Goal: Task Accomplishment & Management: Complete application form

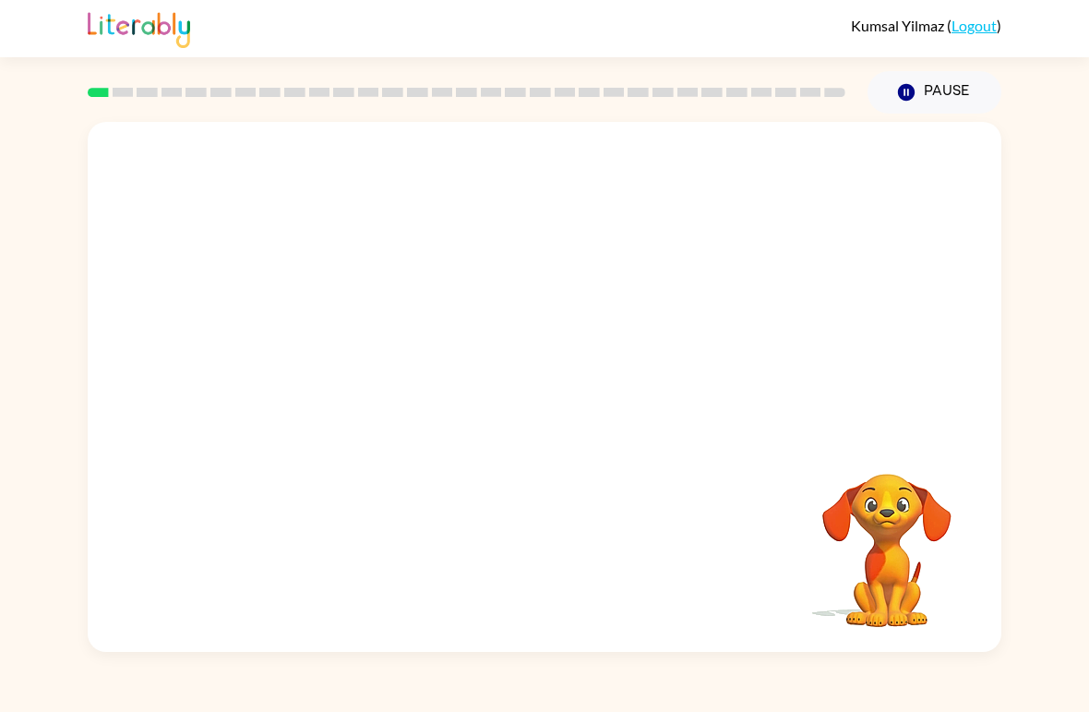
click at [634, 526] on div "Your browser must support playing .mp4 files to use Literably. Please try using…" at bounding box center [545, 387] width 914 height 530
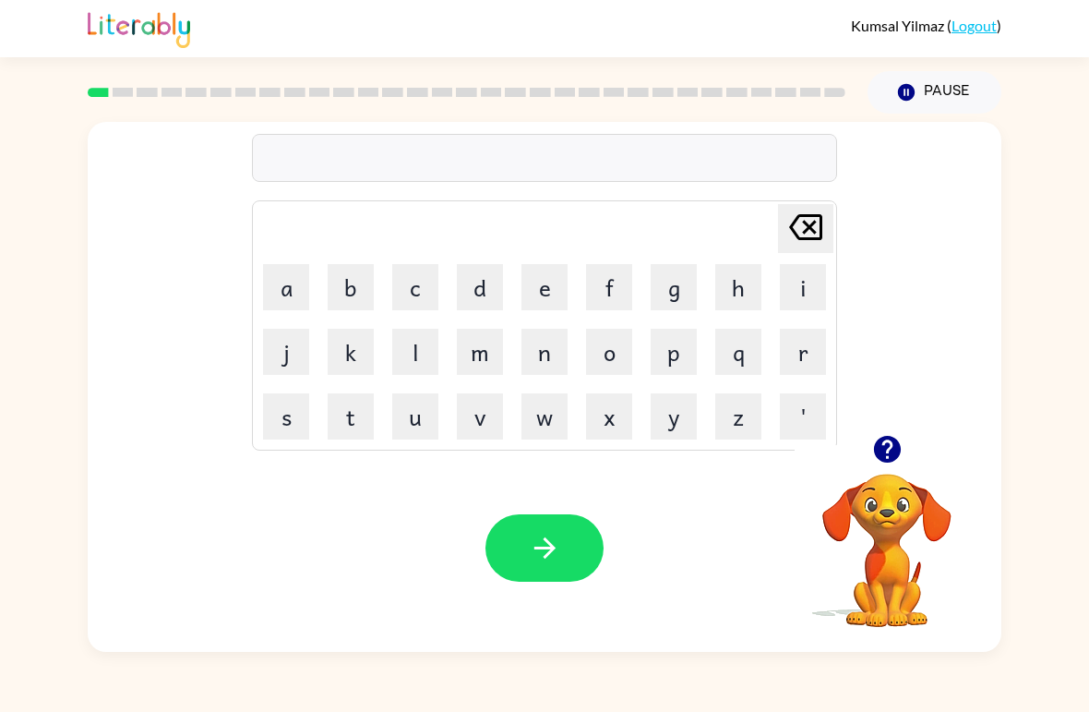
click at [910, 549] on video "Your browser must support playing .mp4 files to use Literably. Please try using…" at bounding box center [887, 537] width 185 height 185
click at [880, 453] on icon "button" at bounding box center [886, 449] width 27 height 27
click at [895, 542] on video "Your browser must support playing .mp4 files to use Literably. Please try using…" at bounding box center [887, 537] width 185 height 185
click at [895, 548] on video "Your browser must support playing .mp4 files to use Literably. Please try using…" at bounding box center [887, 537] width 185 height 185
click at [873, 522] on video "Your browser must support playing .mp4 files to use Literably. Please try using…" at bounding box center [887, 537] width 185 height 185
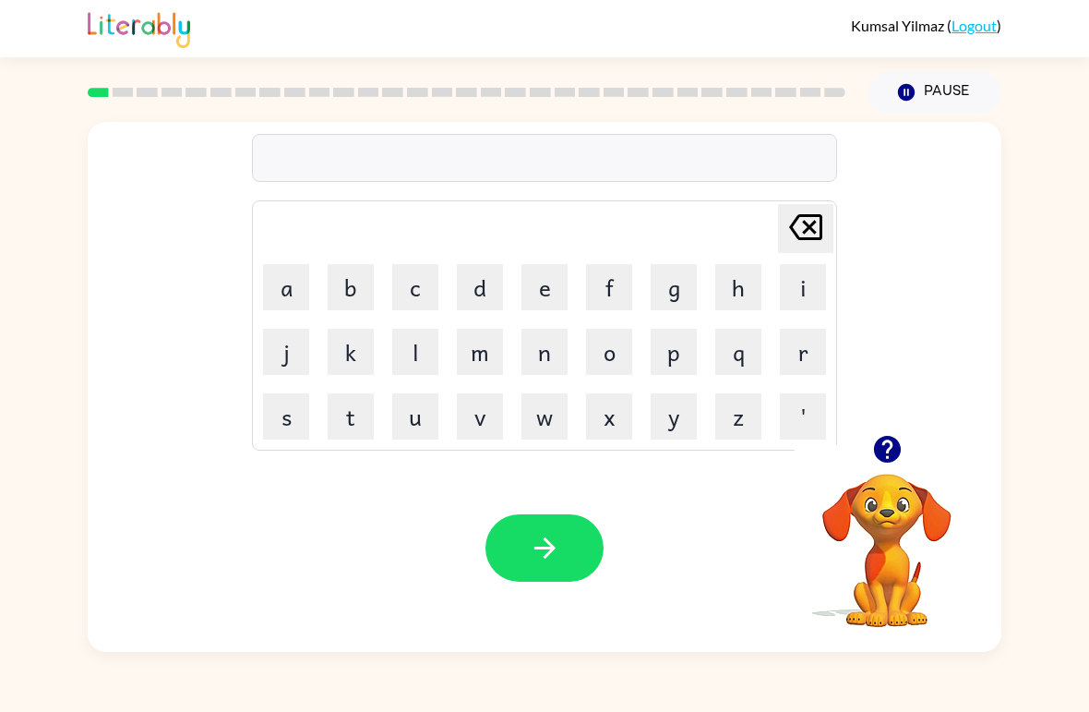
click at [885, 473] on button "button" at bounding box center [887, 449] width 47 height 47
click at [885, 448] on video "Your browser must support playing .mp4 files to use Literably. Please try using…" at bounding box center [887, 537] width 185 height 185
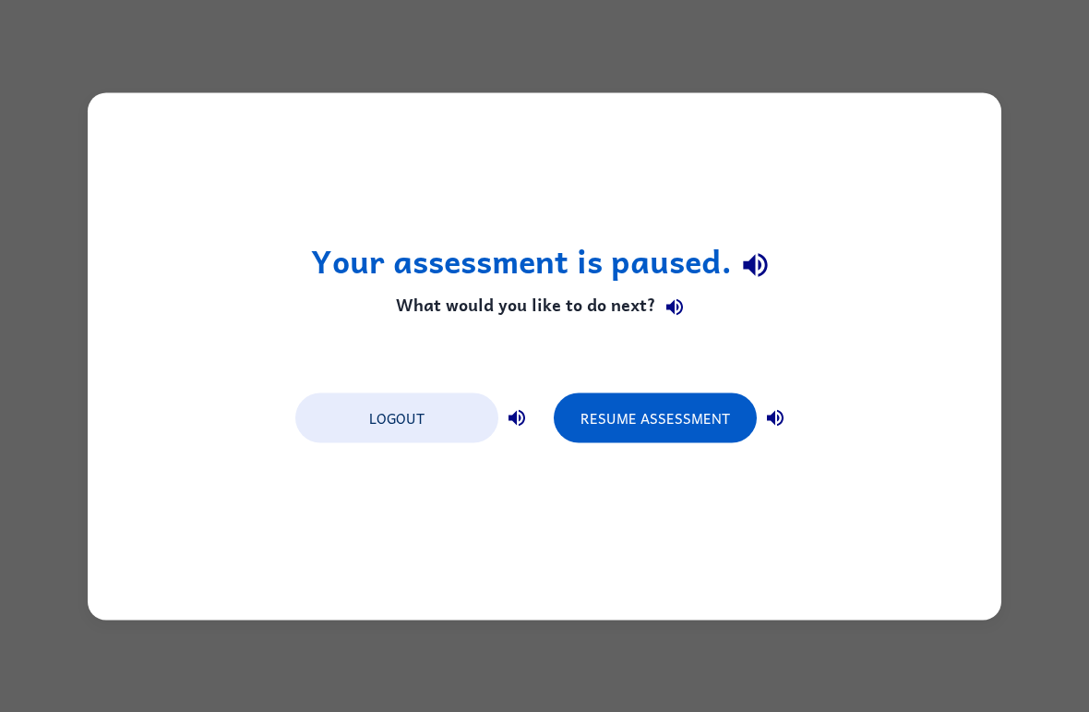
click at [680, 424] on button "Resume Assessment" at bounding box center [655, 417] width 203 height 50
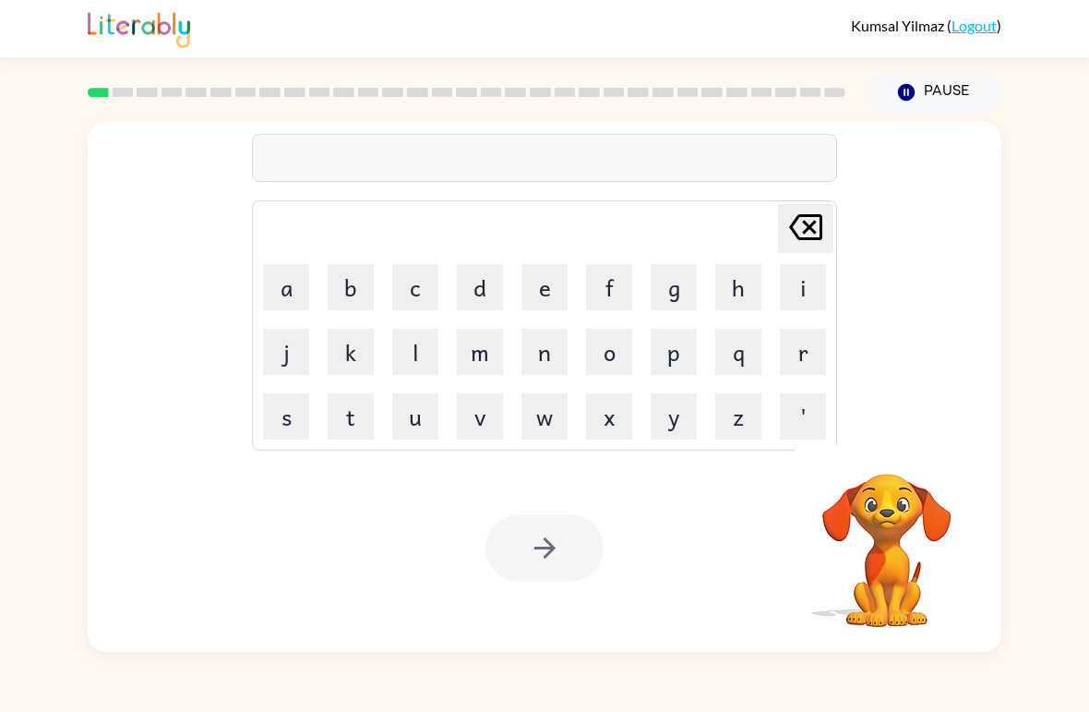
click at [685, 417] on button "y" at bounding box center [674, 416] width 46 height 46
click at [811, 216] on icon at bounding box center [805, 227] width 33 height 26
click at [360, 287] on button "b" at bounding box center [351, 287] width 46 height 46
click at [616, 366] on button "o" at bounding box center [609, 352] width 46 height 46
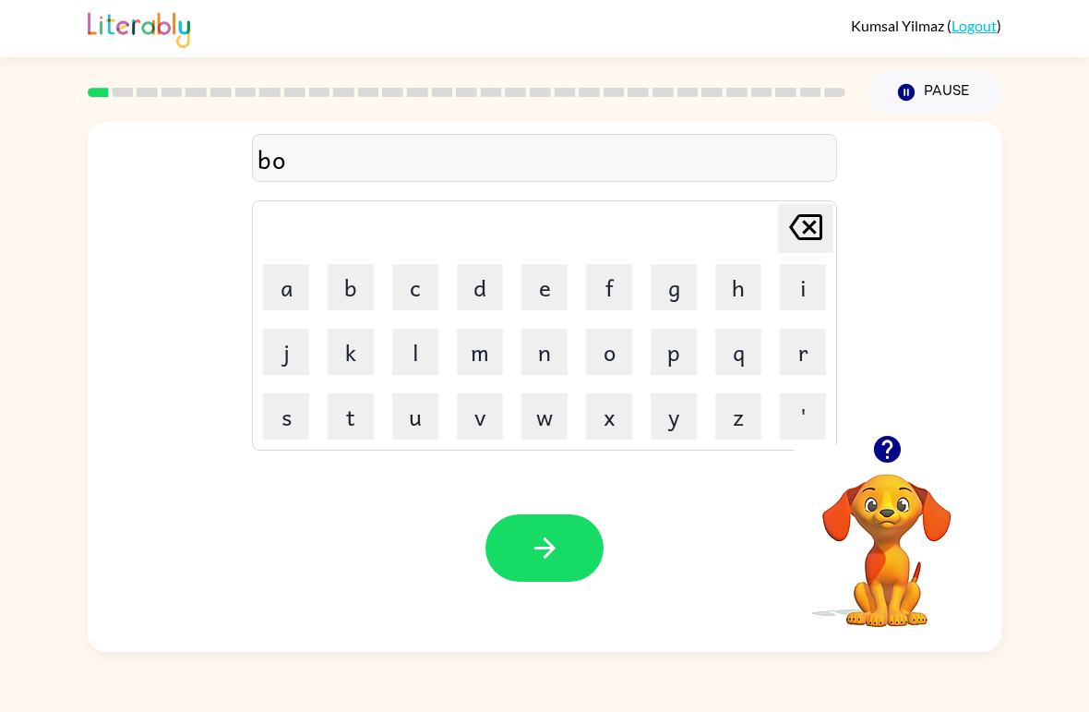
click at [807, 352] on button "r" at bounding box center [803, 352] width 46 height 46
click at [469, 295] on button "d" at bounding box center [480, 287] width 46 height 46
click at [533, 298] on button "e" at bounding box center [545, 287] width 46 height 46
click at [786, 358] on button "r" at bounding box center [803, 352] width 46 height 46
click at [556, 542] on icon "button" at bounding box center [545, 548] width 32 height 32
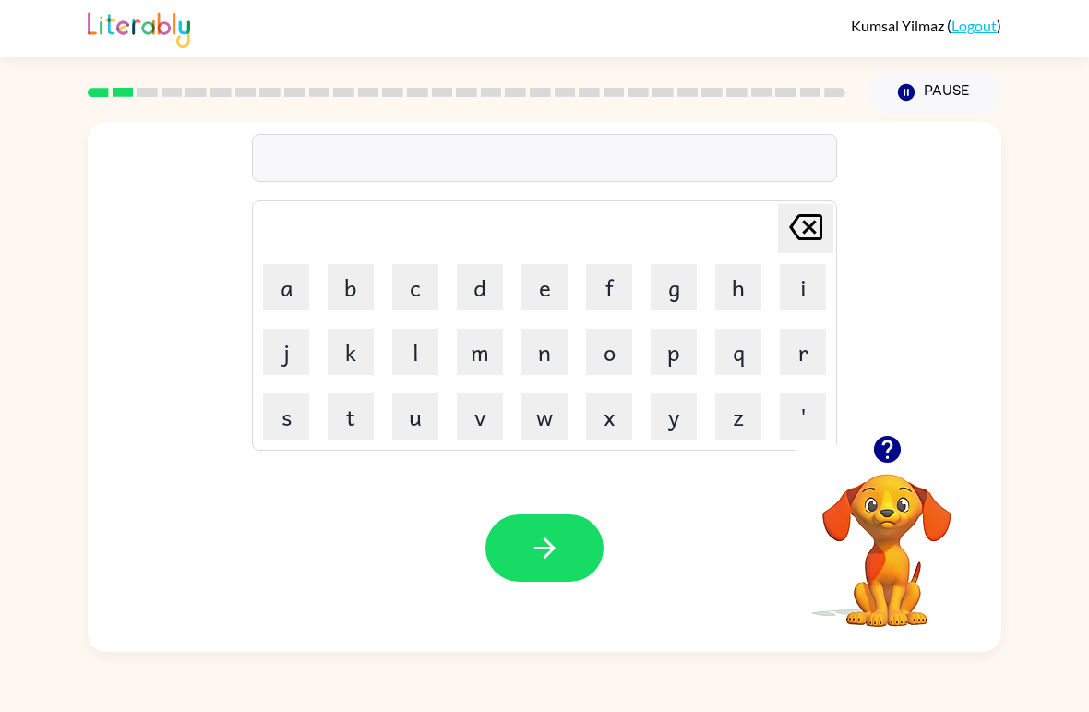
click at [807, 347] on button "r" at bounding box center [803, 352] width 46 height 46
click at [631, 355] on button "o" at bounding box center [609, 352] width 46 height 46
click at [415, 432] on button "u" at bounding box center [415, 416] width 46 height 46
click at [565, 340] on button "n" at bounding box center [545, 352] width 46 height 46
click at [480, 296] on button "d" at bounding box center [480, 287] width 46 height 46
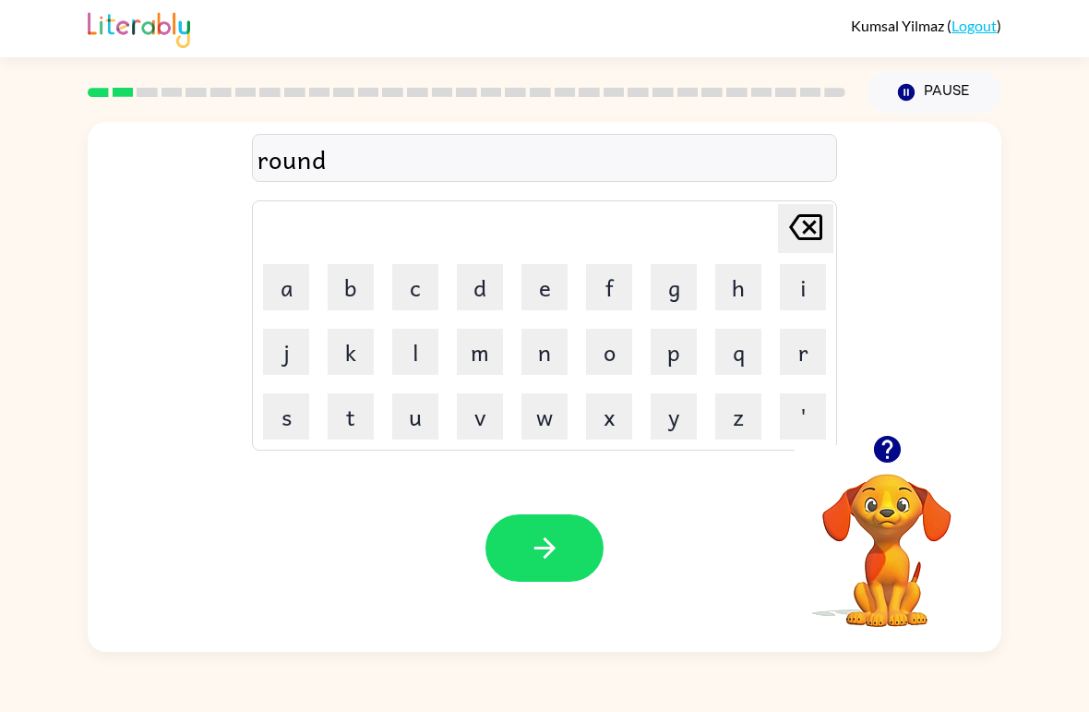
click at [583, 538] on button "button" at bounding box center [545, 547] width 118 height 67
click at [492, 358] on button "m" at bounding box center [480, 352] width 46 height 46
click at [296, 274] on button "a" at bounding box center [286, 287] width 46 height 46
click at [407, 292] on button "c" at bounding box center [415, 287] width 46 height 46
click at [760, 293] on button "h" at bounding box center [739, 287] width 46 height 46
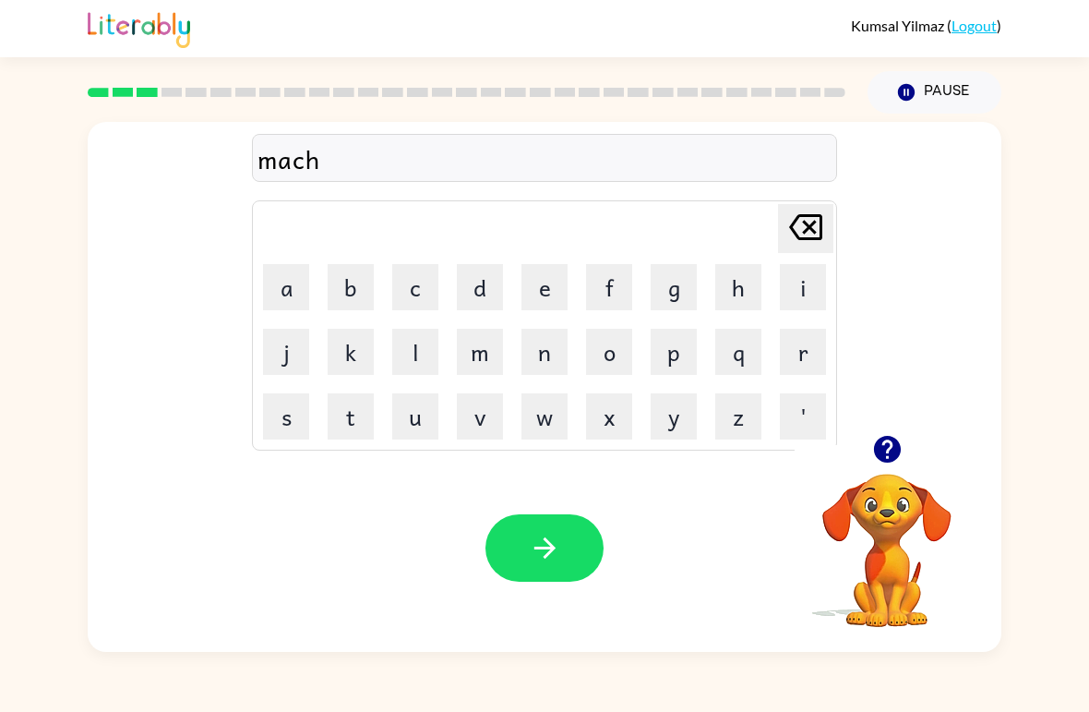
click at [806, 271] on button "i" at bounding box center [803, 287] width 46 height 46
click at [546, 352] on button "n" at bounding box center [545, 352] width 46 height 46
click at [540, 291] on button "e" at bounding box center [545, 287] width 46 height 46
click at [572, 547] on button "button" at bounding box center [545, 547] width 118 height 67
click at [357, 420] on button "t" at bounding box center [351, 416] width 46 height 46
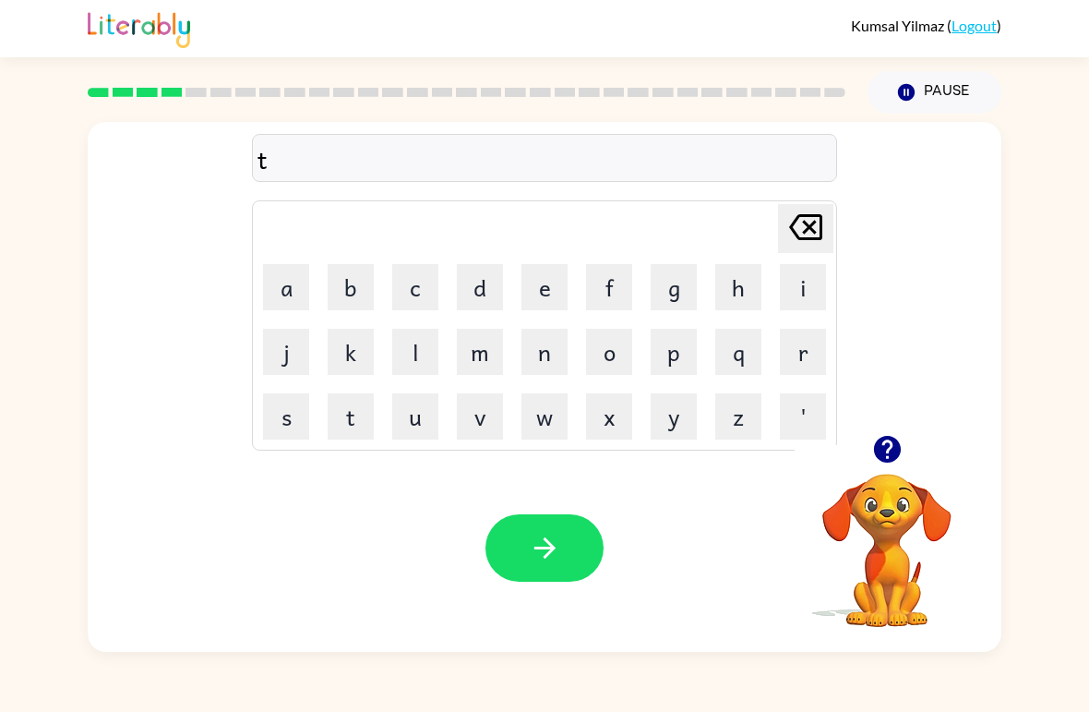
click at [804, 359] on button "r" at bounding box center [803, 352] width 46 height 46
click at [299, 270] on button "a" at bounding box center [286, 287] width 46 height 46
click at [798, 278] on button "i" at bounding box center [803, 287] width 46 height 46
click at [556, 345] on button "n" at bounding box center [545, 352] width 46 height 46
click at [547, 540] on icon "button" at bounding box center [544, 547] width 21 height 21
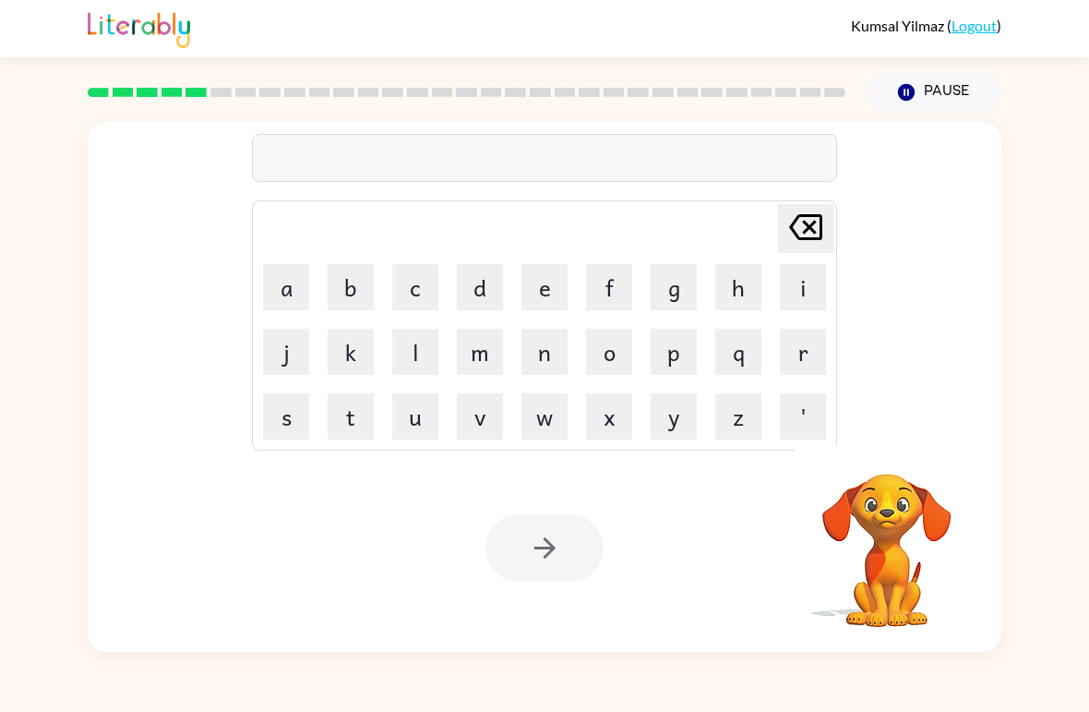
click at [887, 501] on video "Your browser must support playing .mp4 files to use Literably. Please try using…" at bounding box center [887, 537] width 185 height 185
click at [477, 300] on button "d" at bounding box center [480, 287] width 46 height 46
click at [795, 277] on button "i" at bounding box center [803, 287] width 46 height 46
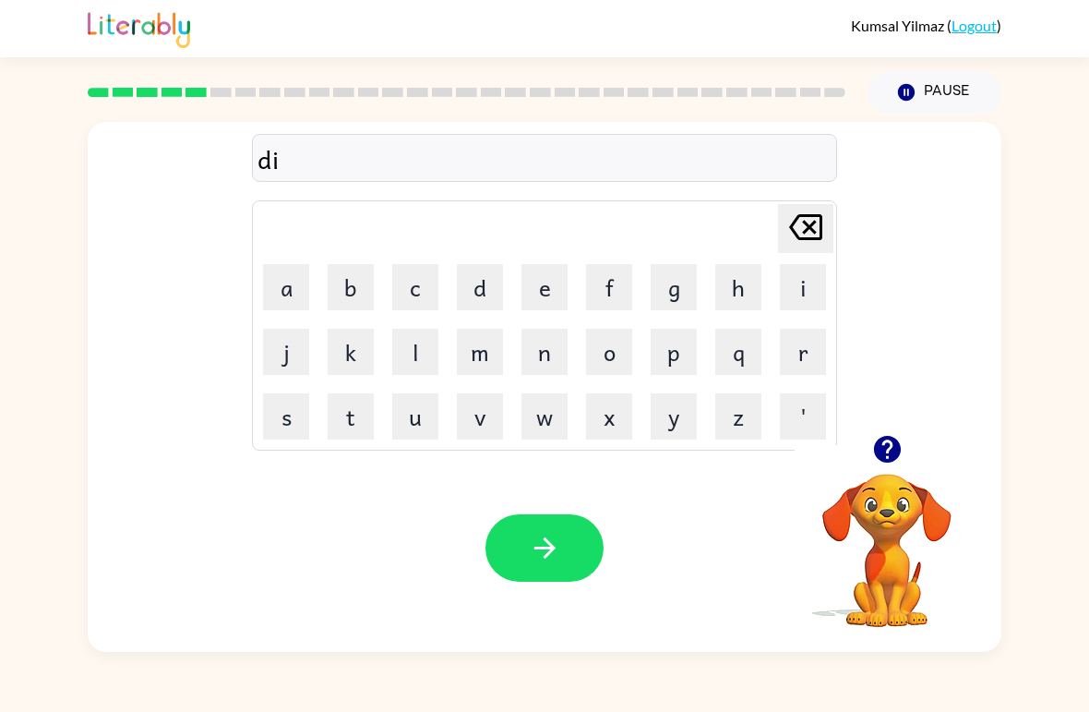
click at [619, 284] on button "f" at bounding box center [609, 287] width 46 height 46
click at [556, 271] on button "e" at bounding box center [545, 287] width 46 height 46
click at [547, 360] on button "n" at bounding box center [545, 352] width 46 height 46
click at [292, 426] on button "s" at bounding box center [286, 416] width 46 height 46
click at [788, 273] on button "i" at bounding box center [803, 287] width 46 height 46
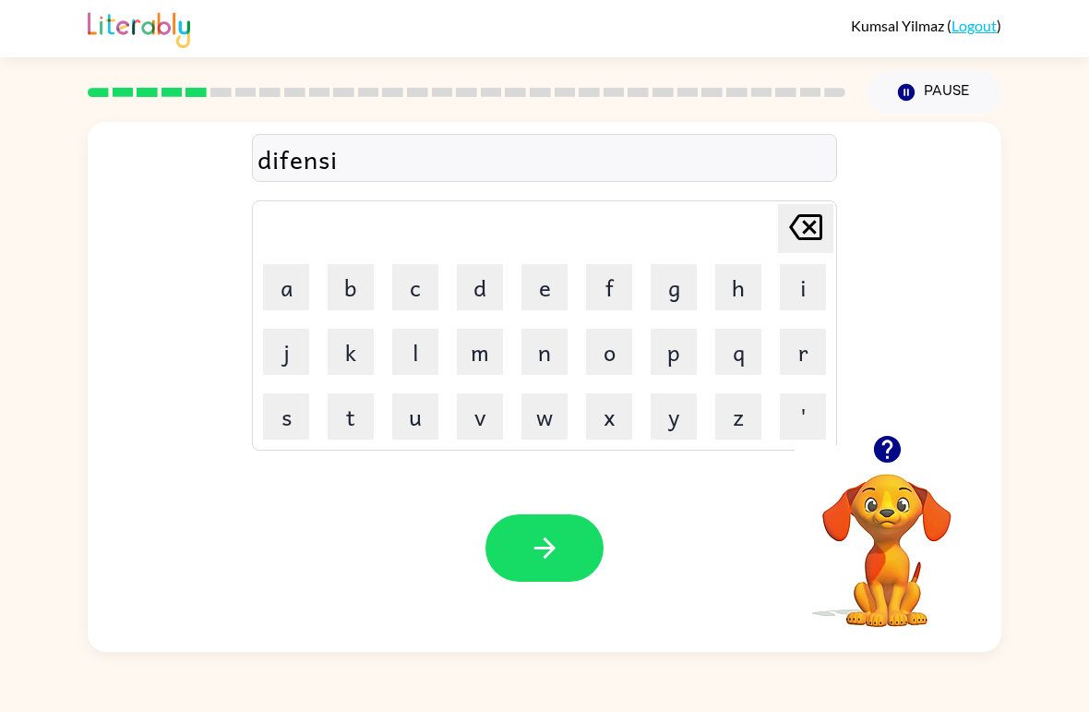
click at [482, 419] on button "v" at bounding box center [480, 416] width 46 height 46
click at [531, 295] on button "e" at bounding box center [545, 287] width 46 height 46
click at [575, 560] on button "button" at bounding box center [545, 547] width 118 height 67
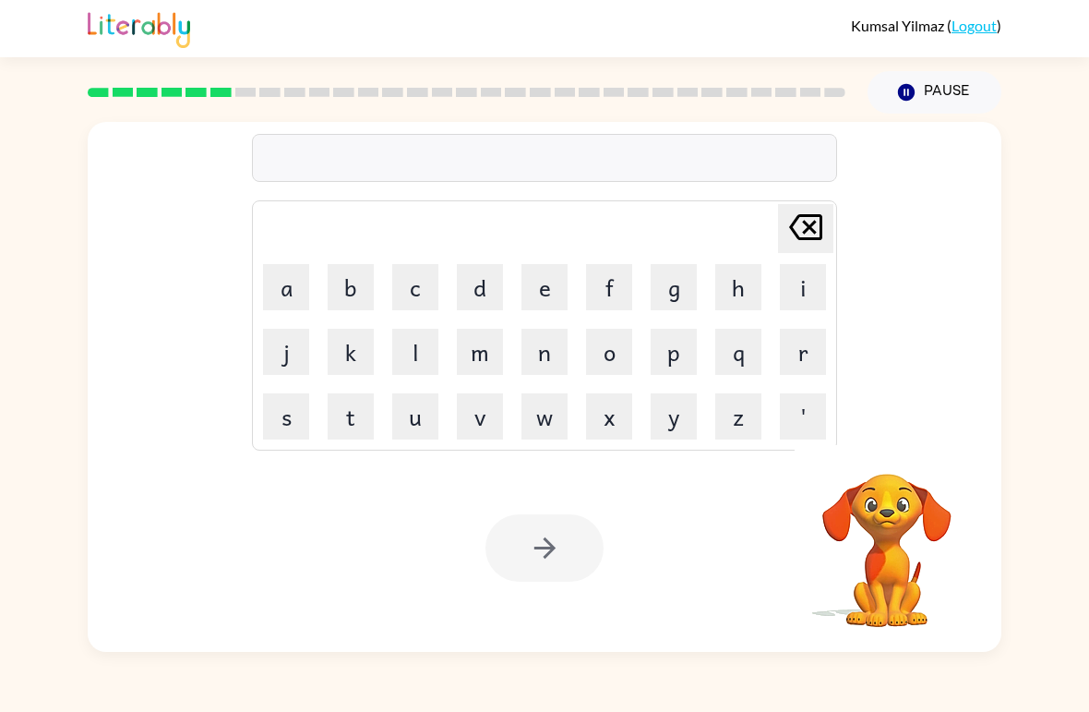
click at [547, 551] on div at bounding box center [545, 547] width 118 height 67
click at [494, 416] on button "v" at bounding box center [480, 416] width 46 height 46
click at [877, 506] on video "Your browser must support playing .mp4 files to use Literably. Please try using…" at bounding box center [887, 537] width 185 height 185
click at [894, 501] on video "Your browser must support playing .mp4 files to use Literably. Please try using…" at bounding box center [887, 537] width 185 height 185
click at [895, 516] on video "Your browser must support playing .mp4 files to use Literably. Please try using…" at bounding box center [887, 537] width 185 height 185
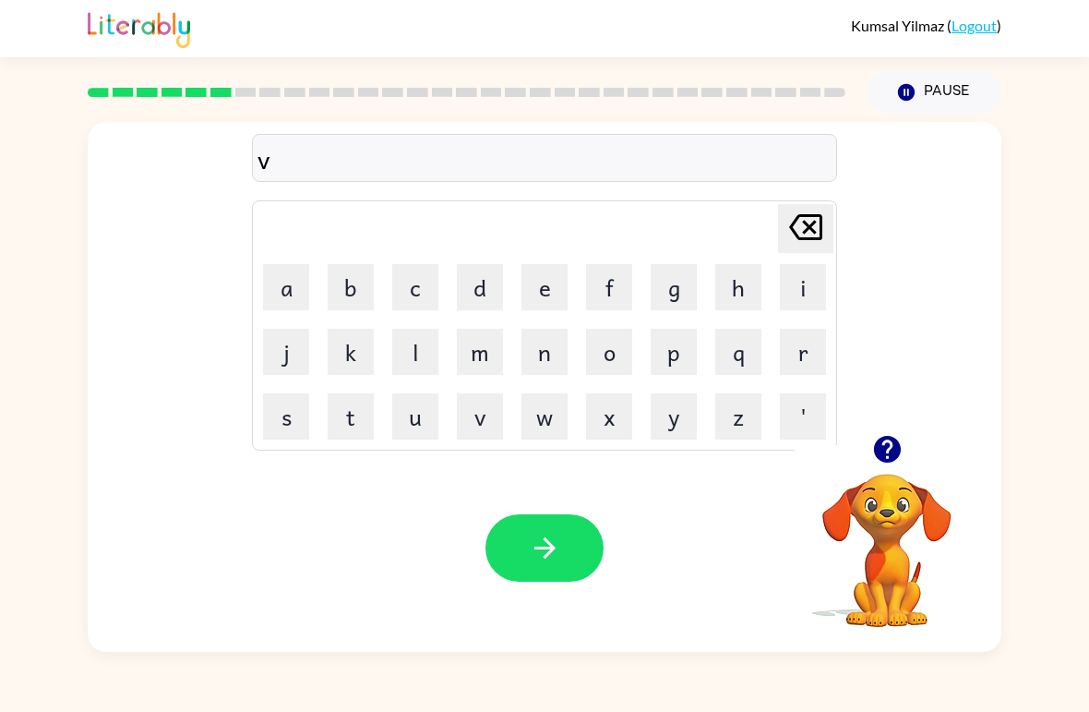
click at [883, 457] on icon "button" at bounding box center [886, 449] width 27 height 27
click at [912, 504] on video "Your browser must support playing .mp4 files to use Literably. Please try using…" at bounding box center [887, 537] width 185 height 185
click at [885, 539] on video "Your browser must support playing .mp4 files to use Literably. Please try using…" at bounding box center [887, 537] width 185 height 185
click at [887, 452] on icon "button" at bounding box center [888, 449] width 32 height 32
click at [480, 424] on button "v" at bounding box center [480, 416] width 46 height 46
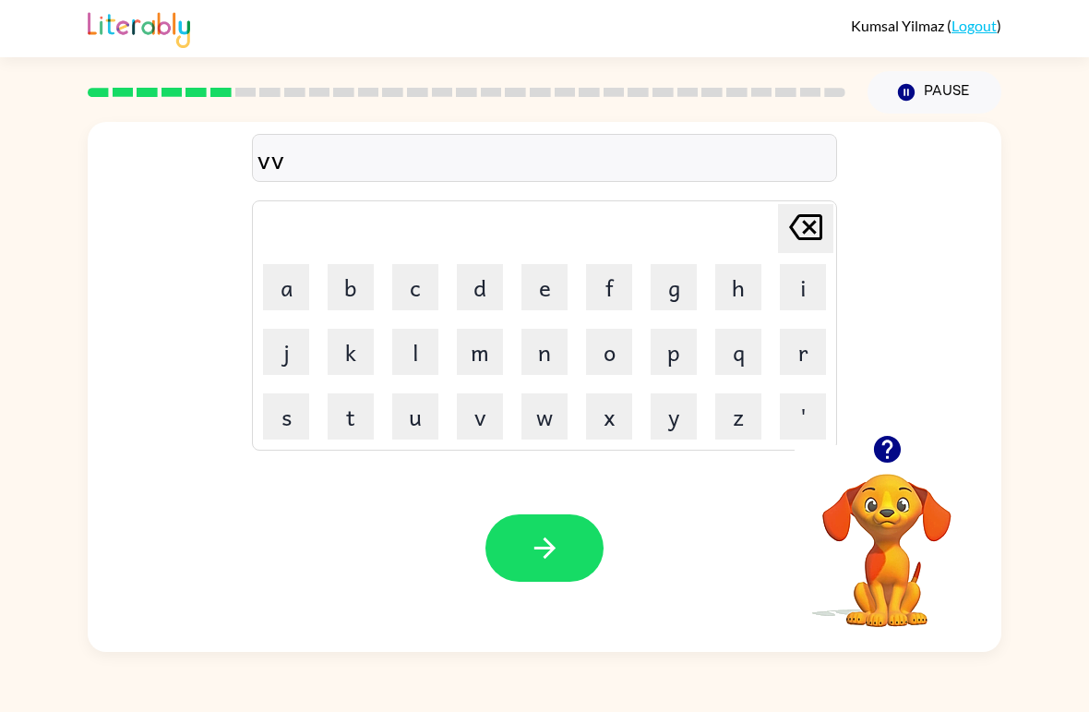
click at [623, 353] on button "o" at bounding box center [609, 352] width 46 height 46
click at [419, 303] on button "c" at bounding box center [415, 287] width 46 height 46
click at [274, 296] on button "a" at bounding box center [286, 287] width 46 height 46
click at [410, 287] on button "c" at bounding box center [415, 287] width 46 height 46
click at [794, 278] on button "i" at bounding box center [803, 287] width 46 height 46
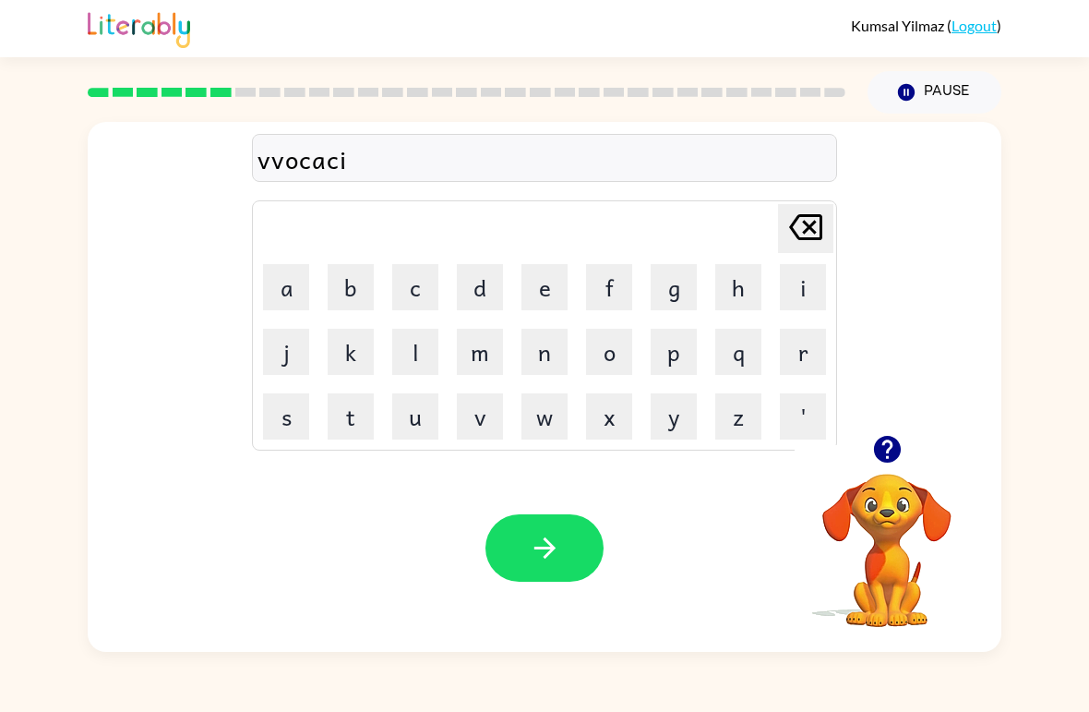
click at [812, 227] on icon at bounding box center [805, 227] width 33 height 26
click at [797, 223] on icon "[PERSON_NAME] last character input" at bounding box center [806, 227] width 44 height 44
click at [797, 222] on icon at bounding box center [805, 227] width 33 height 26
click at [795, 242] on icon "[PERSON_NAME] last character input" at bounding box center [806, 227] width 44 height 44
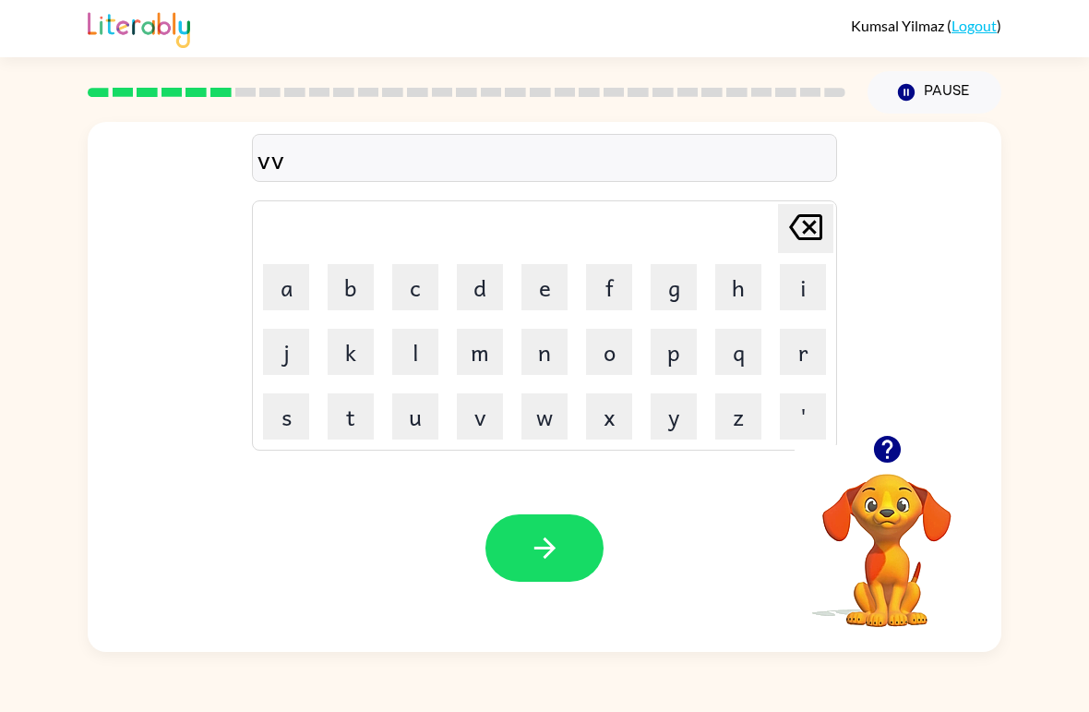
click at [811, 242] on icon "[PERSON_NAME] last character input" at bounding box center [806, 227] width 44 height 44
click at [811, 240] on icon at bounding box center [805, 227] width 33 height 26
click at [803, 234] on icon at bounding box center [805, 227] width 33 height 26
click at [486, 415] on button "v" at bounding box center [480, 416] width 46 height 46
click at [598, 359] on button "o" at bounding box center [609, 352] width 46 height 46
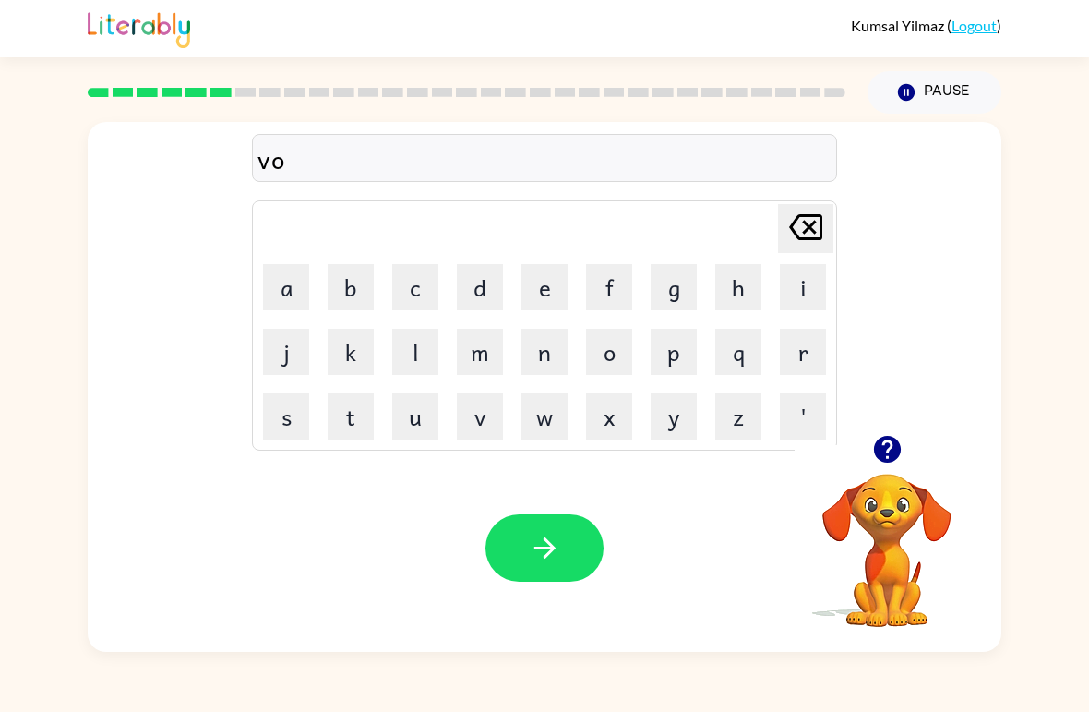
click at [413, 293] on button "c" at bounding box center [415, 287] width 46 height 46
click at [287, 272] on button "a" at bounding box center [286, 287] width 46 height 46
click at [422, 287] on button "c" at bounding box center [415, 287] width 46 height 46
click at [800, 286] on button "i" at bounding box center [803, 287] width 46 height 46
click at [625, 346] on button "o" at bounding box center [609, 352] width 46 height 46
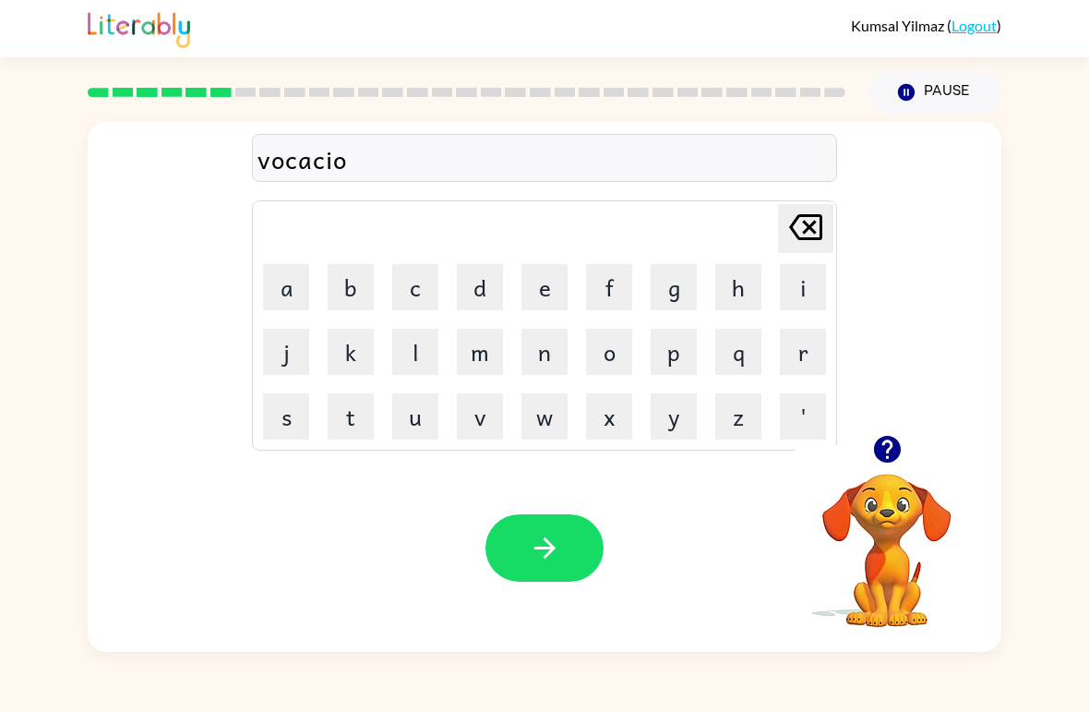
click at [543, 365] on button "n" at bounding box center [545, 352] width 46 height 46
click at [566, 524] on button "button" at bounding box center [545, 547] width 118 height 67
click at [670, 355] on button "p" at bounding box center [674, 352] width 46 height 46
click at [611, 352] on button "o" at bounding box center [609, 352] width 46 height 46
click at [482, 273] on button "d" at bounding box center [480, 287] width 46 height 46
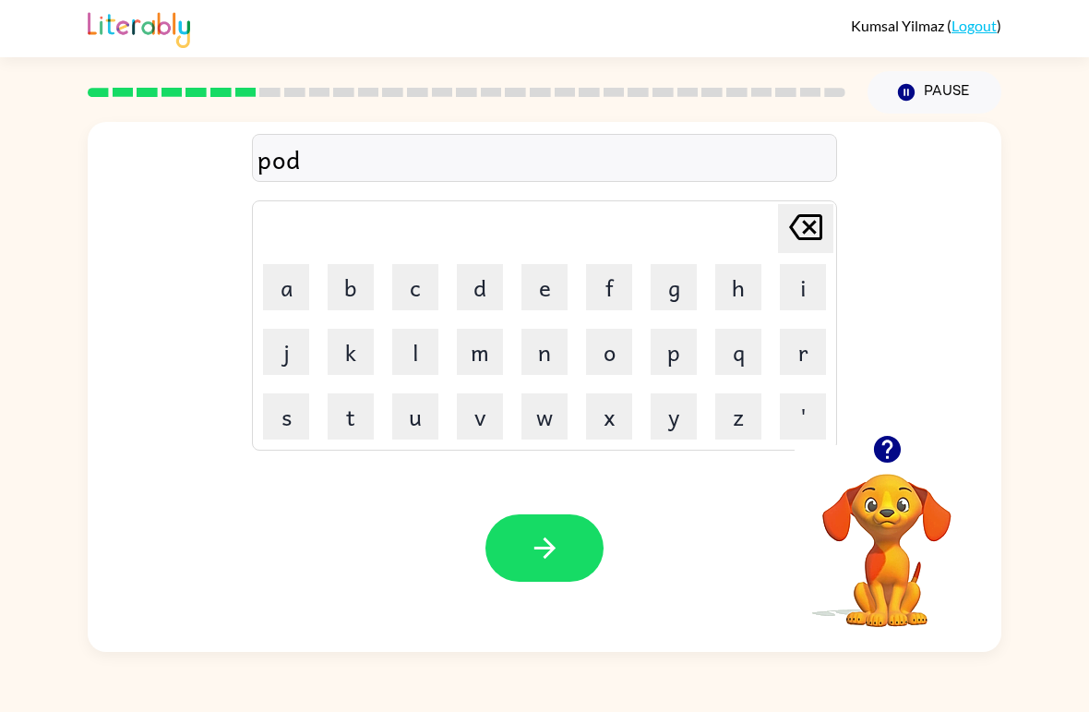
click at [482, 273] on button "d" at bounding box center [480, 287] width 46 height 46
click at [420, 354] on button "l" at bounding box center [415, 352] width 46 height 46
click at [544, 275] on button "e" at bounding box center [545, 287] width 46 height 46
click at [584, 556] on button "button" at bounding box center [545, 547] width 118 height 67
click at [476, 361] on button "m" at bounding box center [480, 352] width 46 height 46
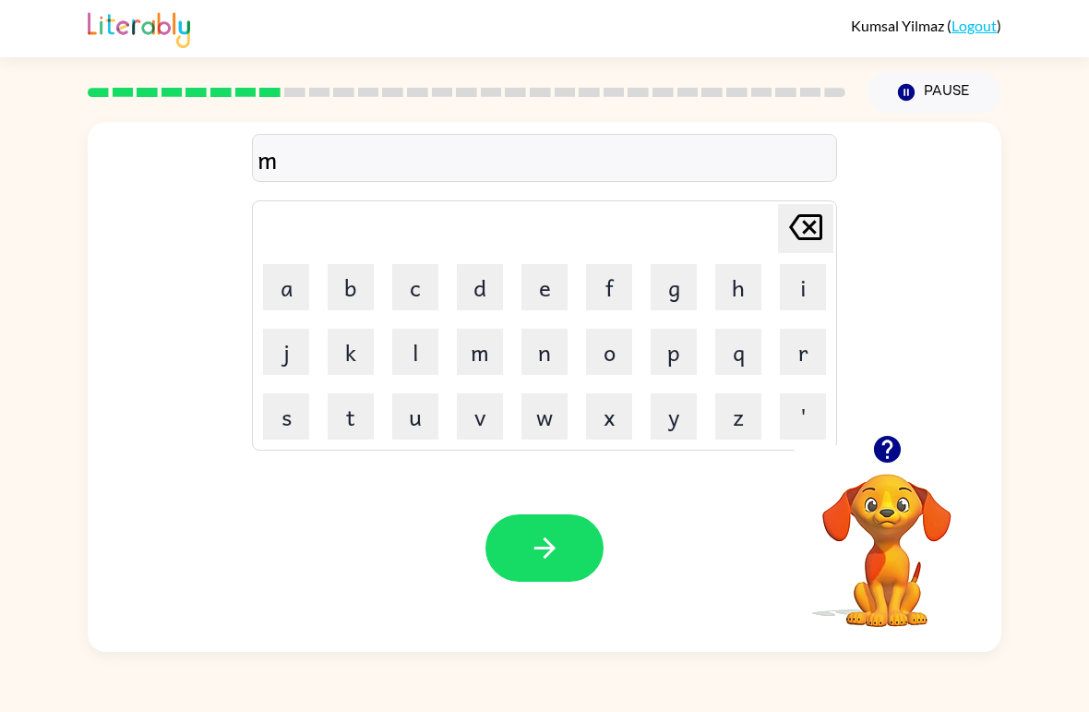
click at [807, 269] on button "i" at bounding box center [803, 287] width 46 height 46
click at [812, 346] on button "r" at bounding box center [803, 352] width 46 height 46
click at [811, 345] on button "r" at bounding box center [803, 352] width 46 height 46
click at [812, 297] on button "i" at bounding box center [803, 287] width 46 height 46
click at [419, 284] on button "c" at bounding box center [415, 287] width 46 height 46
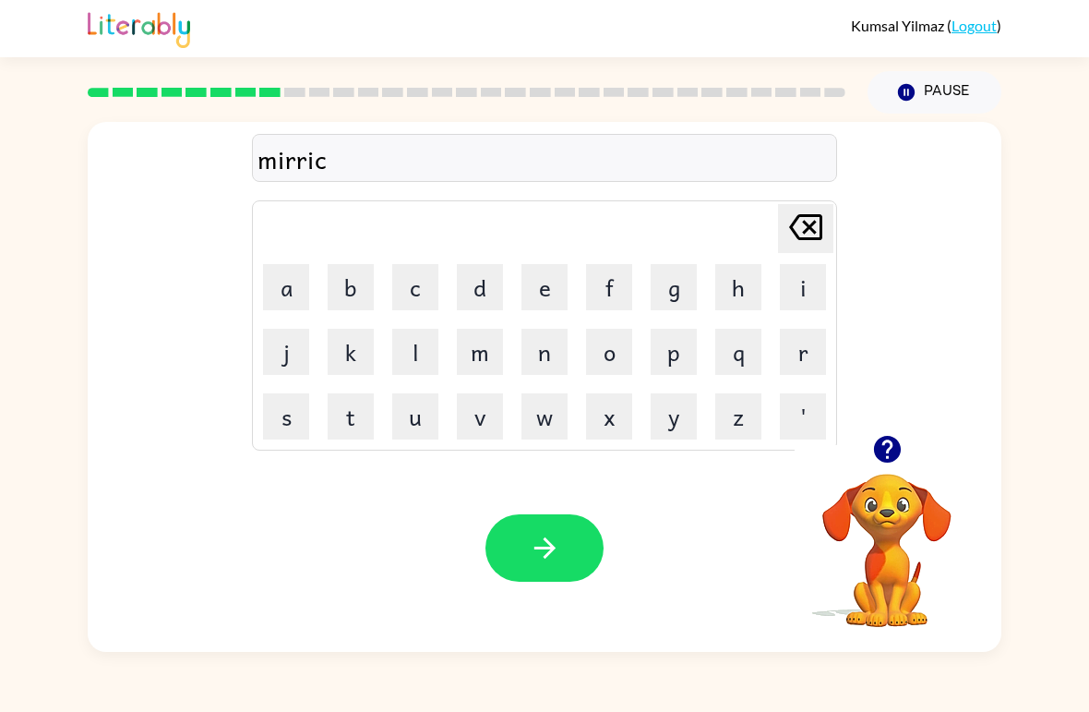
click at [412, 358] on button "l" at bounding box center [415, 352] width 46 height 46
click at [544, 279] on button "e" at bounding box center [545, 287] width 46 height 46
click at [568, 555] on button "button" at bounding box center [545, 547] width 118 height 67
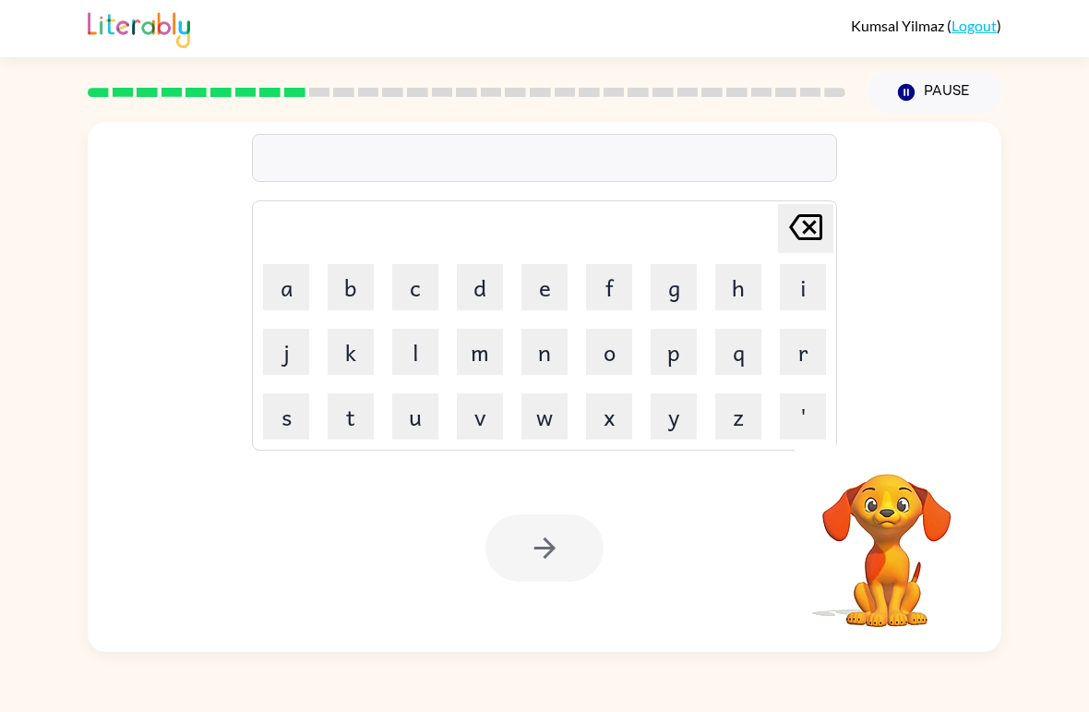
click at [568, 548] on div at bounding box center [545, 547] width 118 height 67
click at [895, 467] on video "Your browser must support playing .mp4 files to use Literably. Please try using…" at bounding box center [887, 537] width 185 height 185
click at [480, 353] on button "m" at bounding box center [480, 352] width 46 height 46
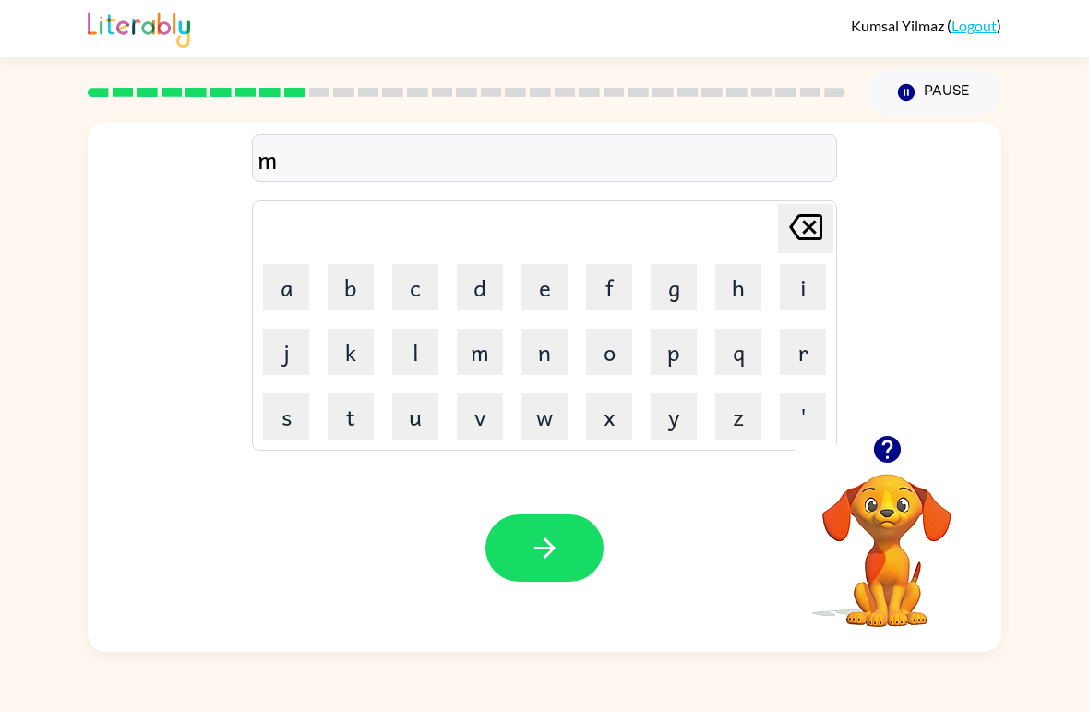
click at [801, 285] on button "i" at bounding box center [803, 287] width 46 height 46
click at [470, 275] on button "d" at bounding box center [480, 287] width 46 height 46
click at [484, 353] on button "m" at bounding box center [480, 352] width 46 height 46
click at [611, 356] on button "o" at bounding box center [609, 352] width 46 height 46
click at [798, 353] on button "r" at bounding box center [803, 352] width 46 height 46
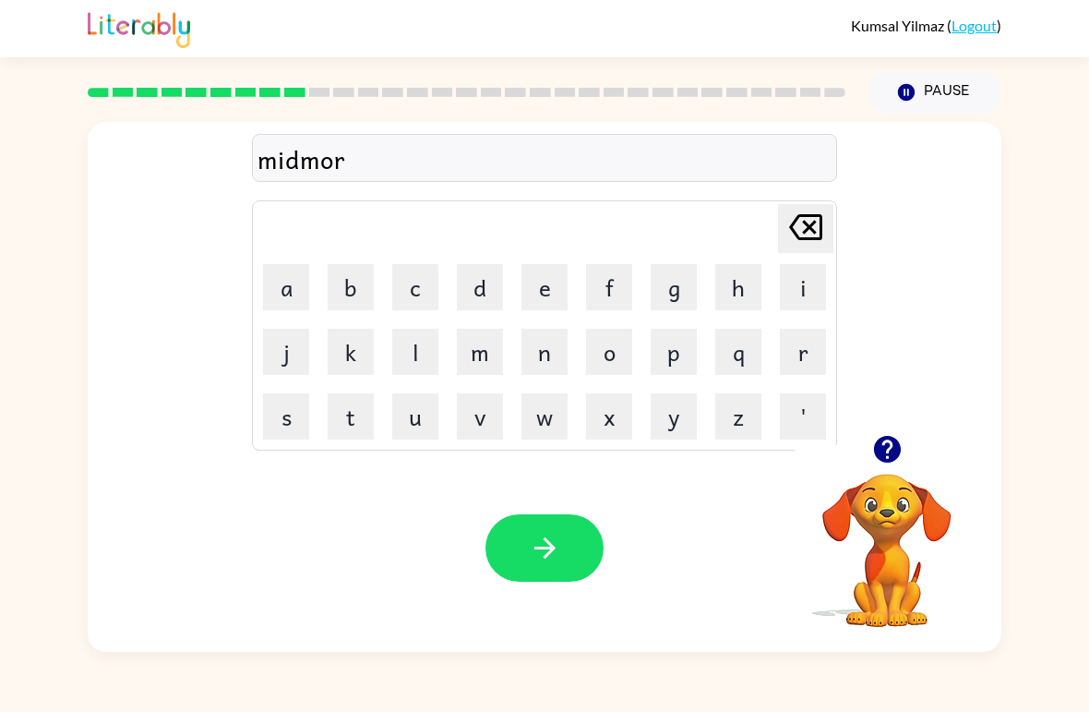
click at [529, 371] on button "n" at bounding box center [545, 352] width 46 height 46
click at [815, 296] on button "i" at bounding box center [803, 287] width 46 height 46
click at [554, 364] on button "n" at bounding box center [545, 352] width 46 height 46
click at [690, 295] on button "g" at bounding box center [674, 287] width 46 height 46
click at [556, 545] on icon "button" at bounding box center [545, 548] width 32 height 32
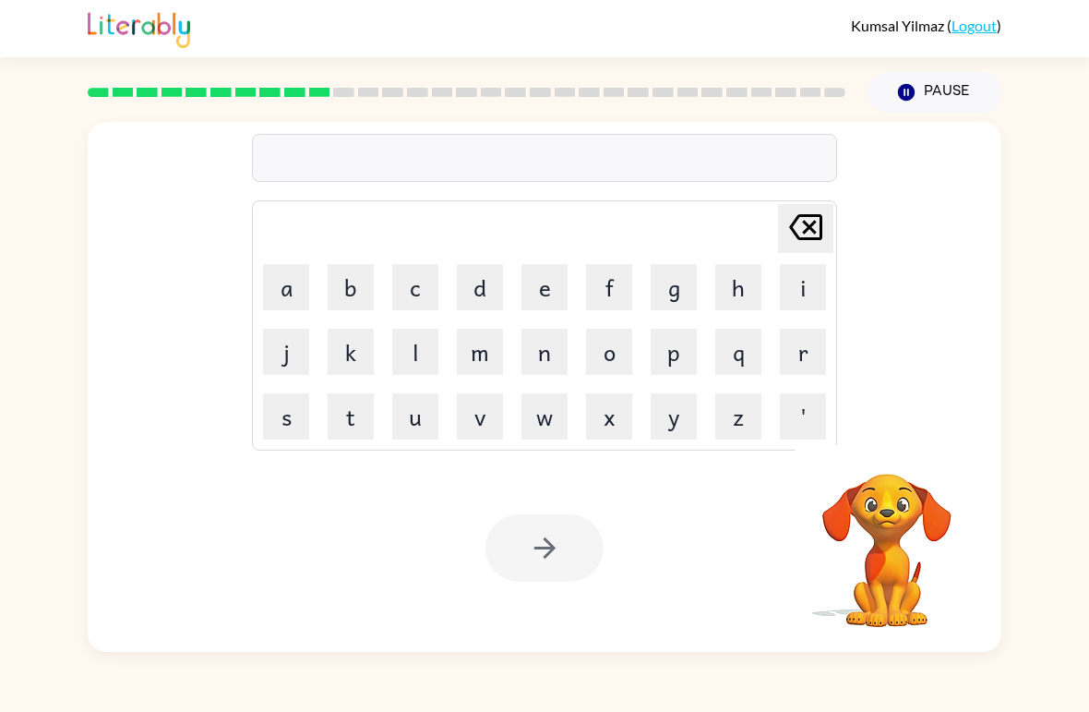
click at [865, 525] on video "Your browser must support playing .mp4 files to use Literably. Please try using…" at bounding box center [887, 537] width 185 height 185
click at [906, 499] on video "Your browser must support playing .mp4 files to use Literably. Please try using…" at bounding box center [887, 537] width 185 height 185
click at [886, 498] on video "Your browser must support playing .mp4 files to use Literably. Please try using…" at bounding box center [887, 537] width 185 height 185
click at [886, 497] on video "Your browser must support playing .mp4 files to use Literably. Please try using…" at bounding box center [887, 537] width 185 height 185
click at [883, 583] on video "Your browser must support playing .mp4 files to use Literably. Please try using…" at bounding box center [887, 537] width 185 height 185
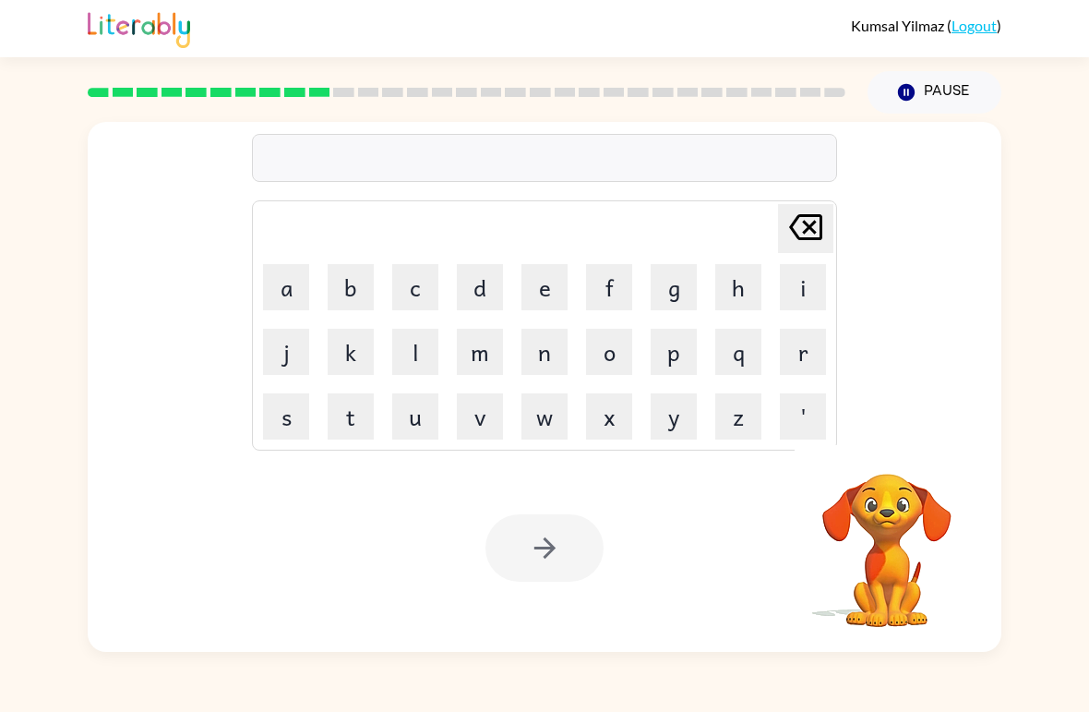
click at [897, 496] on video "Your browser must support playing .mp4 files to use Literably. Please try using…" at bounding box center [887, 537] width 185 height 185
click at [886, 500] on video "Your browser must support playing .mp4 files to use Literably. Please try using…" at bounding box center [887, 537] width 185 height 185
click at [883, 525] on video "Your browser must support playing .mp4 files to use Literably. Please try using…" at bounding box center [887, 537] width 185 height 185
click at [900, 517] on video "Your browser must support playing .mp4 files to use Literably. Please try using…" at bounding box center [887, 537] width 185 height 185
click at [896, 517] on video "Your browser must support playing .mp4 files to use Literably. Please try using…" at bounding box center [887, 537] width 185 height 185
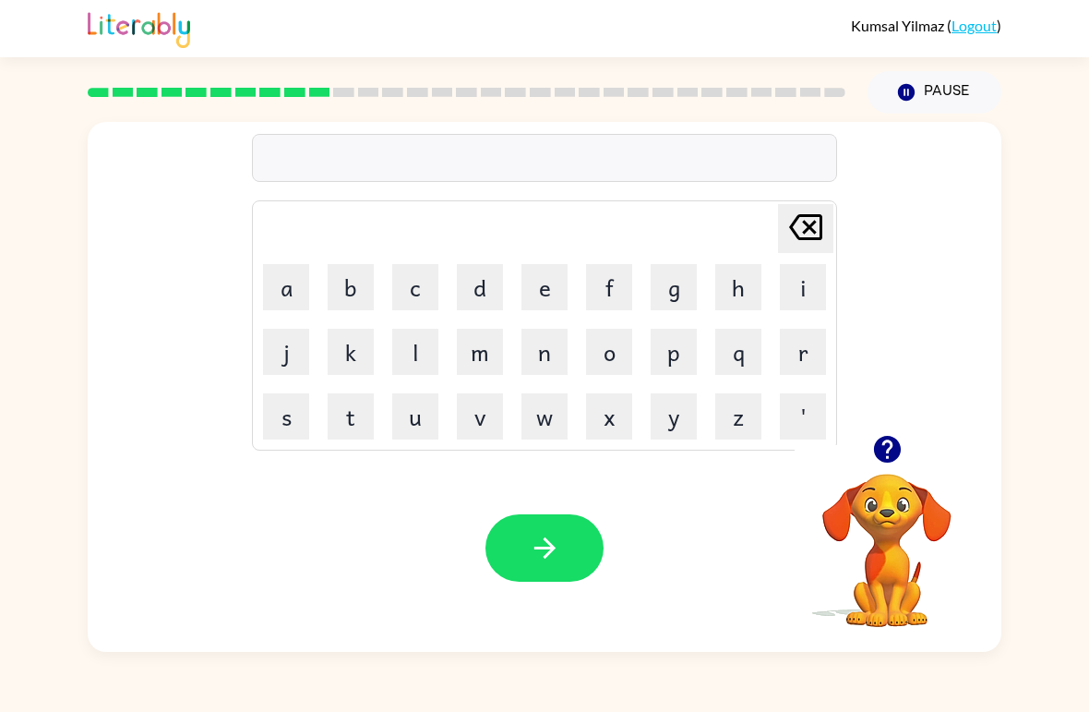
click at [898, 570] on video "Your browser must support playing .mp4 files to use Literably. Please try using…" at bounding box center [887, 537] width 185 height 185
click at [891, 448] on icon "button" at bounding box center [888, 449] width 32 height 32
click at [499, 251] on td "[PERSON_NAME] last character input" at bounding box center [545, 228] width 580 height 51
click at [802, 287] on button "i" at bounding box center [803, 287] width 46 height 46
click at [283, 415] on button "s" at bounding box center [286, 416] width 46 height 46
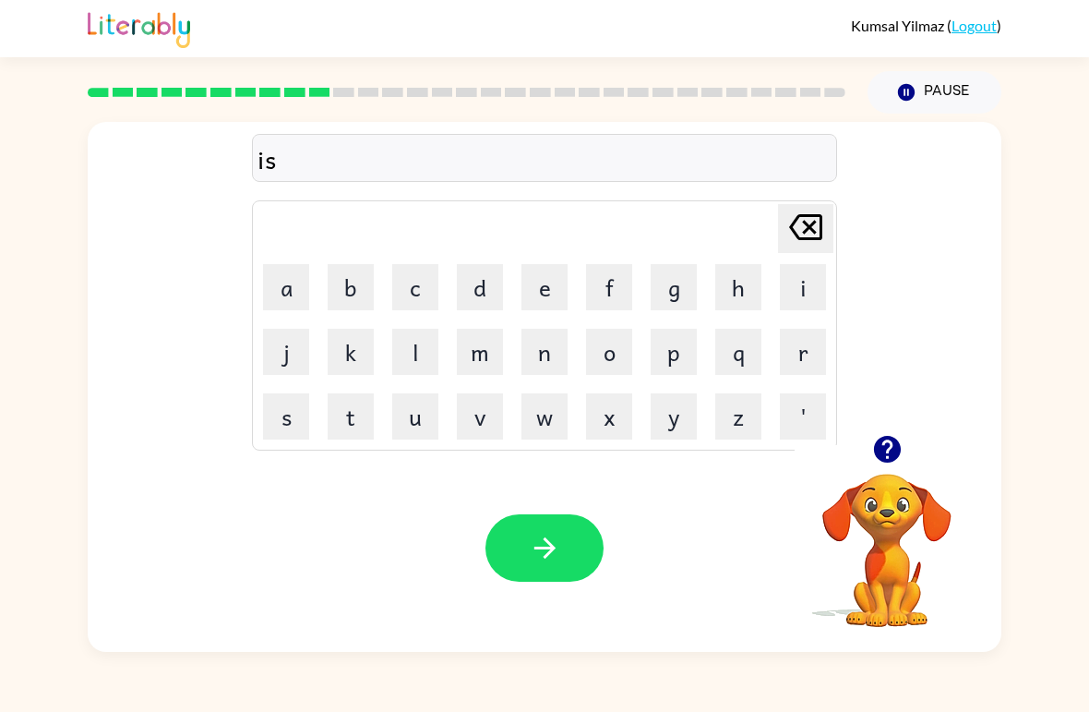
click at [283, 415] on button "s" at bounding box center [286, 416] width 46 height 46
click at [357, 418] on button "t" at bounding box center [351, 416] width 46 height 46
click at [417, 426] on button "u" at bounding box center [415, 416] width 46 height 46
click at [290, 416] on button "s" at bounding box center [286, 416] width 46 height 46
click at [352, 415] on button "t" at bounding box center [351, 416] width 46 height 46
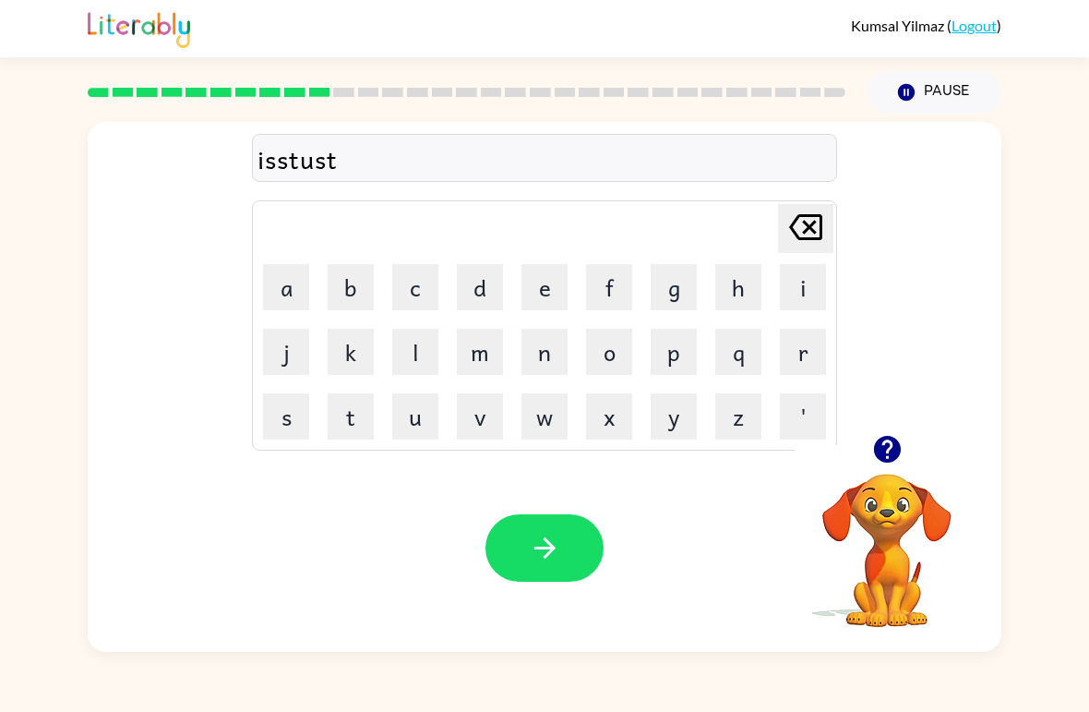
click at [806, 237] on icon "[PERSON_NAME] last character input" at bounding box center [806, 227] width 44 height 44
click at [806, 224] on icon at bounding box center [805, 227] width 33 height 26
click at [814, 214] on icon "[PERSON_NAME] last character input" at bounding box center [806, 227] width 44 height 44
click at [802, 347] on button "r" at bounding box center [803, 352] width 46 height 46
click at [412, 408] on button "u" at bounding box center [415, 416] width 46 height 46
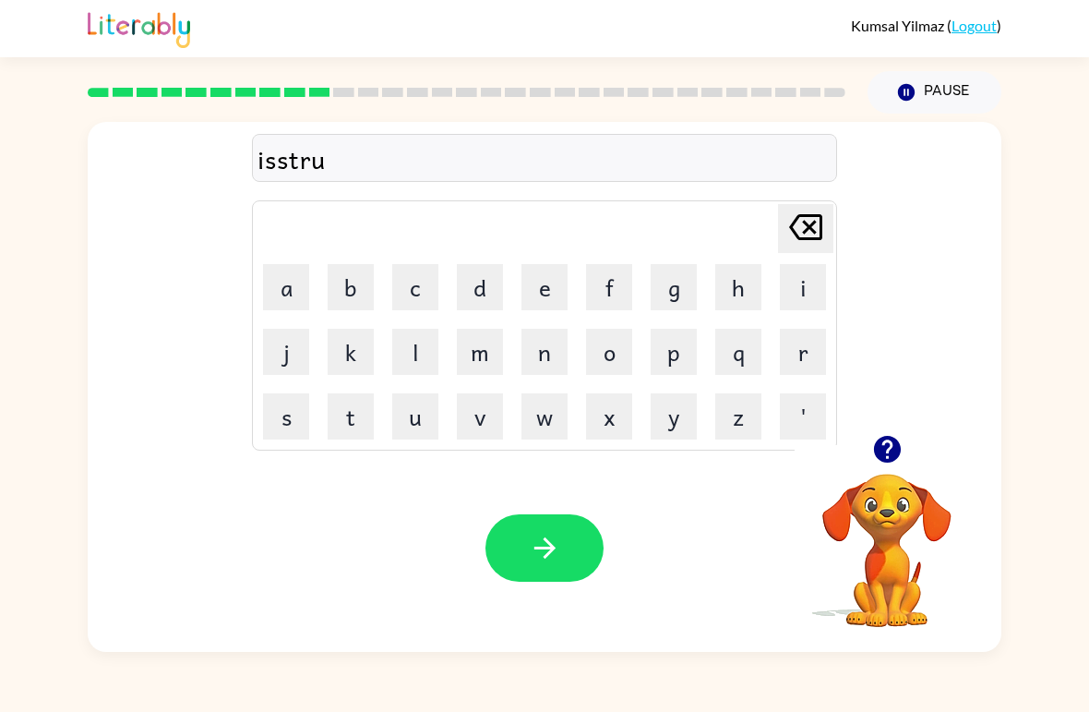
click at [301, 406] on button "s" at bounding box center [286, 416] width 46 height 46
click at [822, 227] on icon at bounding box center [805, 227] width 33 height 26
click at [799, 226] on icon "[PERSON_NAME] last character input" at bounding box center [806, 227] width 44 height 44
click at [798, 226] on icon "[PERSON_NAME] last character input" at bounding box center [806, 227] width 44 height 44
click at [781, 233] on button "[PERSON_NAME] last character input" at bounding box center [805, 228] width 55 height 49
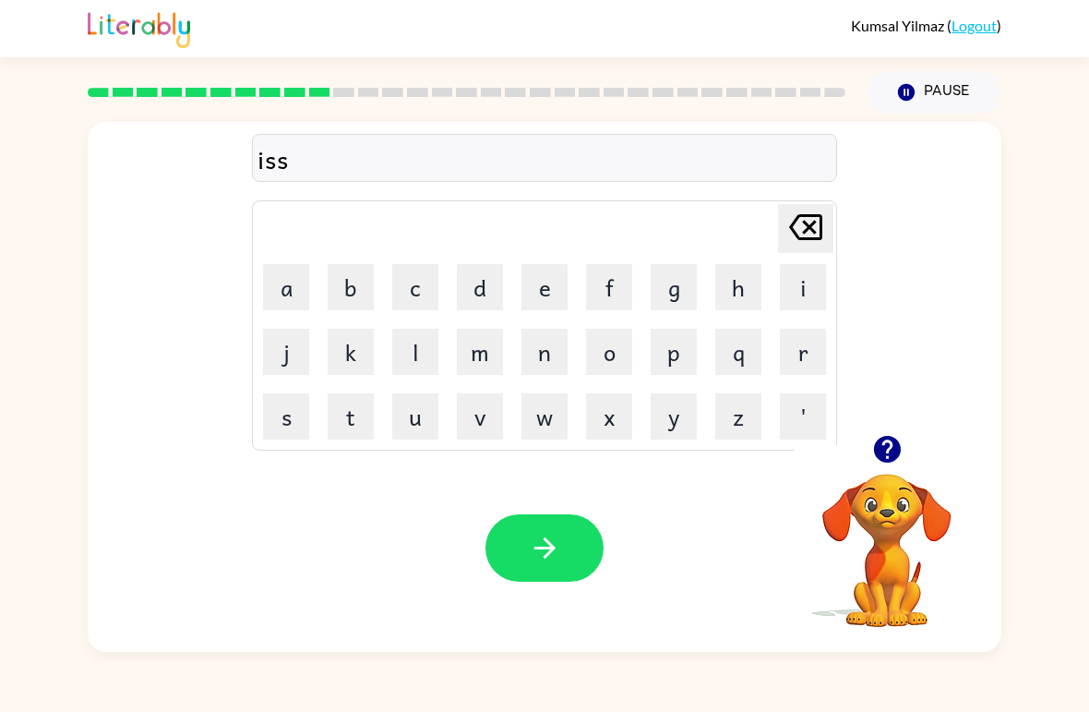
click at [781, 232] on button "[PERSON_NAME] last character input" at bounding box center [805, 228] width 55 height 49
click at [786, 216] on icon "[PERSON_NAME] last character input" at bounding box center [806, 227] width 44 height 44
click at [785, 215] on icon "[PERSON_NAME] last character input" at bounding box center [806, 227] width 44 height 44
click at [473, 286] on button "d" at bounding box center [480, 287] width 46 height 46
click at [800, 287] on button "i" at bounding box center [803, 287] width 46 height 46
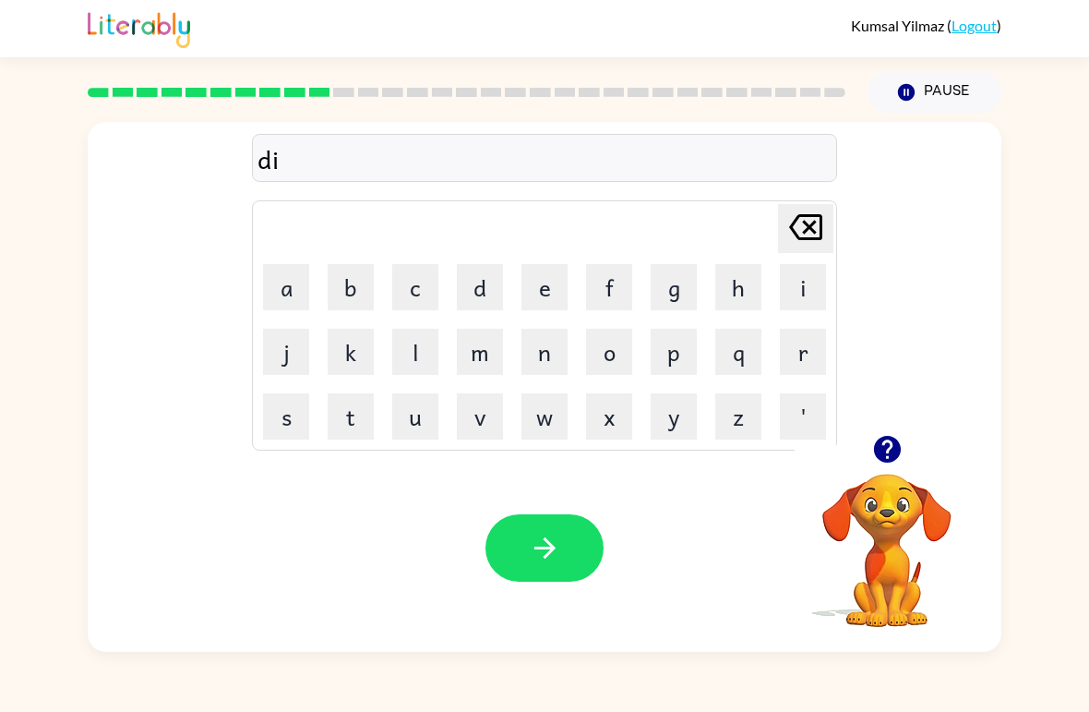
click at [287, 416] on button "s" at bounding box center [286, 416] width 46 height 46
click at [286, 415] on button "s" at bounding box center [286, 416] width 46 height 46
click at [359, 428] on button "t" at bounding box center [351, 416] width 46 height 46
click at [787, 356] on button "r" at bounding box center [803, 352] width 46 height 46
click at [285, 407] on button "s" at bounding box center [286, 416] width 46 height 46
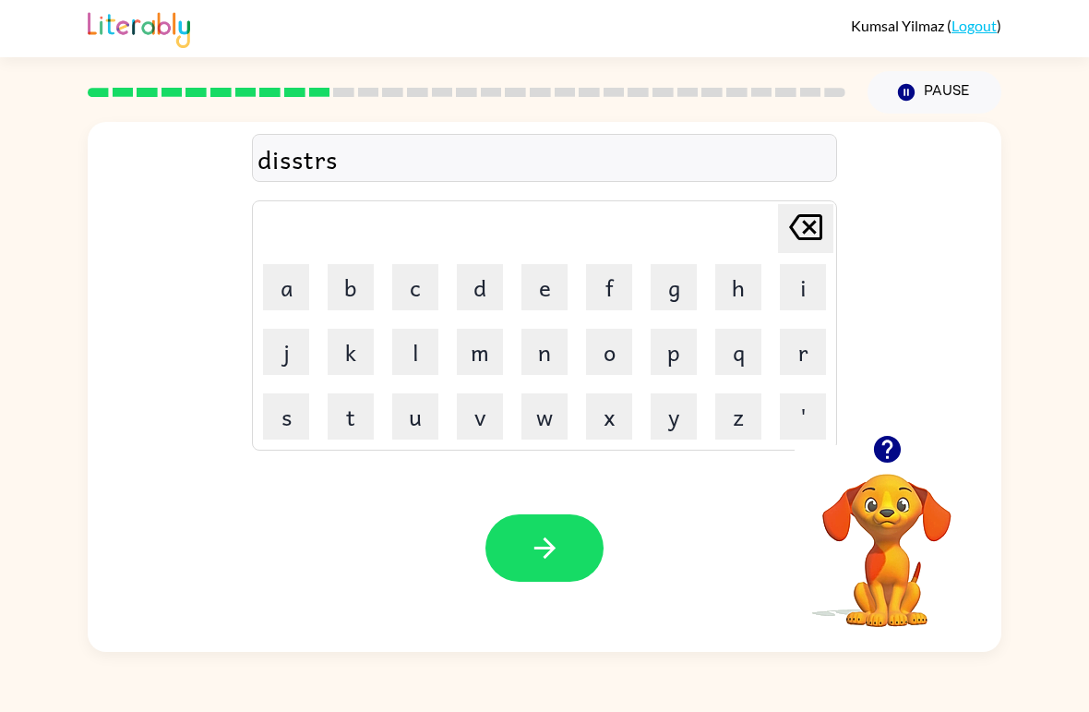
click at [368, 420] on button "t" at bounding box center [351, 416] width 46 height 46
click at [796, 229] on icon "[PERSON_NAME] last character input" at bounding box center [806, 227] width 44 height 44
click at [809, 223] on icon "[PERSON_NAME] last character input" at bounding box center [806, 227] width 44 height 44
click at [419, 415] on button "u" at bounding box center [415, 416] width 46 height 46
click at [295, 403] on button "s" at bounding box center [286, 416] width 46 height 46
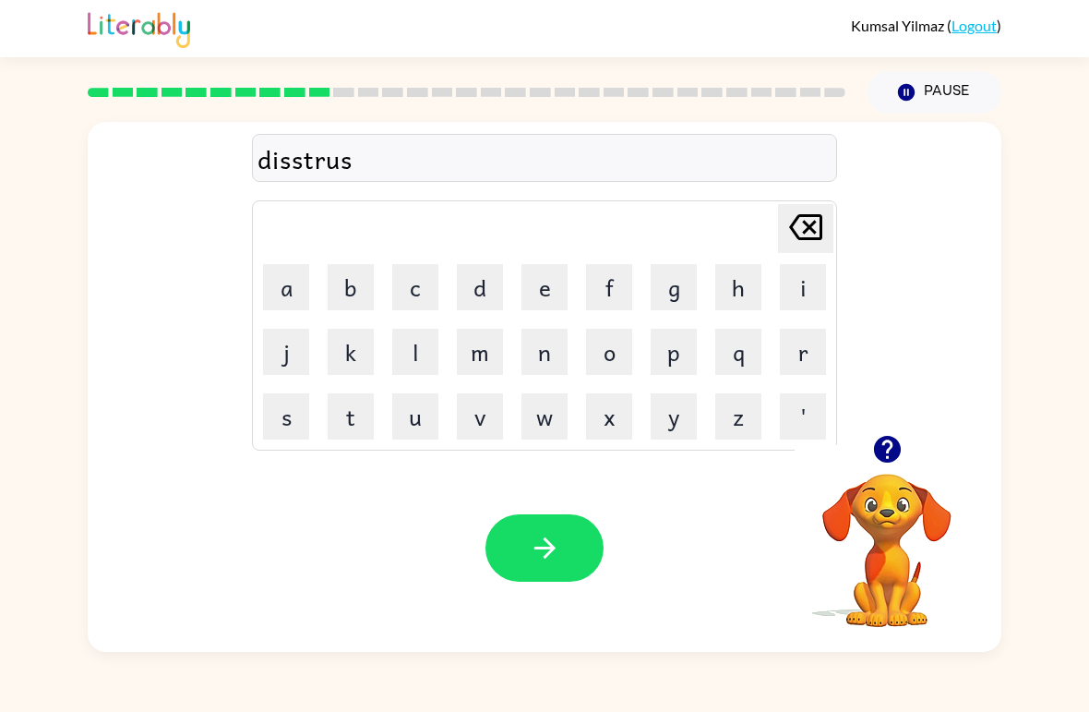
click at [346, 422] on button "t" at bounding box center [351, 416] width 46 height 46
click at [570, 551] on button "button" at bounding box center [545, 547] width 118 height 67
click at [806, 352] on button "r" at bounding box center [803, 352] width 46 height 46
click at [609, 357] on button "o" at bounding box center [609, 352] width 46 height 46
click at [285, 287] on button "a" at bounding box center [286, 287] width 46 height 46
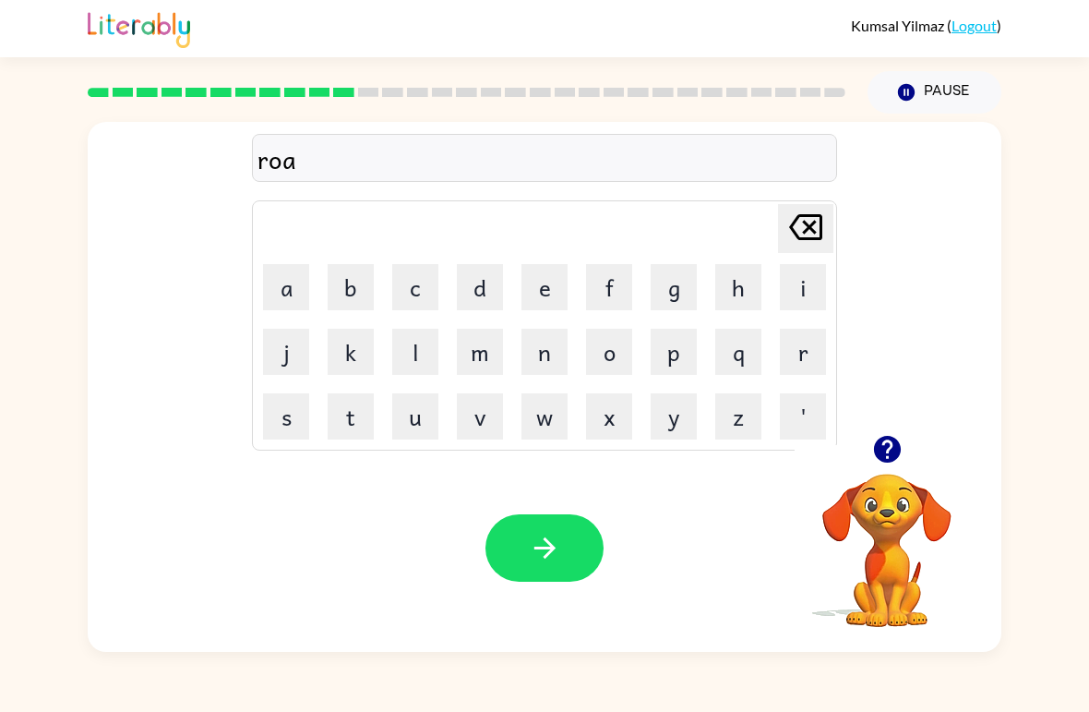
click at [482, 285] on button "d" at bounding box center [480, 287] width 46 height 46
click at [544, 545] on icon "button" at bounding box center [545, 548] width 32 height 32
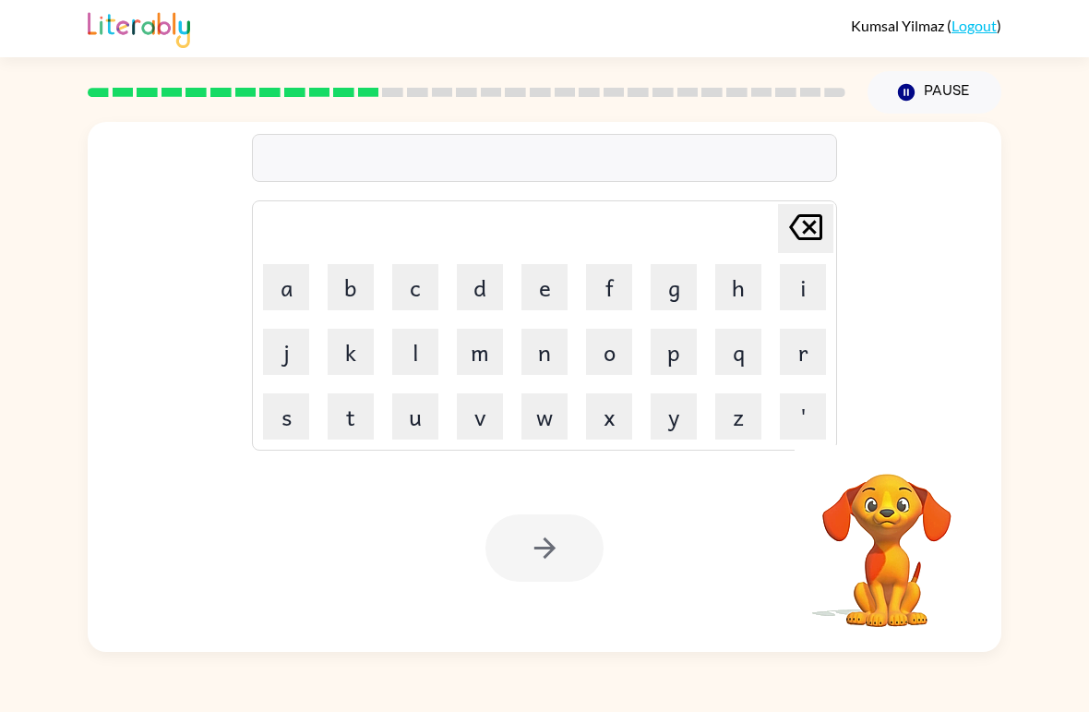
click at [290, 307] on button "a" at bounding box center [286, 287] width 46 height 46
click at [681, 346] on button "p" at bounding box center [674, 352] width 46 height 46
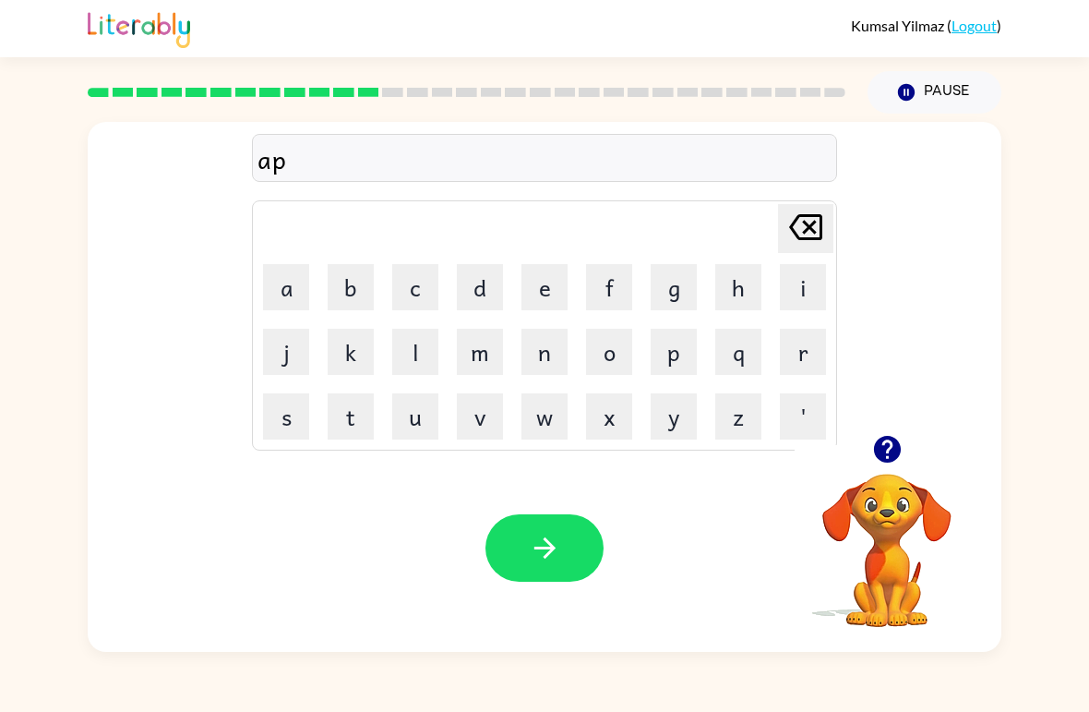
click at [680, 345] on button "p" at bounding box center [674, 352] width 46 height 46
click at [801, 359] on button "r" at bounding box center [803, 352] width 46 height 46
click at [816, 278] on button "i" at bounding box center [803, 287] width 46 height 46
click at [487, 271] on button "d" at bounding box center [480, 287] width 46 height 46
click at [527, 292] on button "e" at bounding box center [545, 287] width 46 height 46
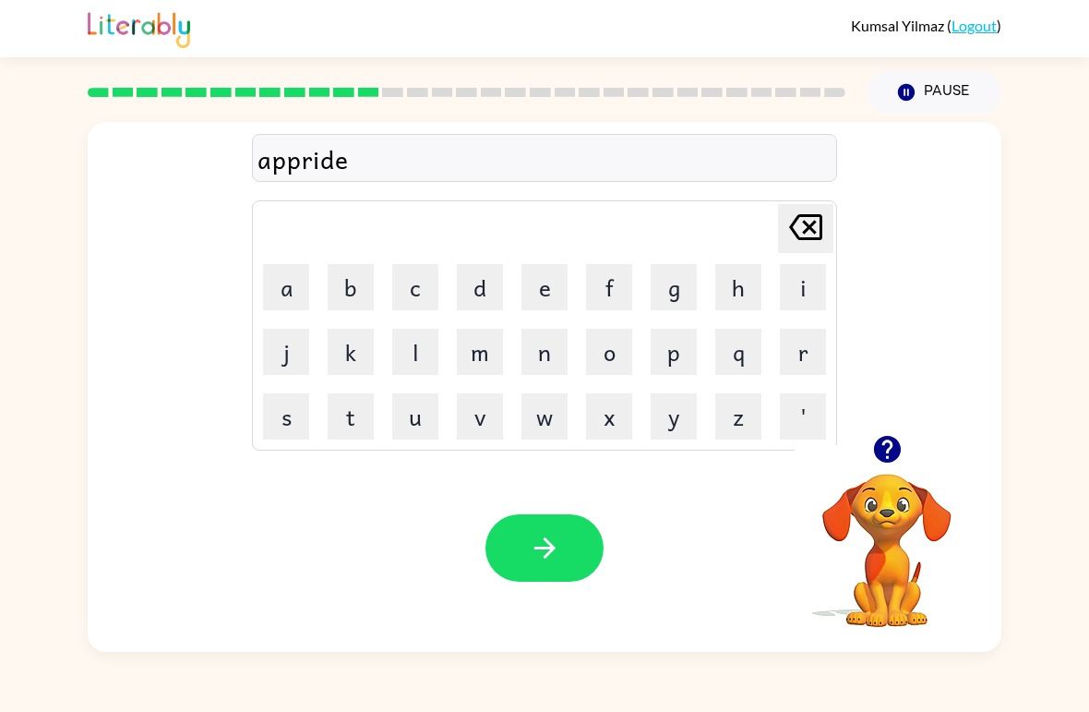
click at [554, 531] on button "button" at bounding box center [545, 547] width 118 height 67
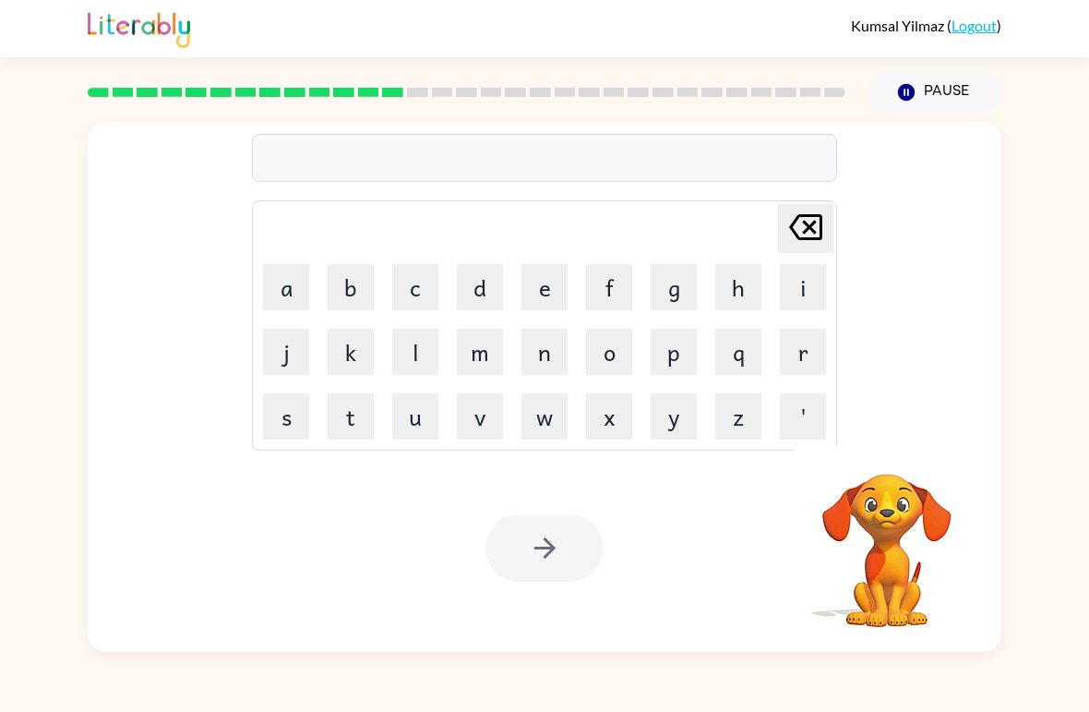
click at [473, 357] on button "m" at bounding box center [480, 352] width 46 height 46
click at [291, 290] on button "a" at bounding box center [286, 287] width 46 height 46
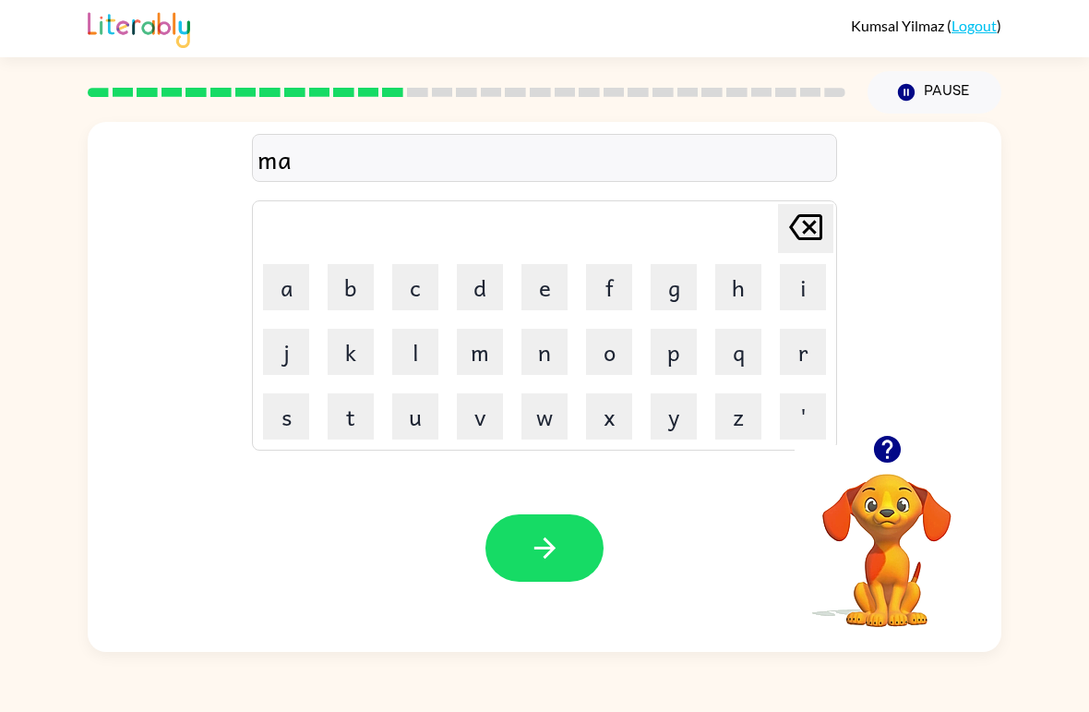
click at [479, 291] on button "d" at bounding box center [480, 287] width 46 height 46
click at [483, 281] on button "d" at bounding box center [480, 287] width 46 height 46
click at [810, 223] on icon "[PERSON_NAME] last character input" at bounding box center [806, 227] width 44 height 44
click at [553, 343] on button "n" at bounding box center [545, 352] width 46 height 46
click at [543, 283] on button "e" at bounding box center [545, 287] width 46 height 46
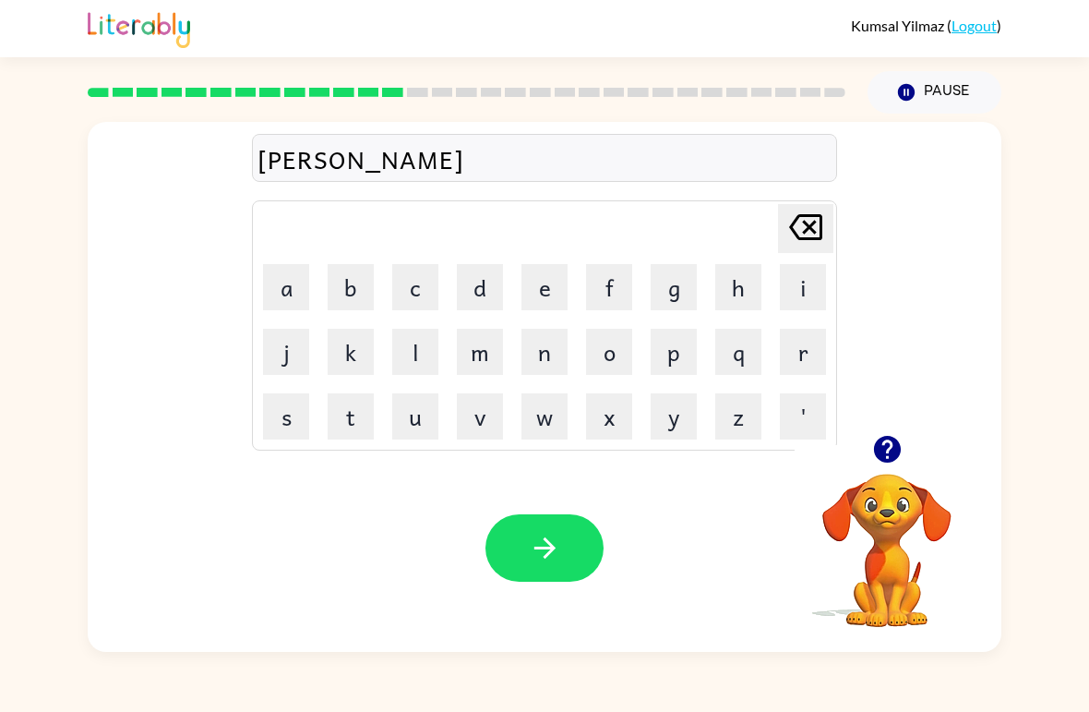
click at [292, 426] on button "s" at bounding box center [286, 416] width 46 height 46
click at [288, 414] on button "s" at bounding box center [286, 416] width 46 height 46
click at [551, 523] on button "button" at bounding box center [545, 547] width 118 height 67
click at [354, 286] on button "b" at bounding box center [351, 287] width 46 height 46
click at [607, 353] on button "o" at bounding box center [609, 352] width 46 height 46
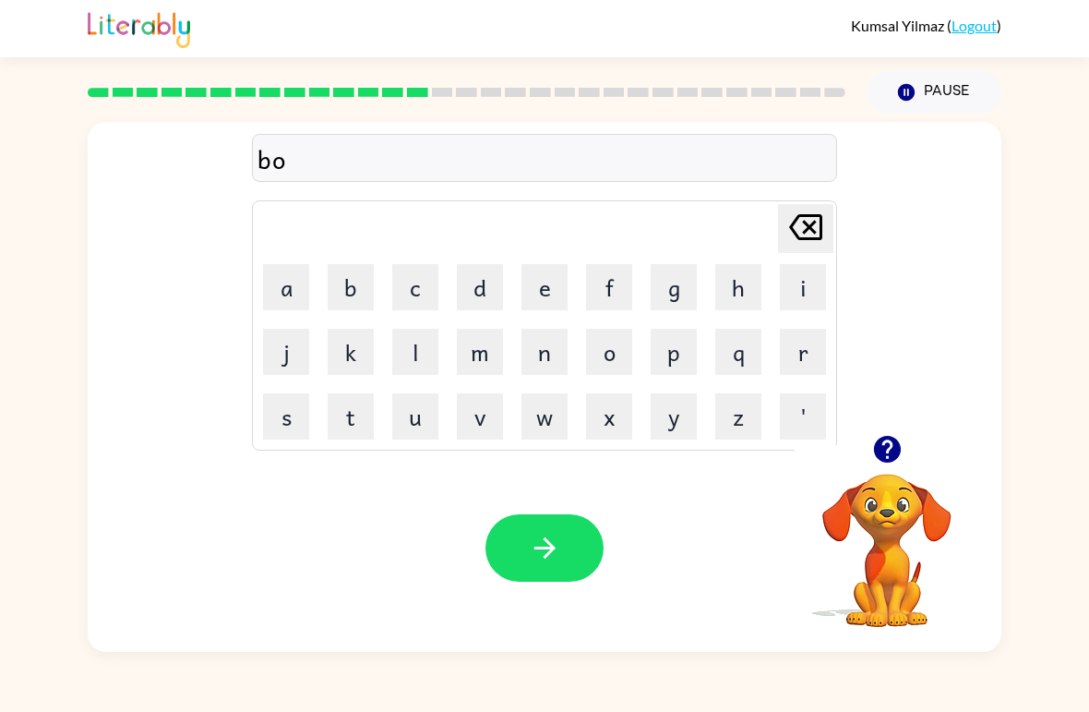
click at [565, 350] on button "n" at bounding box center [545, 352] width 46 height 46
click at [540, 280] on button "e" at bounding box center [545, 287] width 46 height 46
click at [294, 420] on button "s" at bounding box center [286, 416] width 46 height 46
click at [548, 544] on icon "button" at bounding box center [544, 547] width 21 height 21
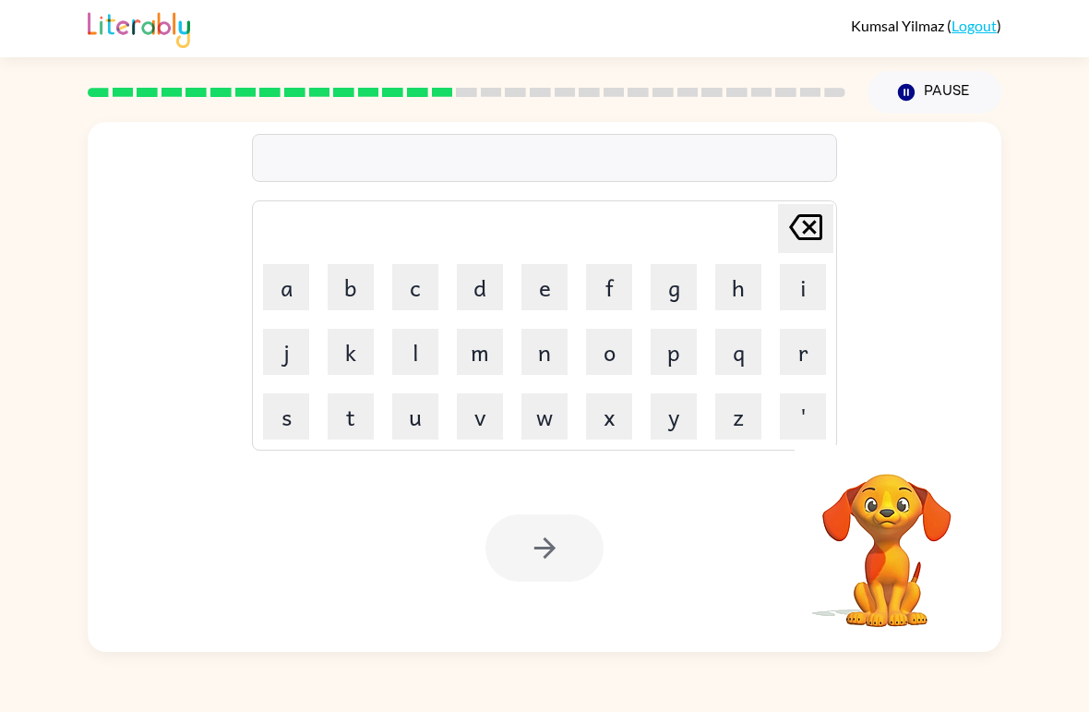
click at [290, 413] on button "s" at bounding box center [286, 416] width 46 height 46
click at [538, 431] on button "w" at bounding box center [545, 416] width 46 height 46
click at [284, 287] on button "a" at bounding box center [286, 287] width 46 height 46
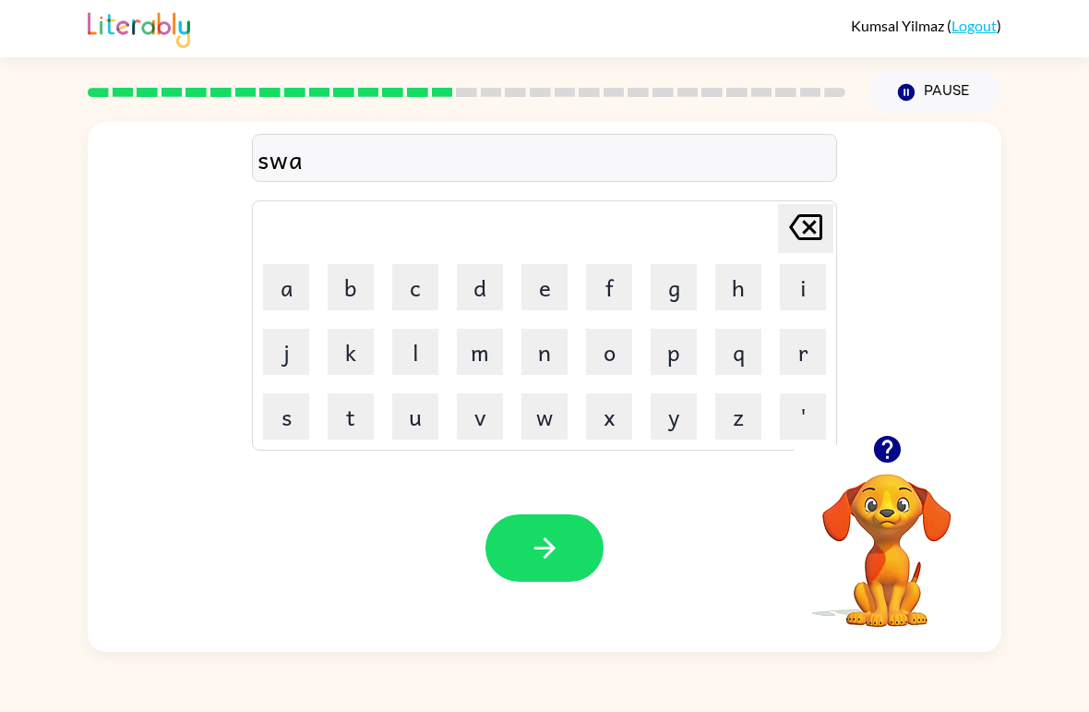
click at [811, 225] on icon at bounding box center [805, 227] width 33 height 26
click at [606, 365] on button "o" at bounding box center [609, 352] width 46 height 46
click at [798, 354] on button "r" at bounding box center [803, 352] width 46 height 46
click at [480, 361] on button "m" at bounding box center [480, 352] width 46 height 46
click at [573, 551] on button "button" at bounding box center [545, 547] width 118 height 67
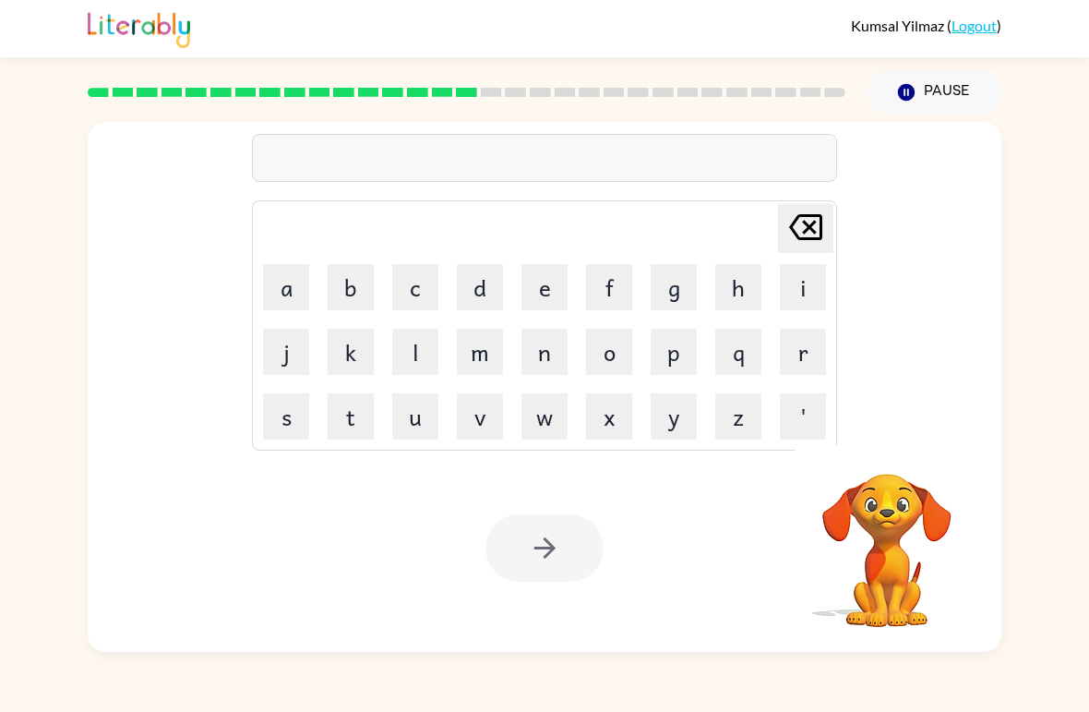
click at [798, 352] on button "r" at bounding box center [803, 352] width 46 height 46
click at [535, 289] on button "e" at bounding box center [545, 287] width 46 height 46
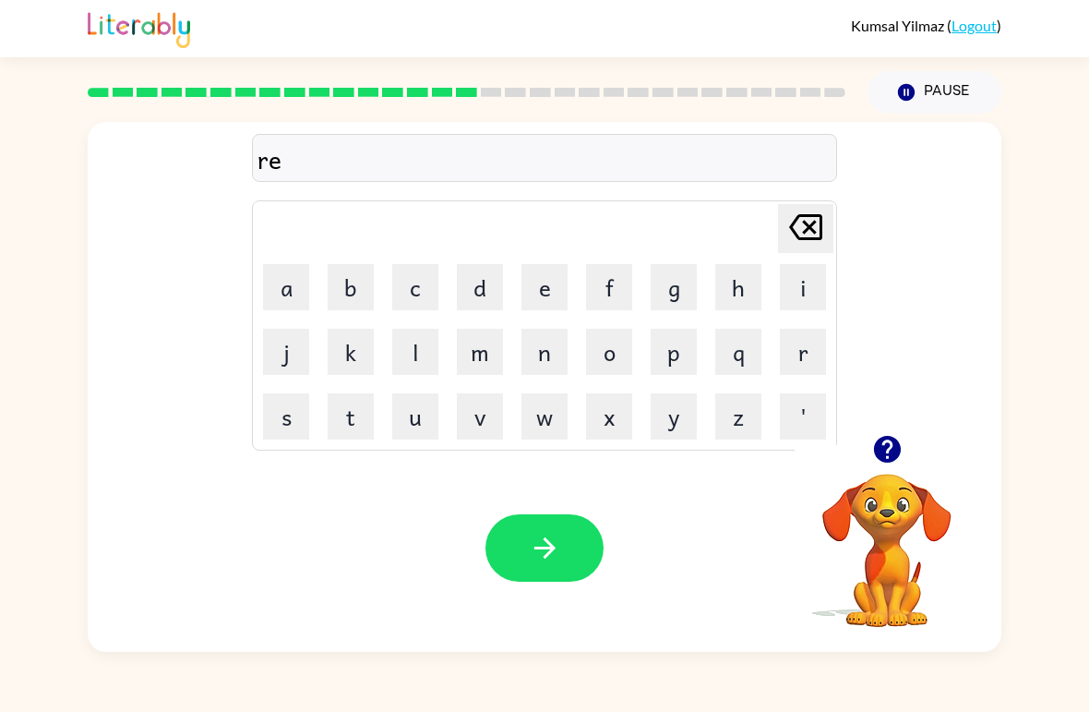
click at [284, 272] on button "a" at bounding box center [286, 287] width 46 height 46
click at [476, 346] on button "m" at bounding box center [480, 352] width 46 height 46
click at [565, 530] on button "button" at bounding box center [545, 547] width 118 height 67
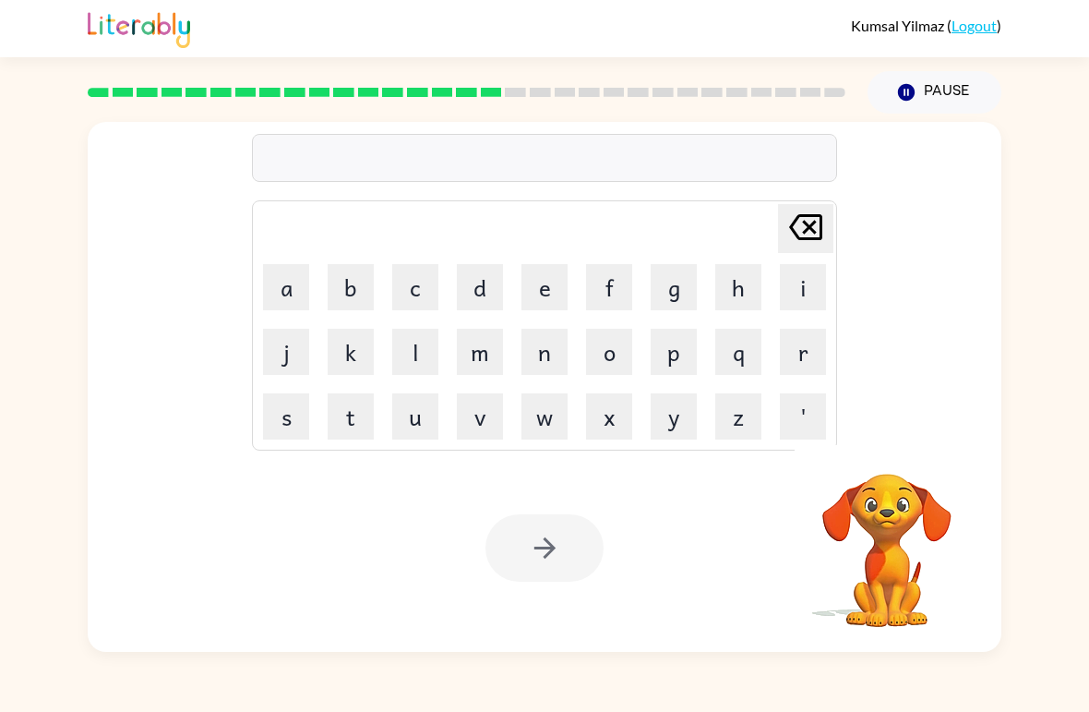
click at [364, 277] on button "b" at bounding box center [351, 287] width 46 height 46
click at [812, 352] on button "r" at bounding box center [803, 352] width 46 height 46
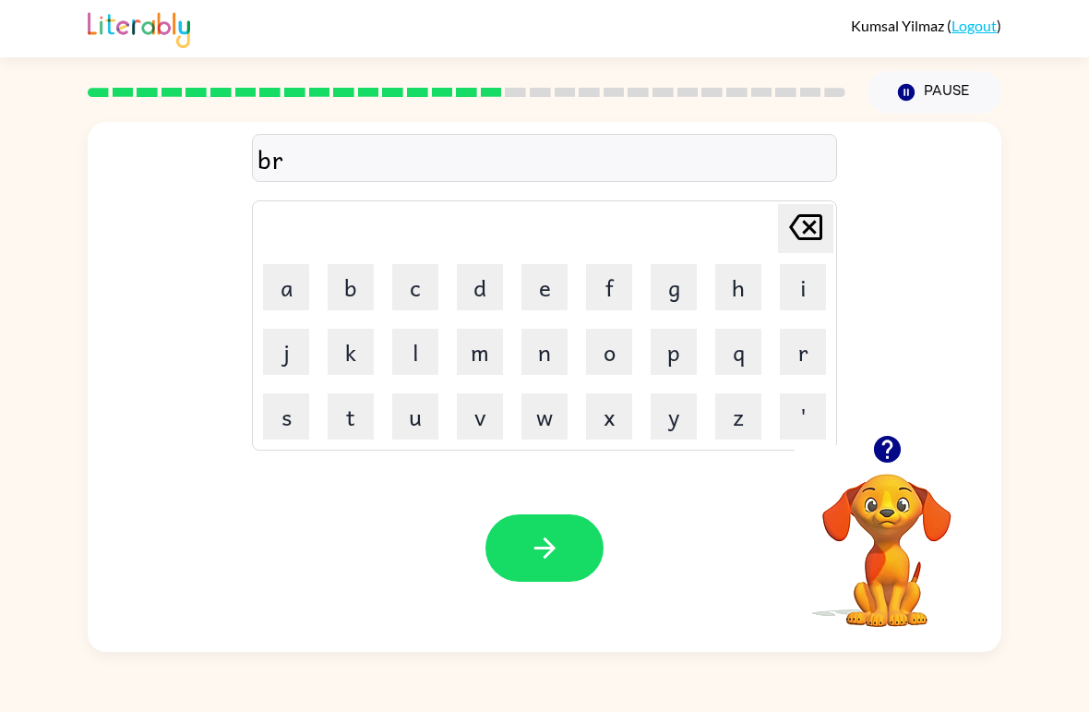
click at [806, 272] on button "i" at bounding box center [803, 287] width 46 height 46
click at [485, 355] on button "m" at bounding box center [480, 352] width 46 height 46
click at [806, 278] on button "i" at bounding box center [803, 287] width 46 height 46
click at [544, 355] on button "n" at bounding box center [545, 352] width 46 height 46
click at [671, 289] on button "g" at bounding box center [674, 287] width 46 height 46
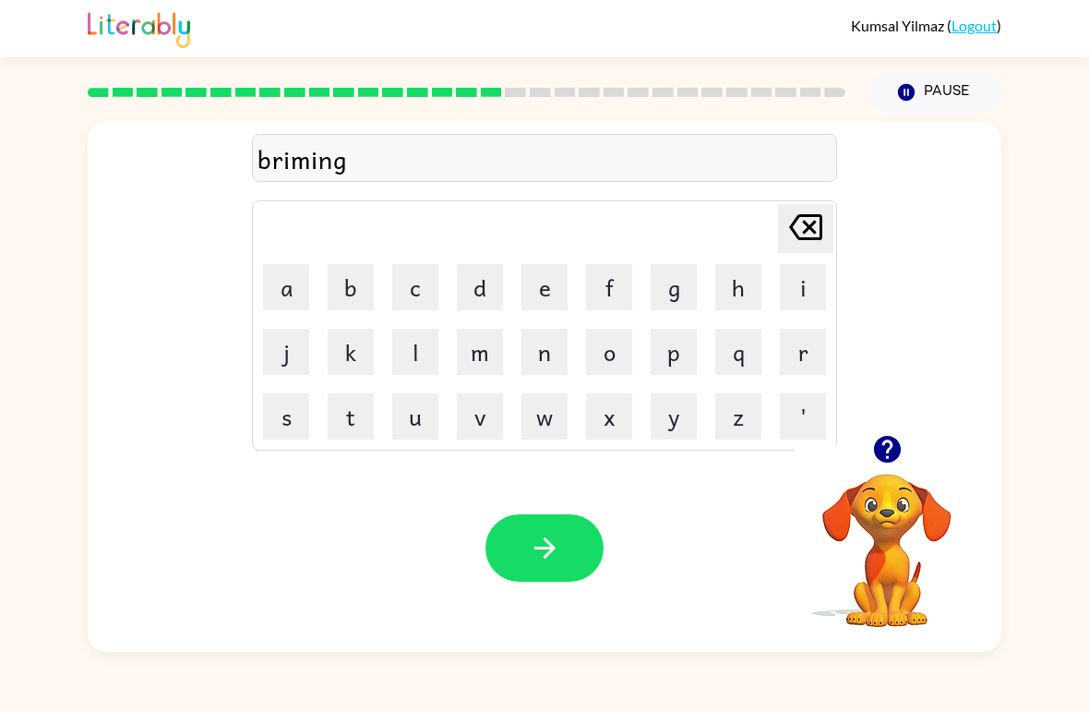
click at [558, 556] on icon "button" at bounding box center [545, 548] width 32 height 32
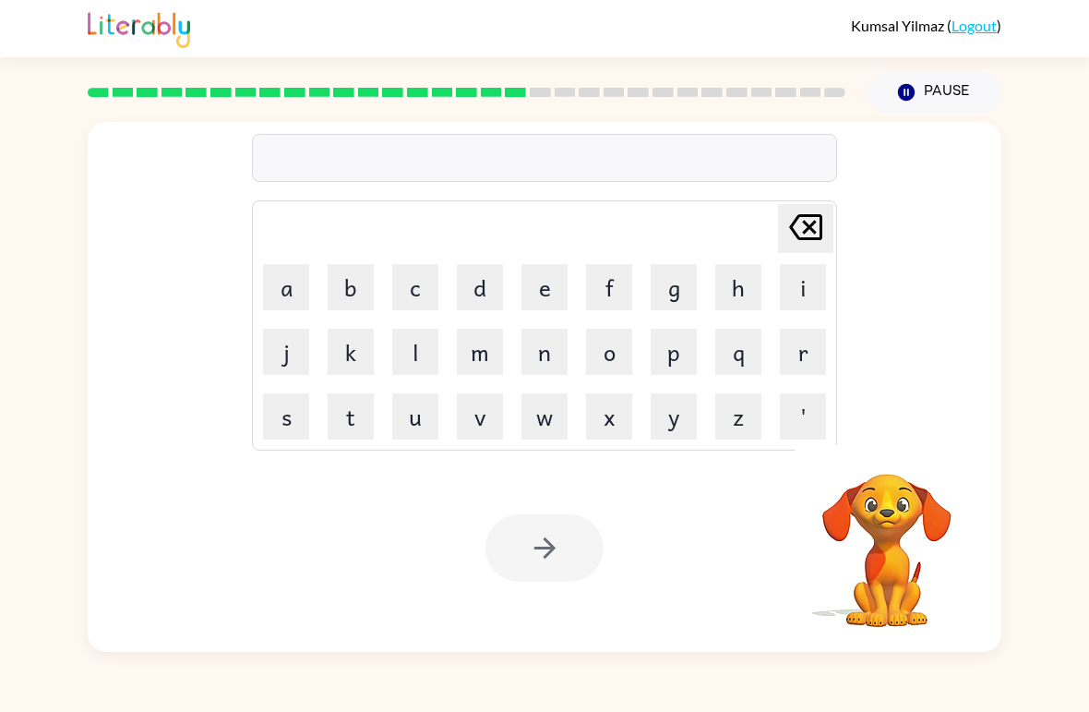
click at [852, 503] on video "Your browser must support playing .mp4 files to use Literably. Please try using…" at bounding box center [887, 537] width 185 height 185
click at [884, 521] on video "Your browser must support playing .mp4 files to use Literably. Please try using…" at bounding box center [887, 537] width 185 height 185
click at [797, 341] on button "r" at bounding box center [803, 352] width 46 height 46
click at [802, 292] on button "i" at bounding box center [803, 287] width 46 height 46
click at [295, 417] on button "s" at bounding box center [286, 416] width 46 height 46
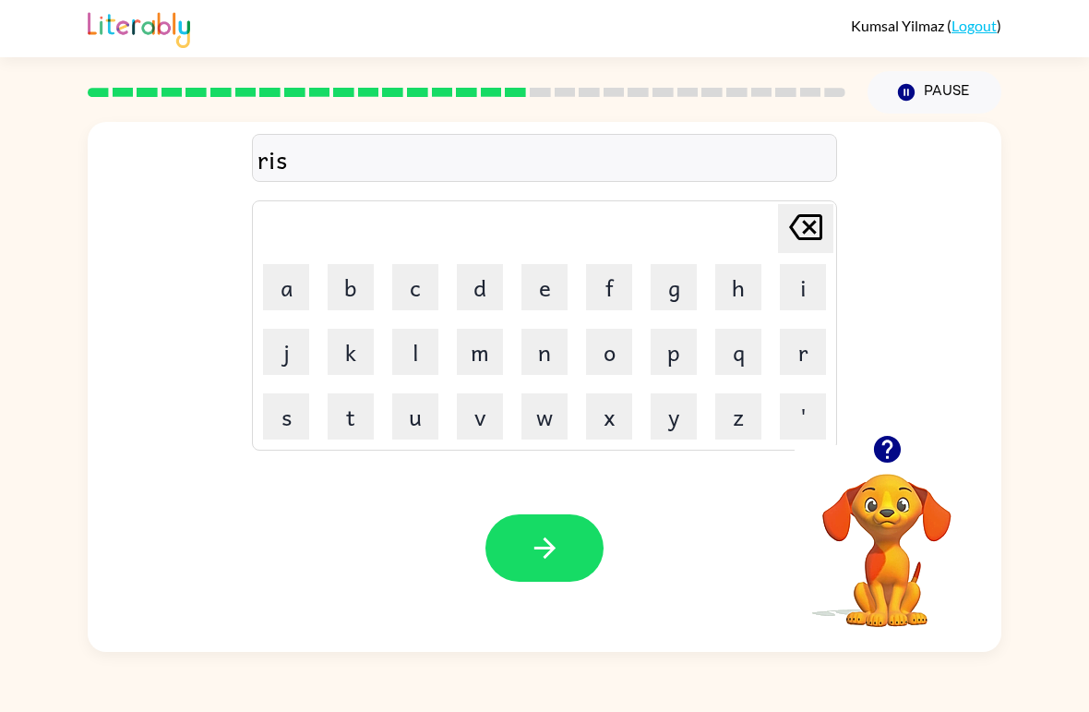
click at [420, 284] on button "c" at bounding box center [415, 287] width 46 height 46
click at [795, 292] on button "i" at bounding box center [803, 287] width 46 height 46
click at [550, 281] on button "e" at bounding box center [545, 287] width 46 height 46
click at [287, 423] on button "s" at bounding box center [286, 416] width 46 height 46
click at [365, 399] on button "t" at bounding box center [351, 416] width 46 height 46
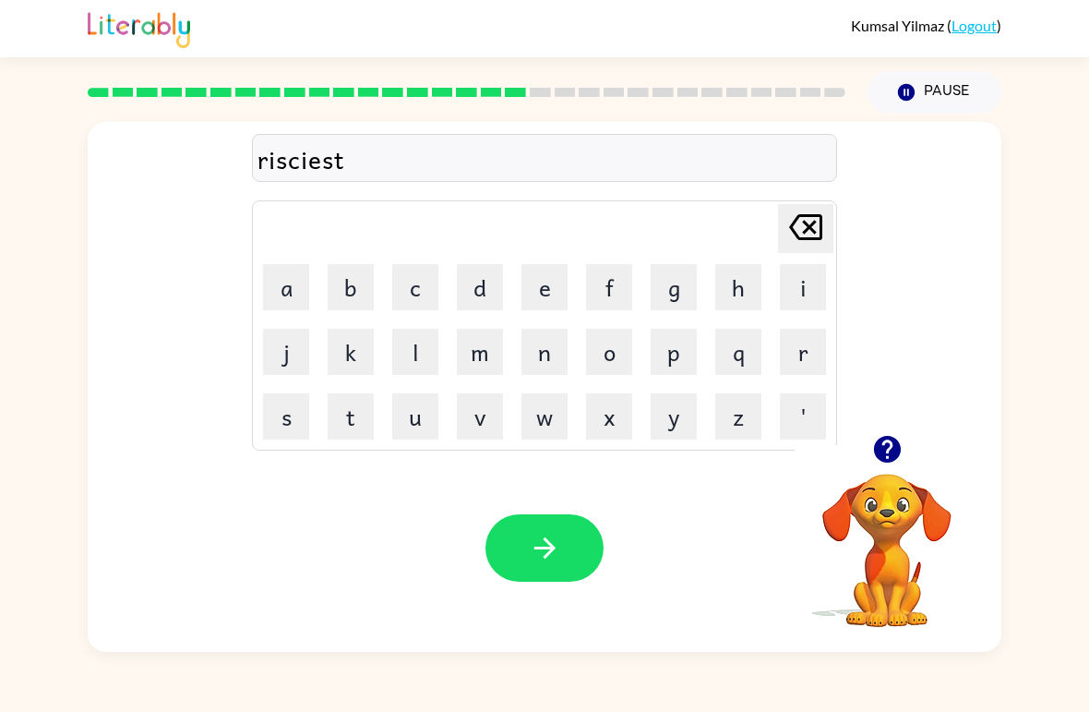
click at [593, 562] on button "button" at bounding box center [545, 547] width 118 height 67
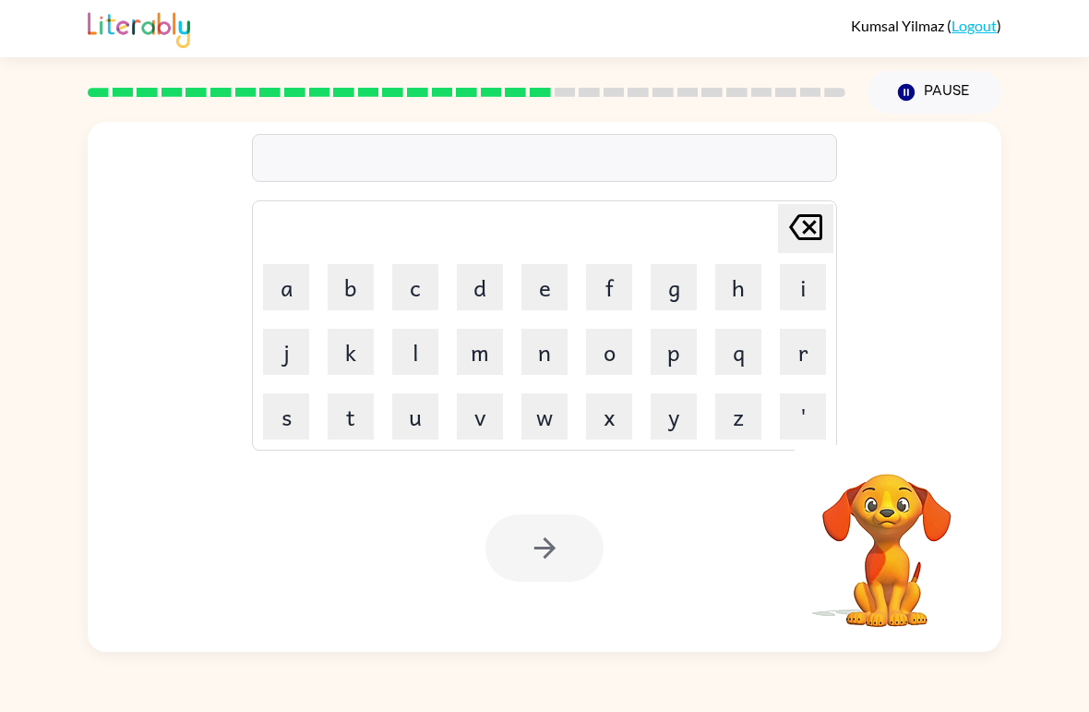
click at [296, 276] on button "a" at bounding box center [286, 287] width 46 height 46
click at [803, 356] on button "r" at bounding box center [803, 352] width 46 height 46
click at [419, 267] on button "c" at bounding box center [415, 287] width 46 height 46
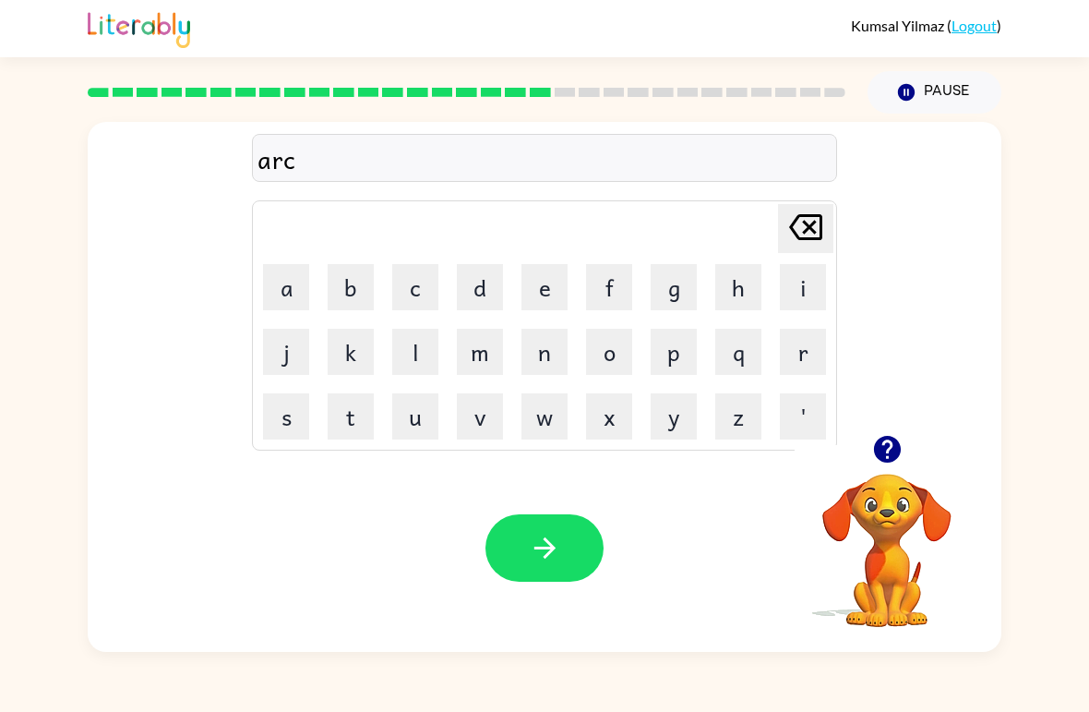
click at [733, 269] on button "h" at bounding box center [739, 287] width 46 height 46
click at [551, 418] on button "w" at bounding box center [545, 416] width 46 height 46
click at [286, 284] on button "a" at bounding box center [286, 287] width 46 height 46
click at [673, 411] on button "y" at bounding box center [674, 416] width 46 height 46
click at [548, 534] on icon "button" at bounding box center [545, 548] width 32 height 32
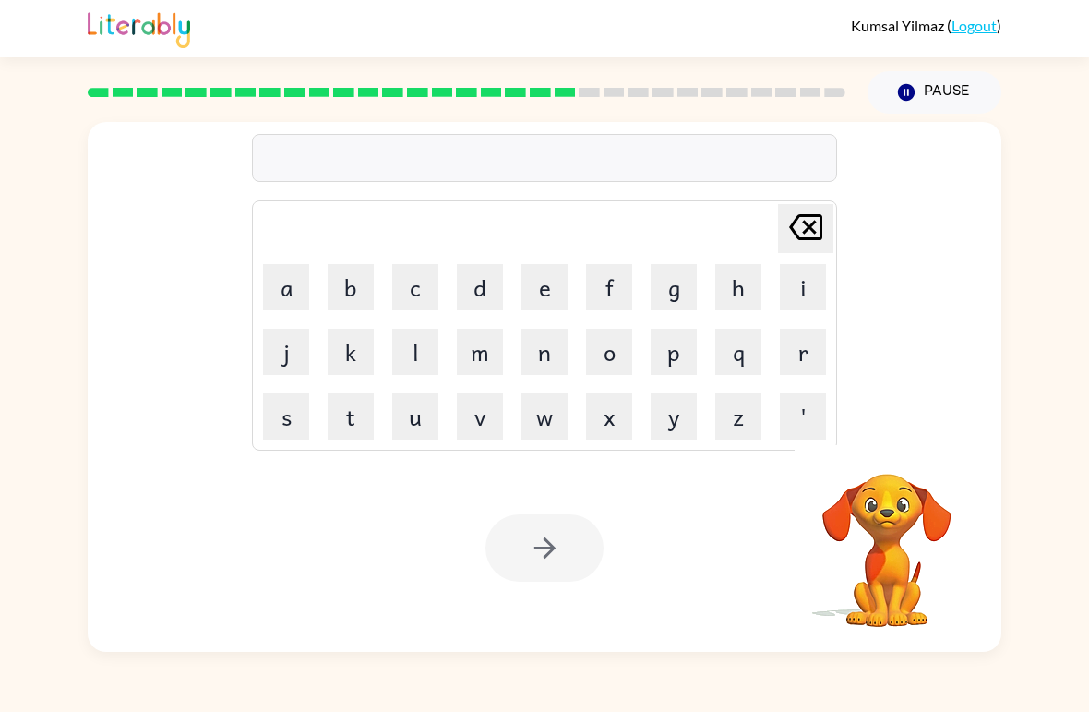
click at [605, 283] on button "f" at bounding box center [609, 287] width 46 height 46
click at [282, 288] on button "a" at bounding box center [286, 287] width 46 height 46
click at [411, 362] on button "l" at bounding box center [415, 352] width 46 height 46
click at [410, 362] on button "l" at bounding box center [415, 352] width 46 height 46
click at [285, 287] on button "a" at bounding box center [286, 287] width 46 height 46
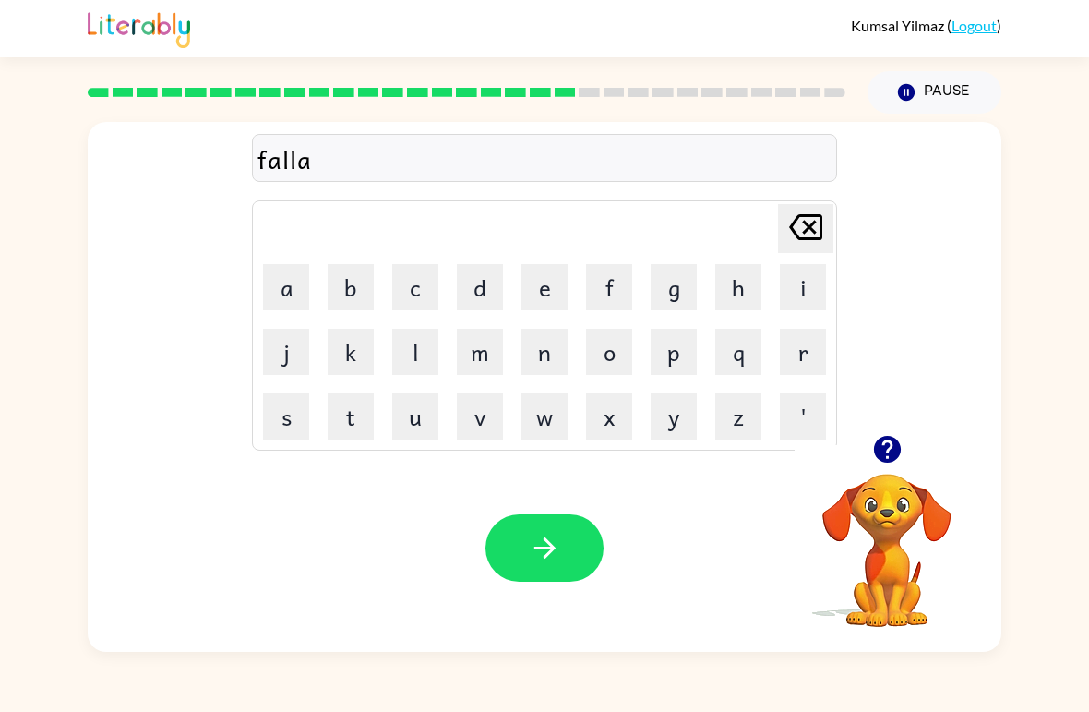
click at [551, 417] on button "w" at bounding box center [545, 416] width 46 height 46
click at [892, 523] on video "Your browser must support playing .mp4 files to use Literably. Please try using…" at bounding box center [887, 537] width 185 height 185
click at [876, 437] on icon "button" at bounding box center [888, 449] width 32 height 32
click at [798, 233] on icon "[PERSON_NAME] last character input" at bounding box center [806, 227] width 44 height 44
click at [797, 232] on icon "[PERSON_NAME] last character input" at bounding box center [806, 227] width 44 height 44
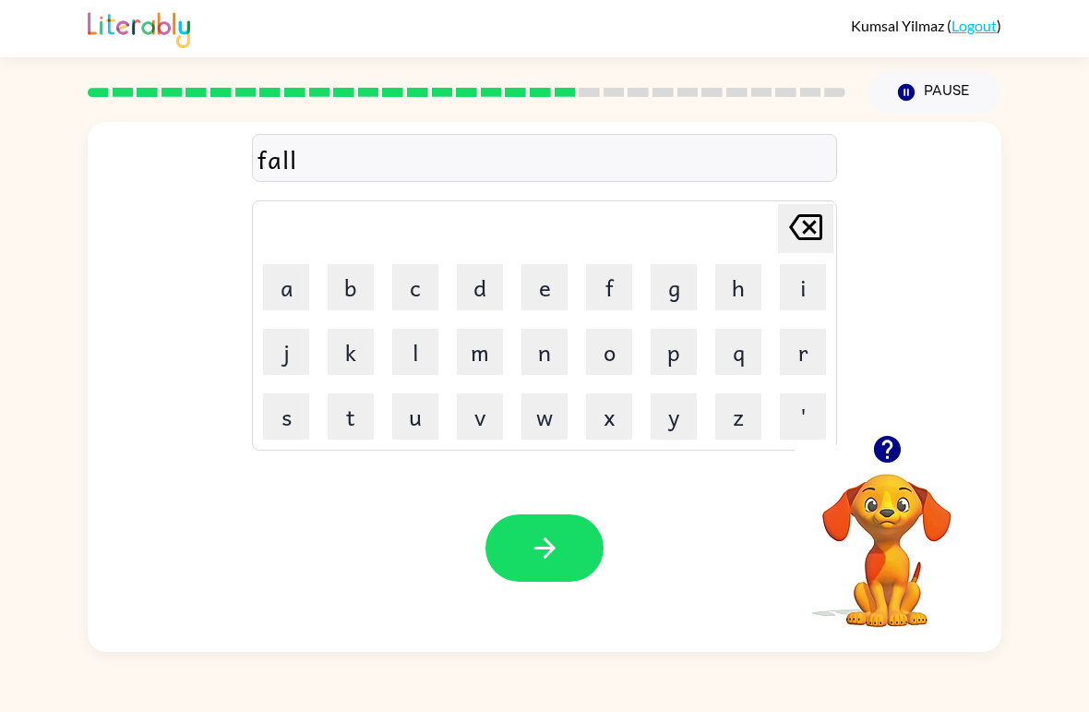
click at [619, 346] on button "o" at bounding box center [609, 352] width 46 height 46
click at [559, 396] on button "w" at bounding box center [545, 416] width 46 height 46
click at [583, 523] on button "button" at bounding box center [545, 547] width 118 height 67
click at [424, 286] on button "c" at bounding box center [415, 287] width 46 height 46
click at [535, 300] on button "e" at bounding box center [545, 287] width 46 height 46
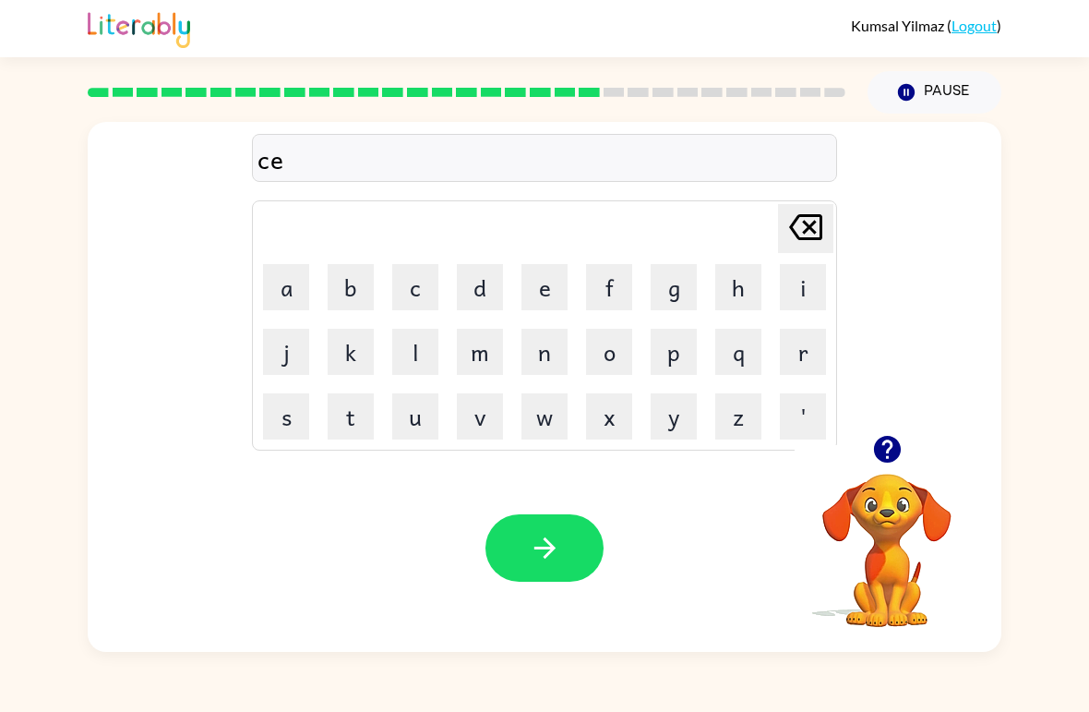
click at [547, 342] on button "n" at bounding box center [545, 352] width 46 height 46
click at [354, 412] on button "t" at bounding box center [351, 416] width 46 height 46
click at [546, 283] on button "e" at bounding box center [545, 287] width 46 height 46
click at [815, 283] on button "i" at bounding box center [803, 287] width 46 height 46
click at [798, 234] on icon "[PERSON_NAME] last character input" at bounding box center [806, 227] width 44 height 44
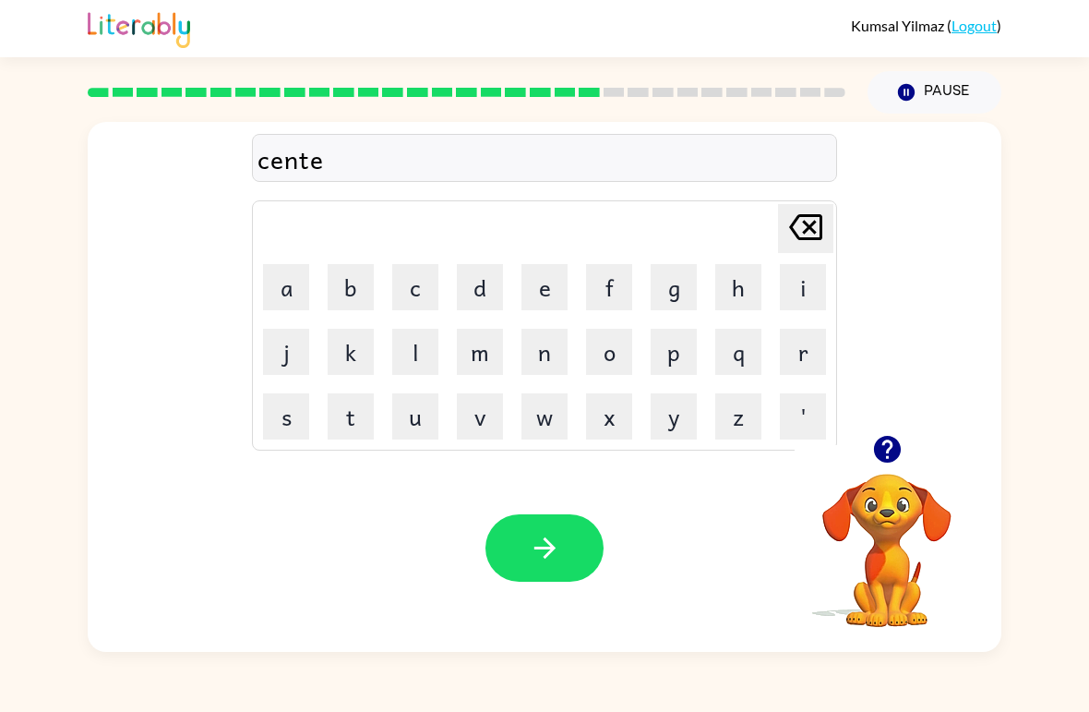
click at [798, 233] on icon "[PERSON_NAME] last character input" at bounding box center [806, 227] width 44 height 44
click at [535, 295] on button "e" at bounding box center [545, 287] width 46 height 46
click at [687, 341] on button "p" at bounding box center [674, 352] width 46 height 46
click at [803, 288] on button "i" at bounding box center [803, 287] width 46 height 46
click at [495, 292] on button "d" at bounding box center [480, 287] width 46 height 46
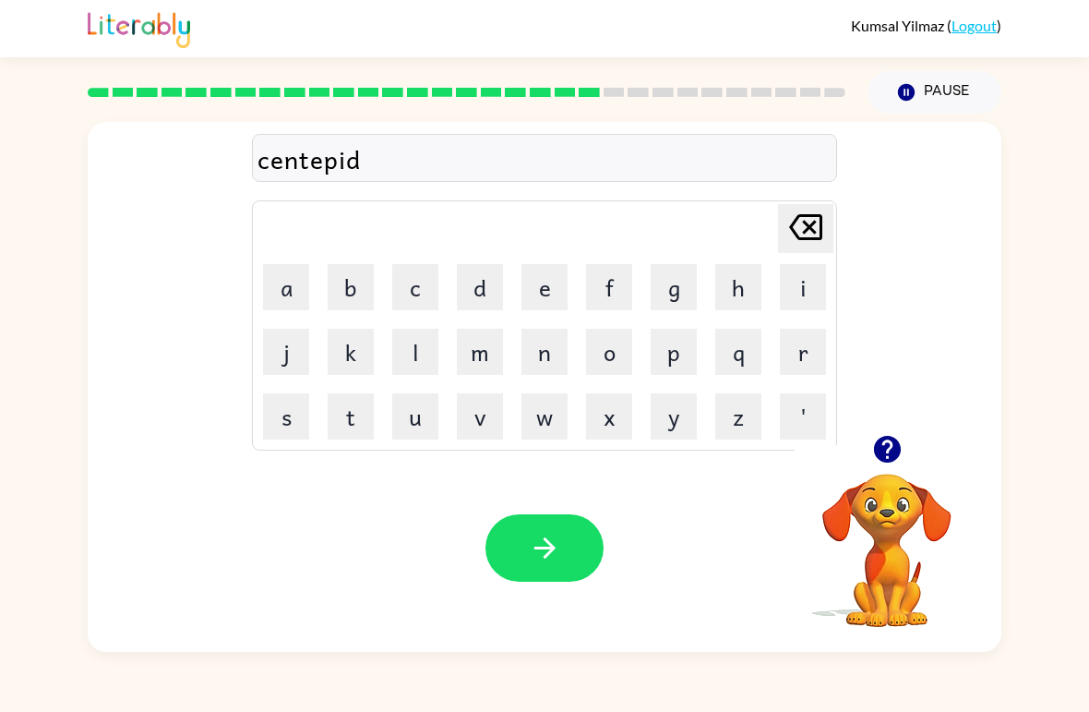
click at [573, 535] on button "button" at bounding box center [545, 547] width 118 height 67
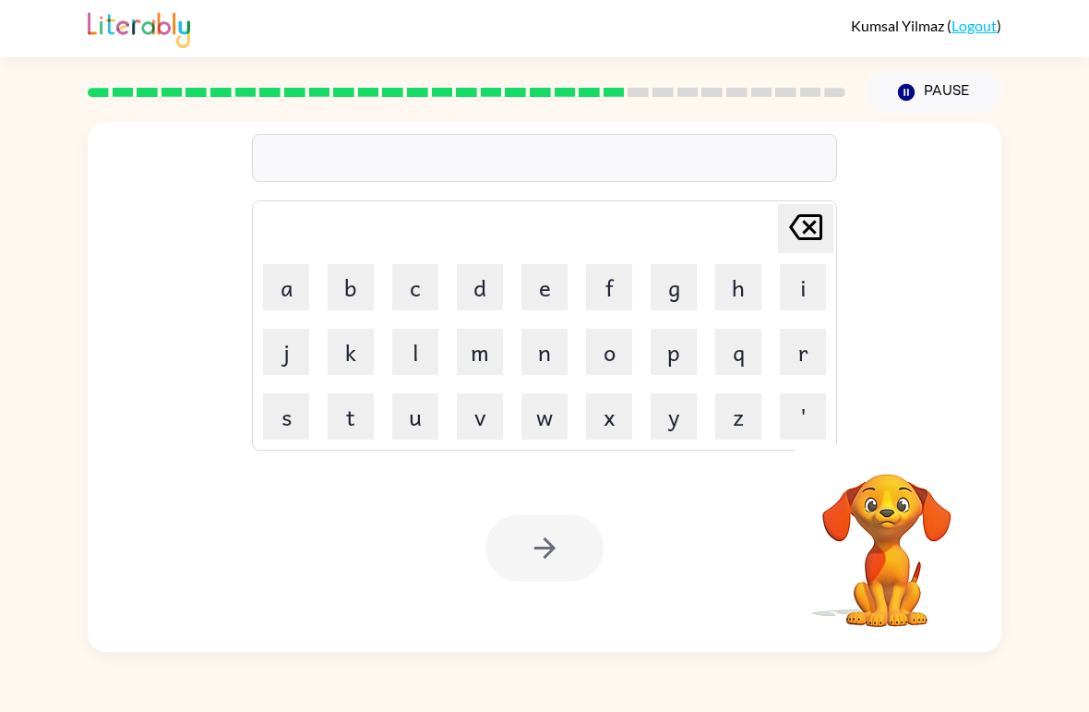
click at [285, 421] on button "s" at bounding box center [286, 416] width 46 height 46
click at [802, 284] on button "i" at bounding box center [803, 287] width 46 height 46
click at [279, 427] on button "s" at bounding box center [286, 416] width 46 height 46
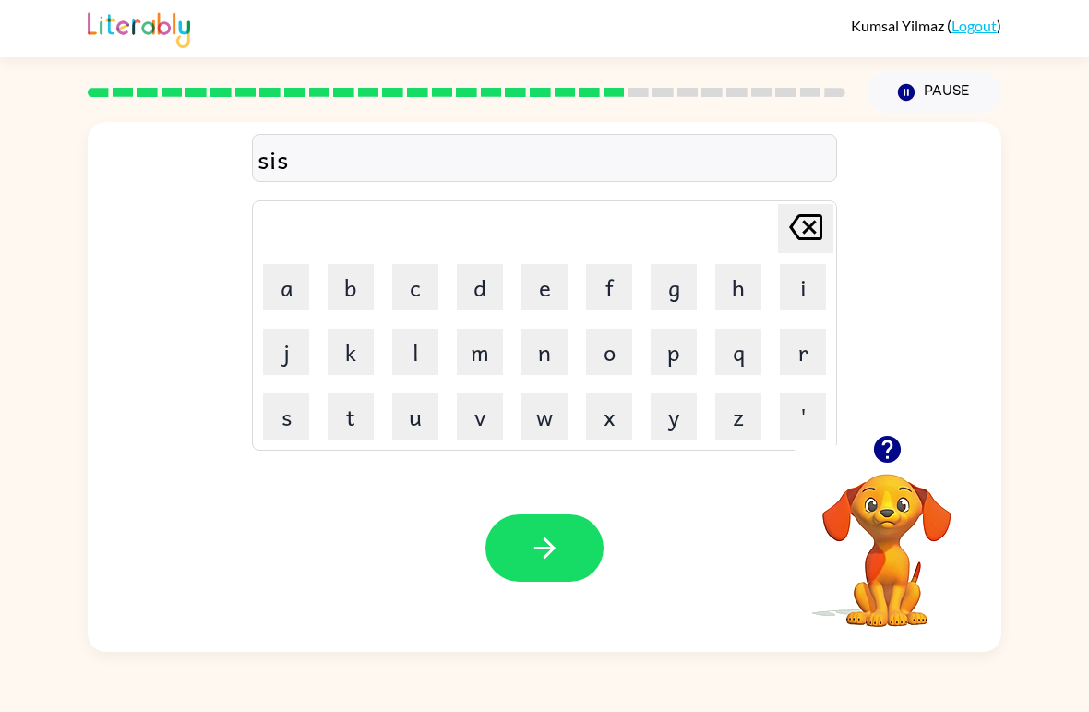
click at [365, 403] on button "t" at bounding box center [351, 416] width 46 height 46
click at [539, 294] on button "e" at bounding box center [545, 287] width 46 height 46
click at [804, 278] on button "i" at bounding box center [803, 287] width 46 height 46
click at [545, 362] on button "n" at bounding box center [545, 352] width 46 height 46
click at [575, 543] on button "button" at bounding box center [545, 547] width 118 height 67
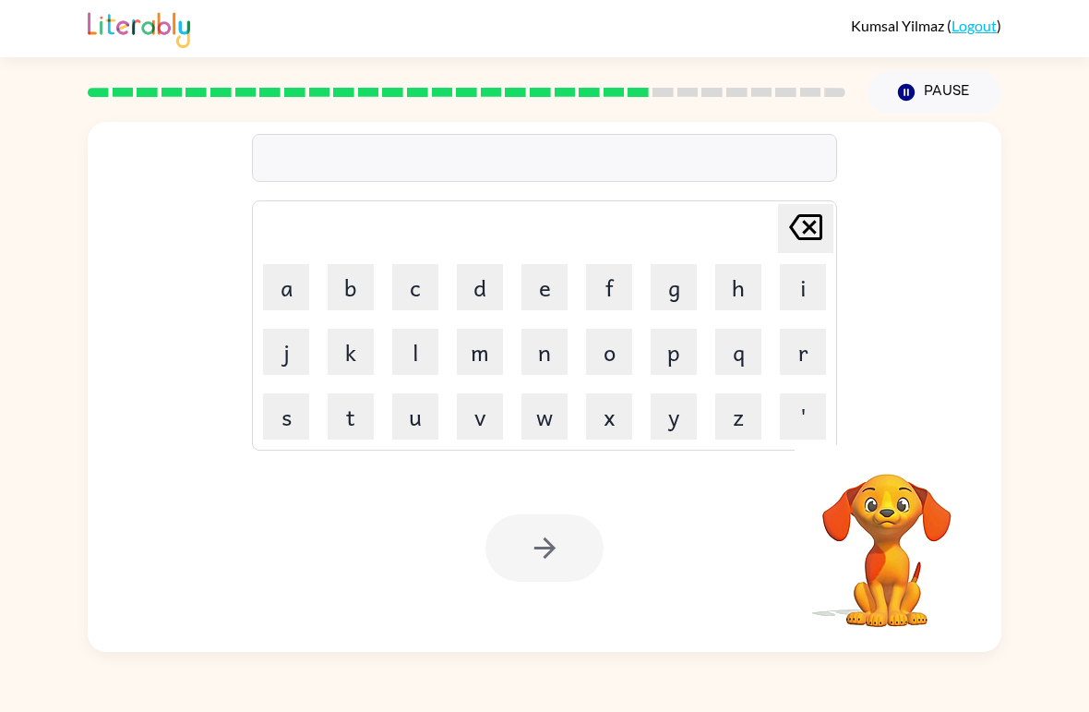
click at [899, 533] on video "Your browser must support playing .mp4 files to use Literably. Please try using…" at bounding box center [887, 537] width 185 height 185
click at [845, 516] on video "Your browser must support playing .mp4 files to use Literably. Please try using…" at bounding box center [887, 537] width 185 height 185
click at [613, 288] on button "f" at bounding box center [609, 287] width 46 height 46
click at [613, 368] on button "o" at bounding box center [609, 352] width 46 height 46
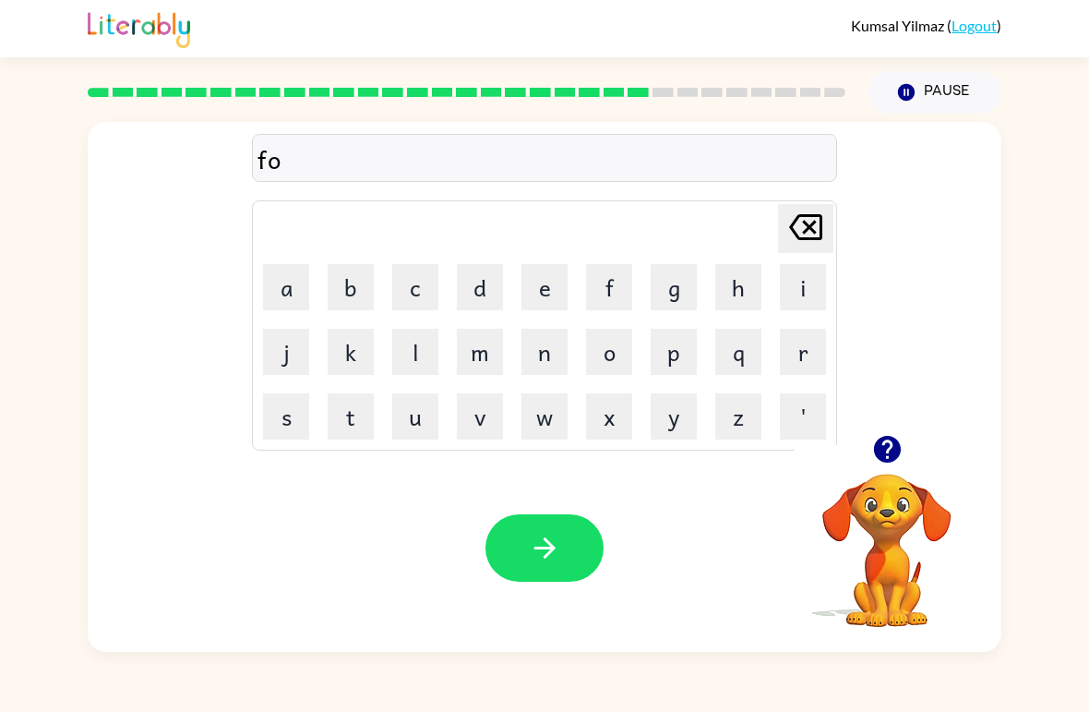
click at [802, 350] on button "r" at bounding box center [803, 352] width 46 height 46
click at [551, 419] on button "w" at bounding box center [545, 416] width 46 height 46
click at [551, 281] on button "e" at bounding box center [545, 287] width 46 height 46
click at [800, 365] on button "r" at bounding box center [803, 352] width 46 height 46
click at [490, 288] on button "d" at bounding box center [480, 287] width 46 height 46
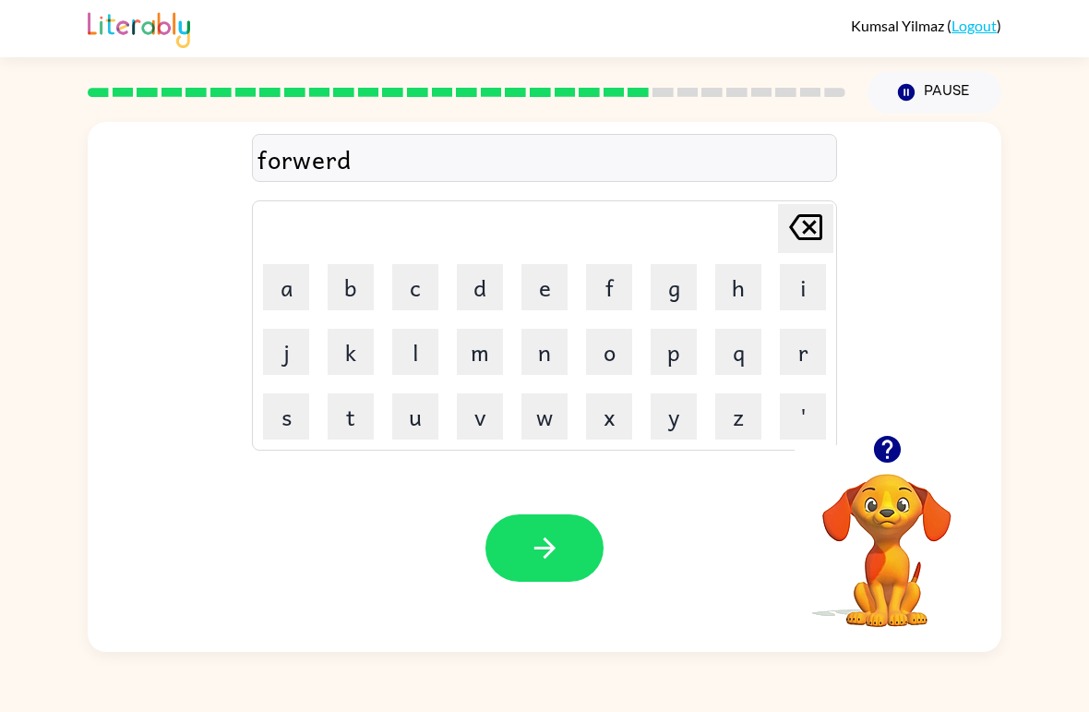
click at [531, 542] on icon "button" at bounding box center [545, 548] width 32 height 32
click at [804, 363] on button "r" at bounding box center [803, 352] width 46 height 46
click at [544, 300] on button "e" at bounding box center [545, 287] width 46 height 46
click at [413, 352] on button "l" at bounding box center [415, 352] width 46 height 46
click at [299, 304] on button "a" at bounding box center [286, 287] width 46 height 46
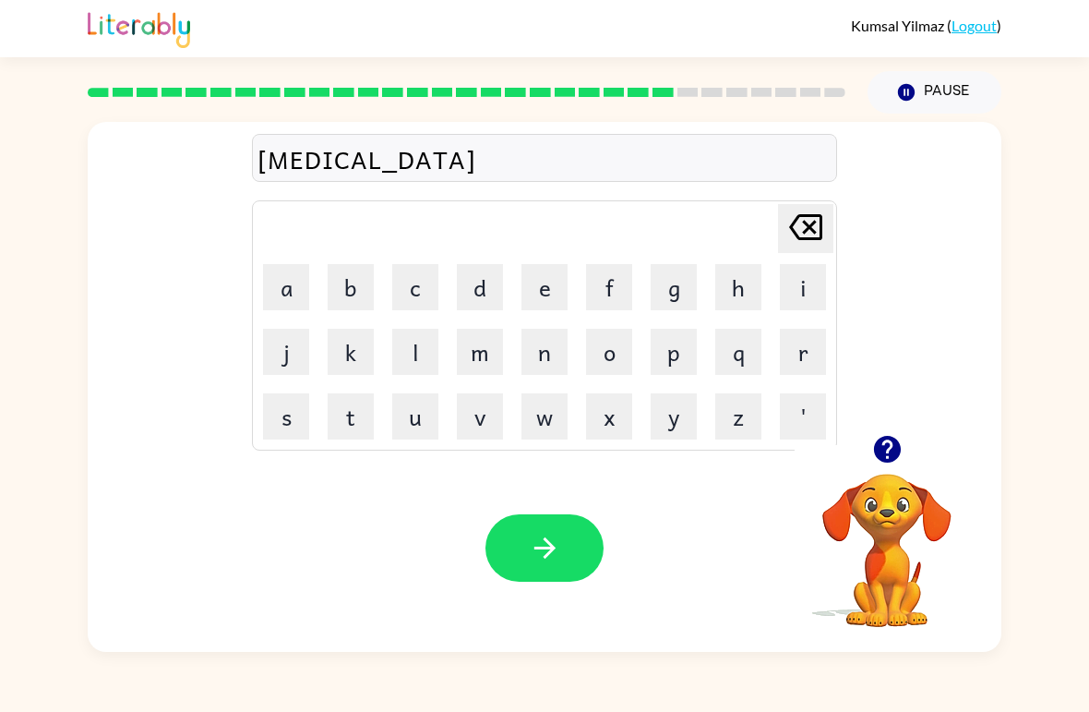
click at [485, 280] on button "d" at bounding box center [480, 287] width 46 height 46
click at [558, 283] on button "e" at bounding box center [545, 287] width 46 height 46
click at [476, 274] on button "d" at bounding box center [480, 287] width 46 height 46
click at [554, 537] on icon "button" at bounding box center [545, 548] width 32 height 32
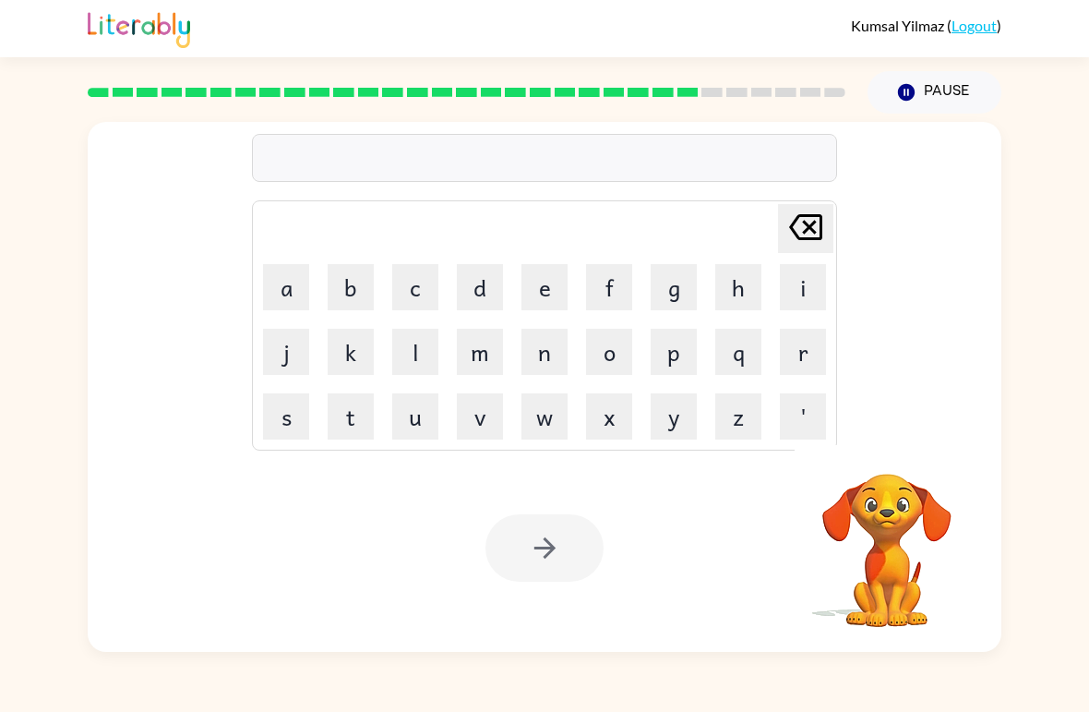
click at [667, 292] on button "g" at bounding box center [674, 287] width 46 height 46
click at [291, 275] on button "a" at bounding box center [286, 287] width 46 height 46
click at [344, 283] on button "b" at bounding box center [351, 287] width 46 height 46
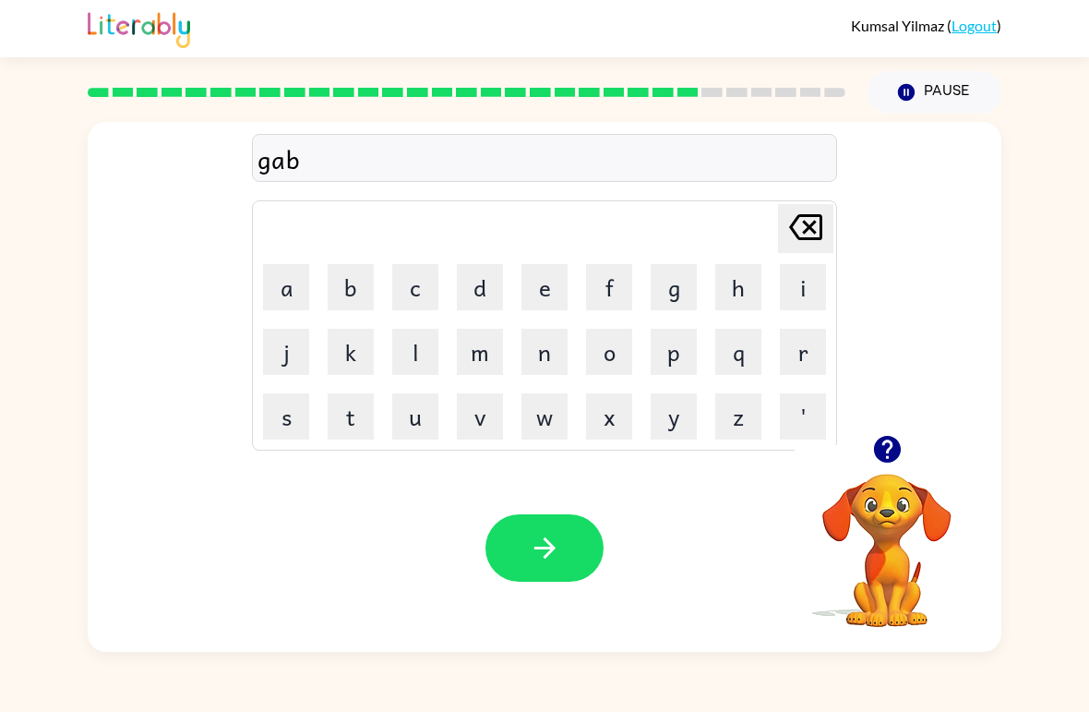
click at [418, 348] on button "l" at bounding box center [415, 352] width 46 height 46
click at [543, 266] on button "e" at bounding box center [545, 287] width 46 height 46
click at [554, 367] on button "n" at bounding box center [545, 352] width 46 height 46
click at [542, 520] on button "button" at bounding box center [545, 547] width 118 height 67
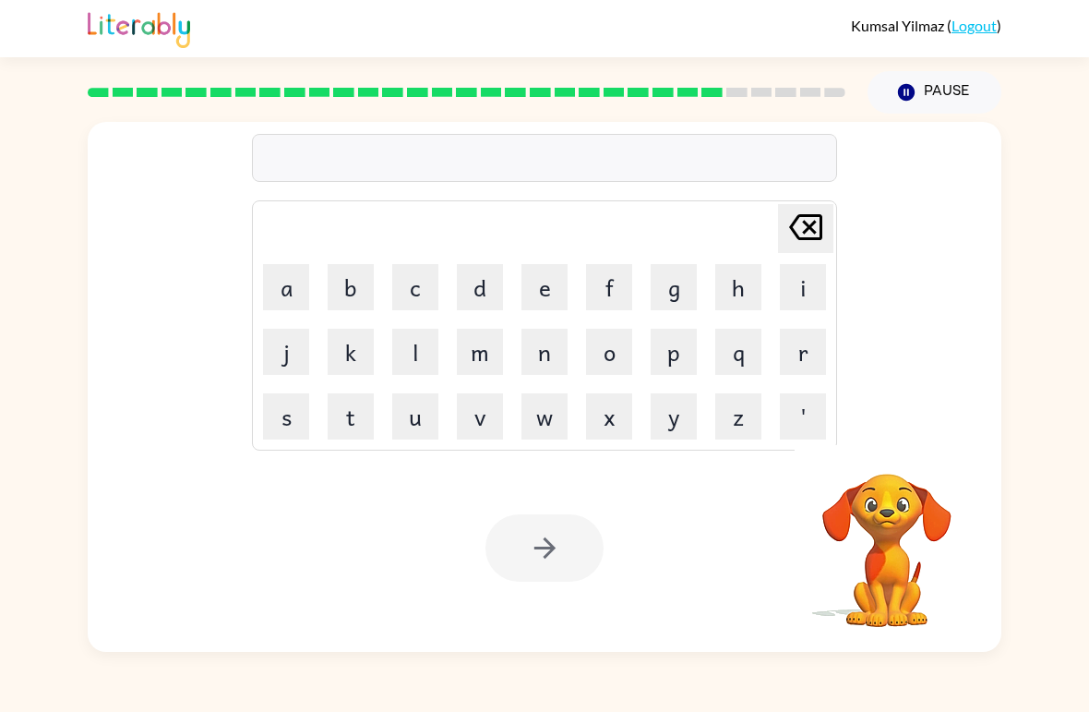
click at [410, 355] on button "l" at bounding box center [415, 352] width 46 height 46
click at [298, 293] on button "a" at bounding box center [286, 287] width 46 height 46
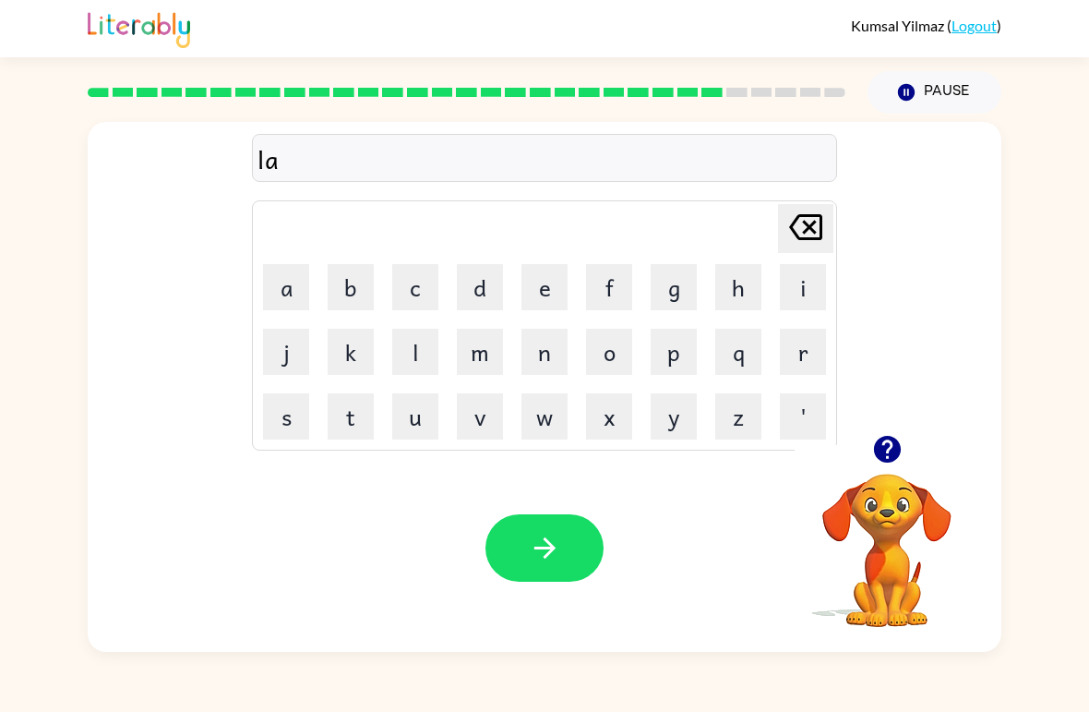
click at [551, 345] on button "n" at bounding box center [545, 352] width 46 height 46
click at [348, 288] on button "b" at bounding box center [351, 287] width 46 height 46
click at [629, 348] on button "o" at bounding box center [609, 352] width 46 height 46
click at [792, 356] on button "r" at bounding box center [803, 352] width 46 height 46
click at [283, 356] on button "j" at bounding box center [286, 352] width 46 height 46
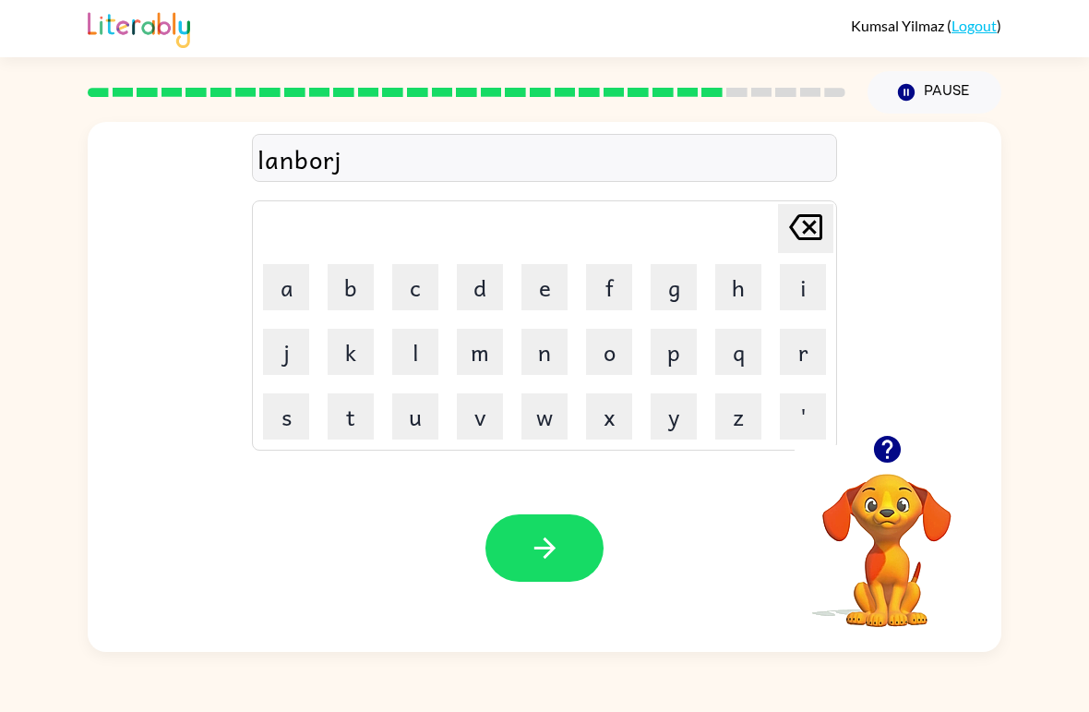
click at [548, 283] on button "e" at bounding box center [545, 287] width 46 height 46
click at [421, 291] on button "c" at bounding box center [415, 287] width 46 height 46
click at [337, 347] on button "k" at bounding box center [351, 352] width 46 height 46
click at [347, 433] on button "t" at bounding box center [351, 416] width 46 height 46
click at [578, 556] on button "button" at bounding box center [545, 547] width 118 height 67
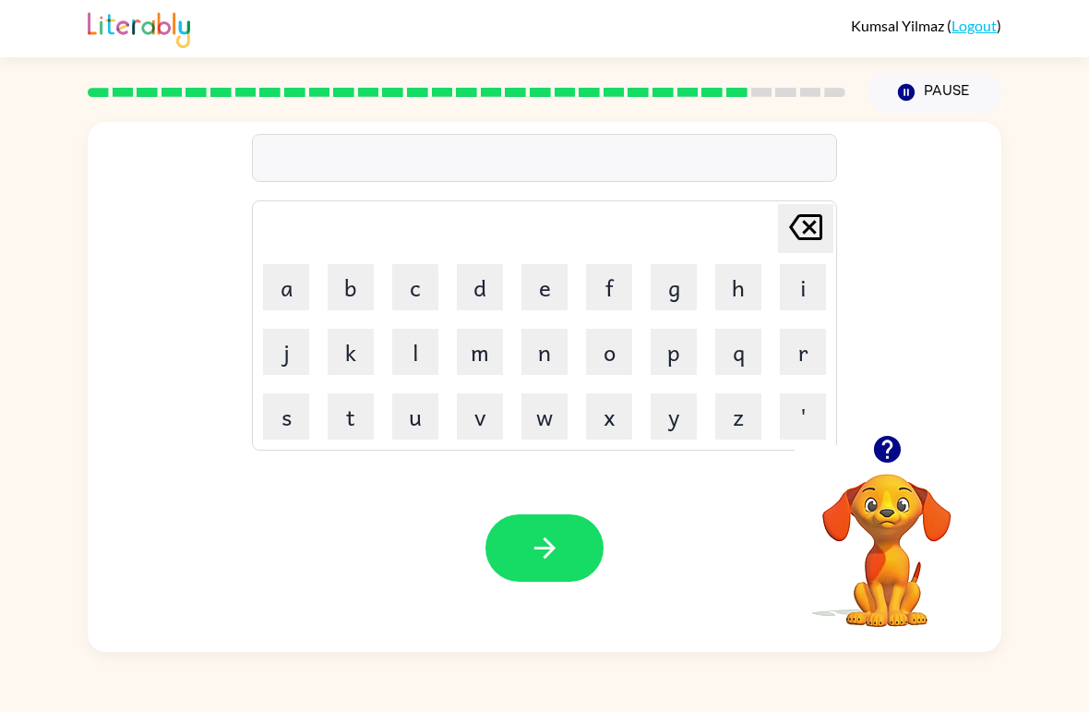
click at [416, 291] on button "c" at bounding box center [415, 287] width 46 height 46
click at [543, 281] on button "e" at bounding box center [545, 287] width 46 height 46
click at [282, 285] on button "a" at bounding box center [286, 287] width 46 height 46
click at [802, 347] on button "r" at bounding box center [803, 352] width 46 height 46
click at [296, 427] on button "s" at bounding box center [286, 416] width 46 height 46
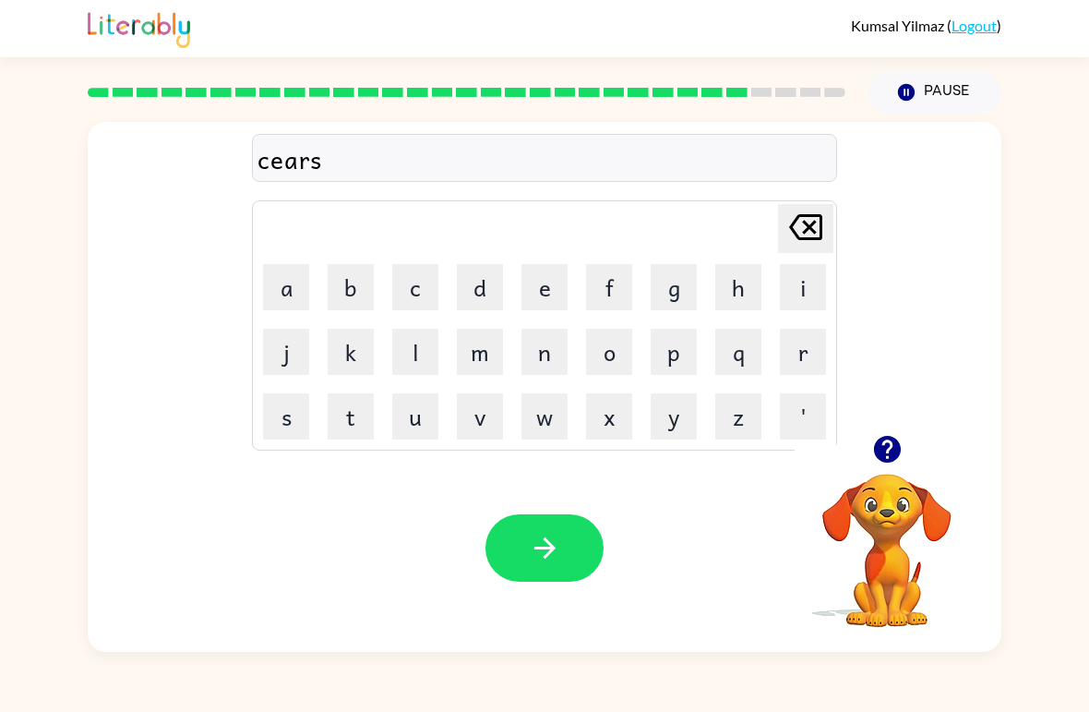
click at [515, 546] on button "button" at bounding box center [545, 547] width 118 height 67
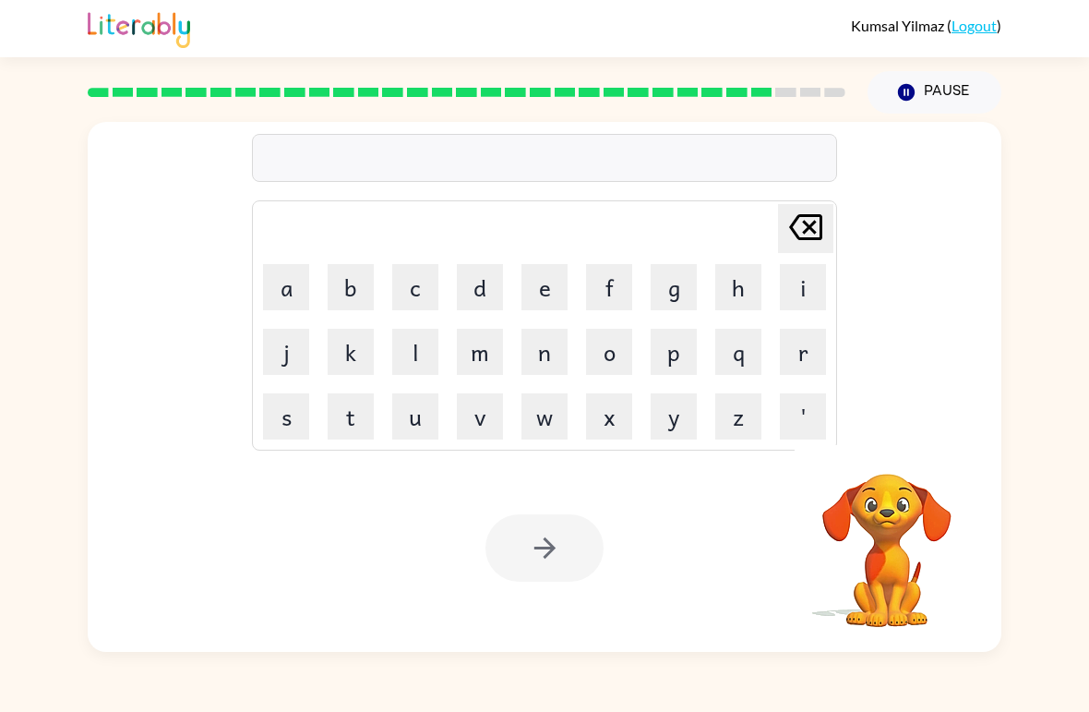
click at [608, 284] on button "f" at bounding box center [609, 287] width 46 height 46
click at [556, 284] on button "e" at bounding box center [545, 287] width 46 height 46
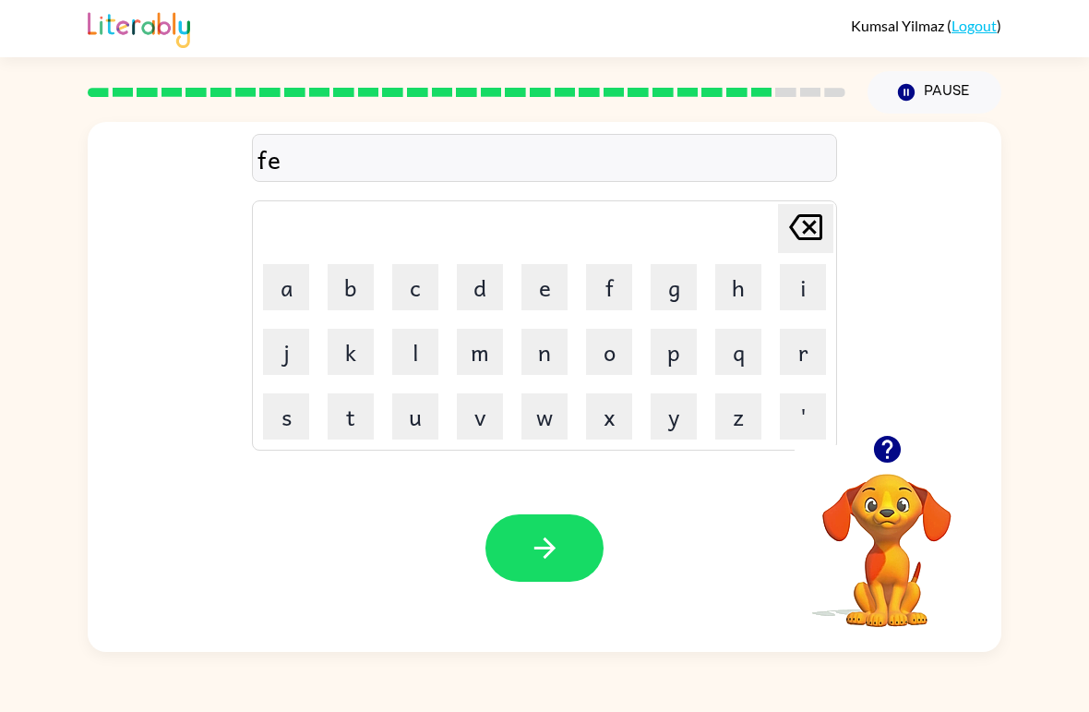
click at [554, 343] on button "n" at bounding box center [545, 352] width 46 height 46
click at [511, 552] on button "button" at bounding box center [545, 547] width 118 height 67
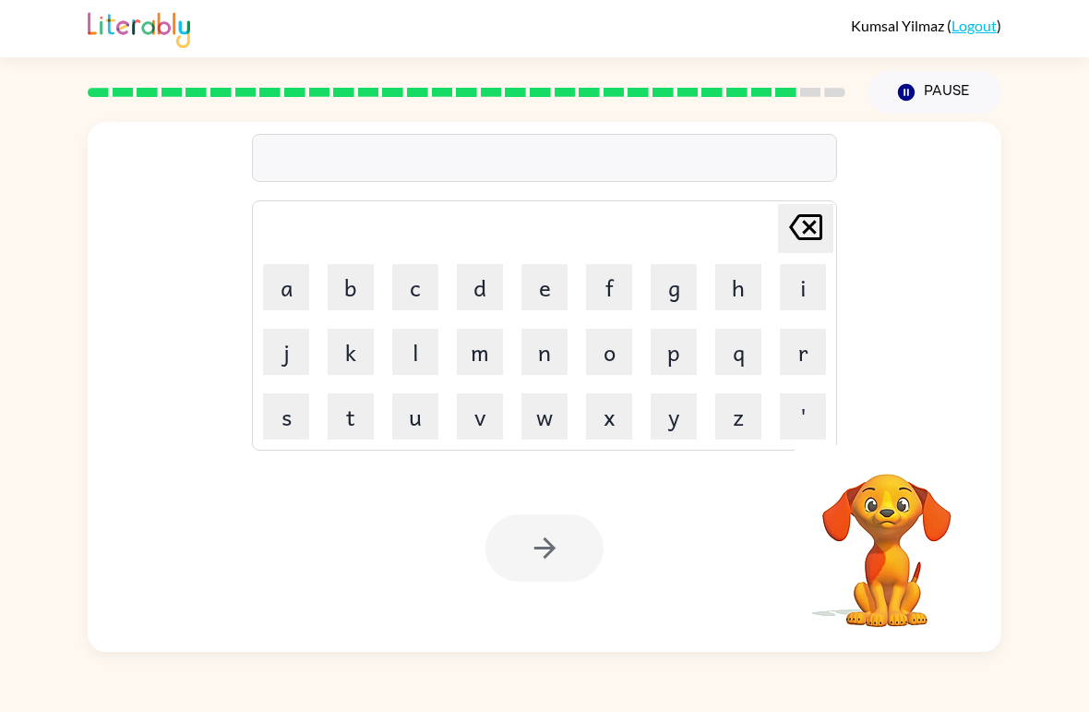
click at [279, 427] on button "s" at bounding box center [286, 416] width 46 height 46
click at [606, 349] on button "o" at bounding box center [609, 352] width 46 height 46
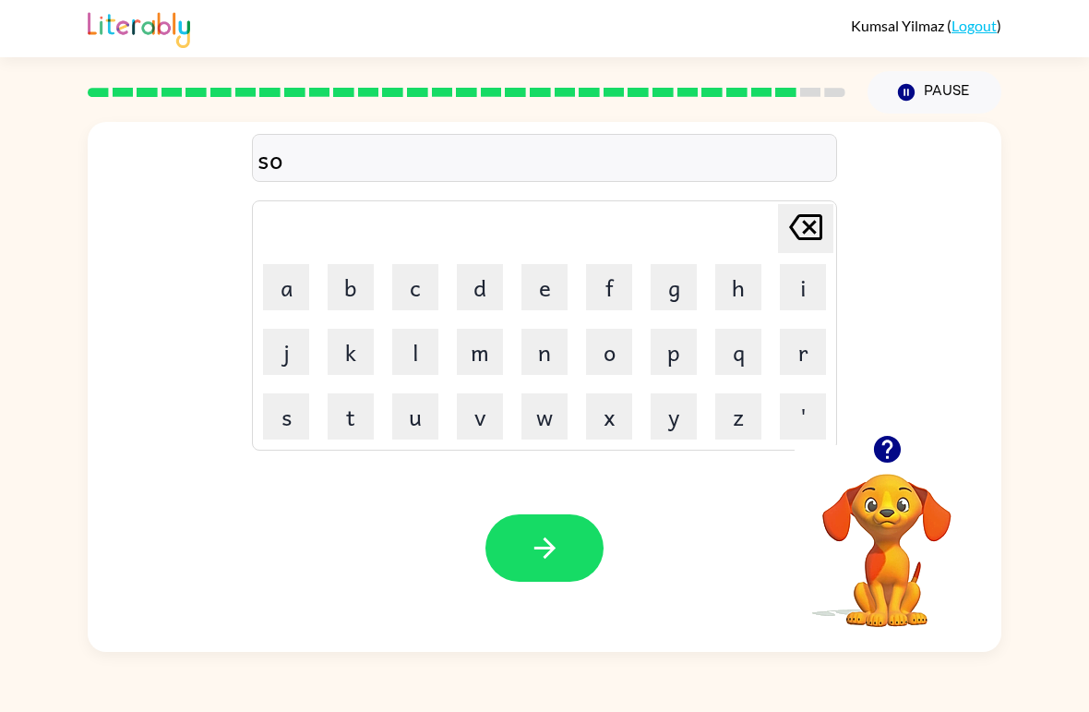
click at [358, 286] on button "b" at bounding box center [351, 287] width 46 height 46
click at [533, 264] on button "e" at bounding box center [545, 287] width 46 height 46
click at [793, 343] on button "r" at bounding box center [803, 352] width 46 height 46
click at [534, 427] on button "w" at bounding box center [545, 416] width 46 height 46
click at [547, 285] on button "e" at bounding box center [545, 287] width 46 height 46
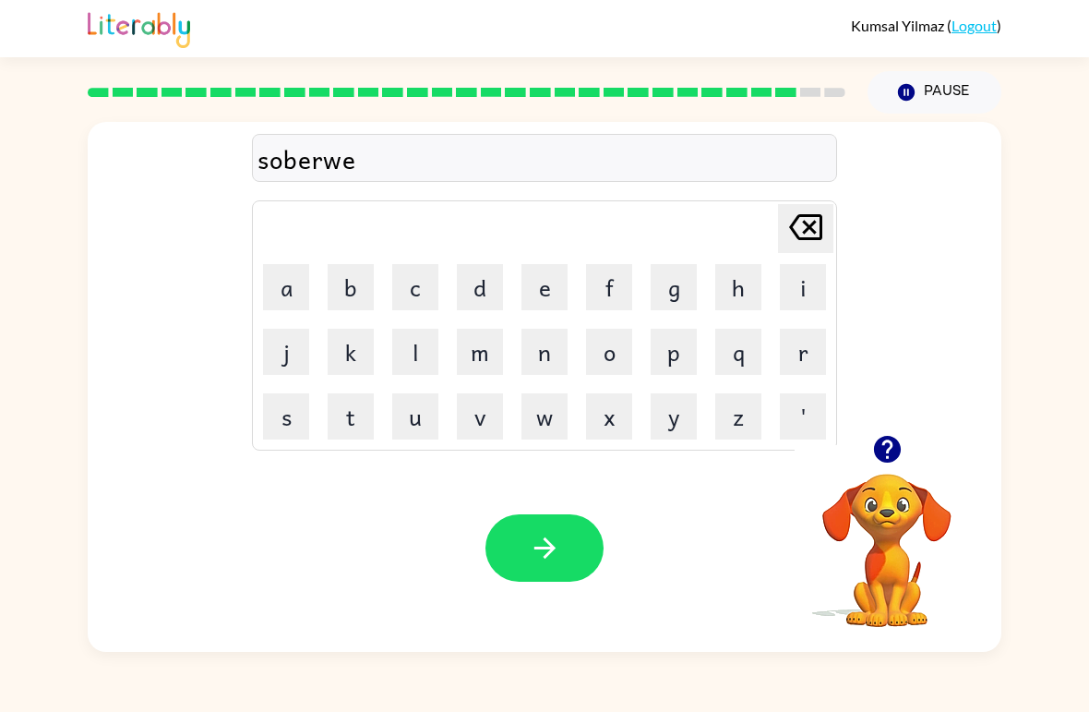
click at [298, 291] on button "a" at bounding box center [286, 287] width 46 height 46
click at [807, 350] on button "r" at bounding box center [803, 352] width 46 height 46
click at [559, 552] on icon "button" at bounding box center [545, 548] width 32 height 32
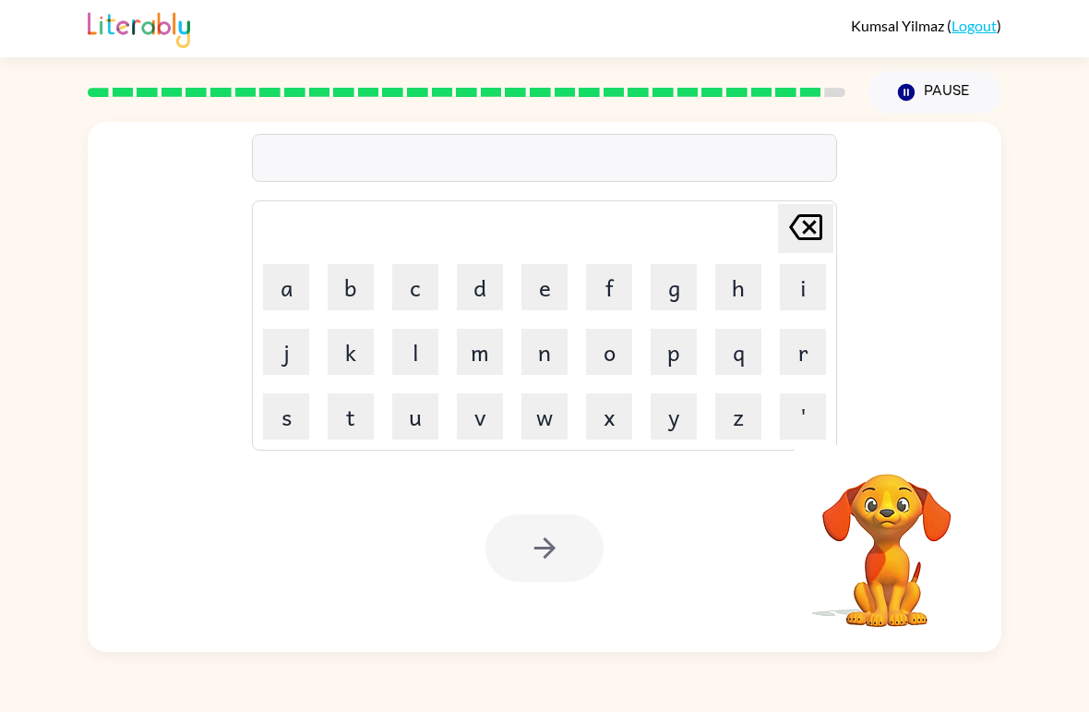
click at [417, 419] on button "u" at bounding box center [415, 416] width 46 height 46
click at [550, 347] on button "n" at bounding box center [545, 352] width 46 height 46
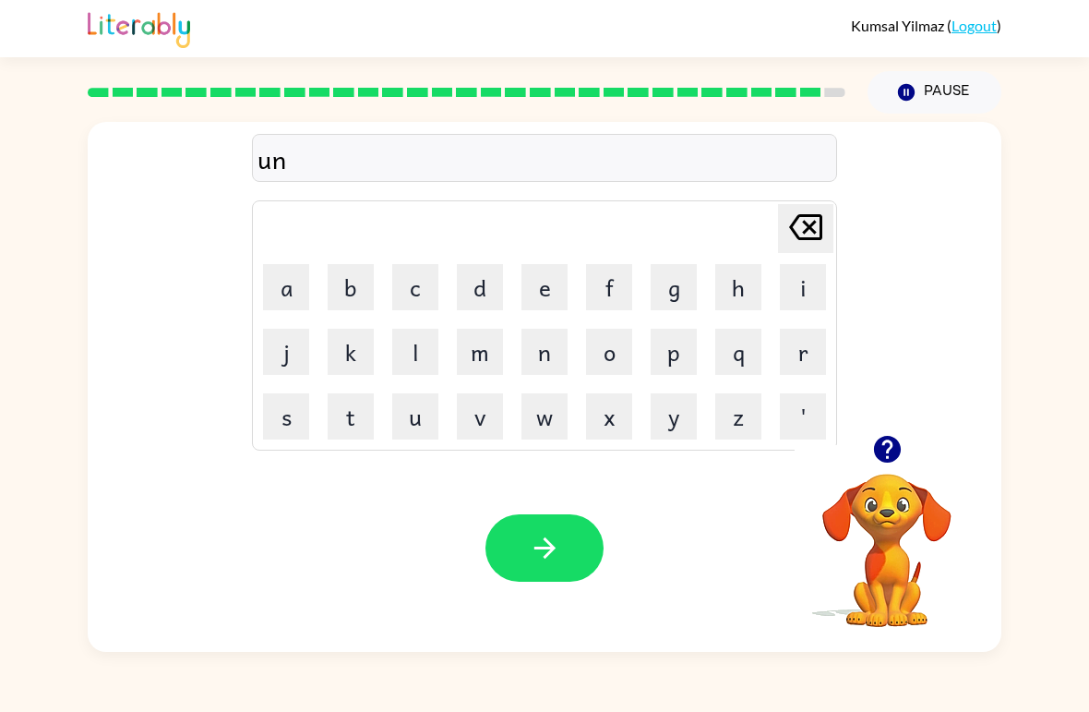
click at [290, 289] on button "a" at bounding box center [286, 287] width 46 height 46
click at [614, 293] on button "f" at bounding box center [609, 287] width 46 height 46
click at [787, 352] on button "r" at bounding box center [803, 352] width 46 height 46
click at [300, 285] on button "a" at bounding box center [286, 287] width 46 height 46
click at [800, 279] on button "i" at bounding box center [803, 287] width 46 height 46
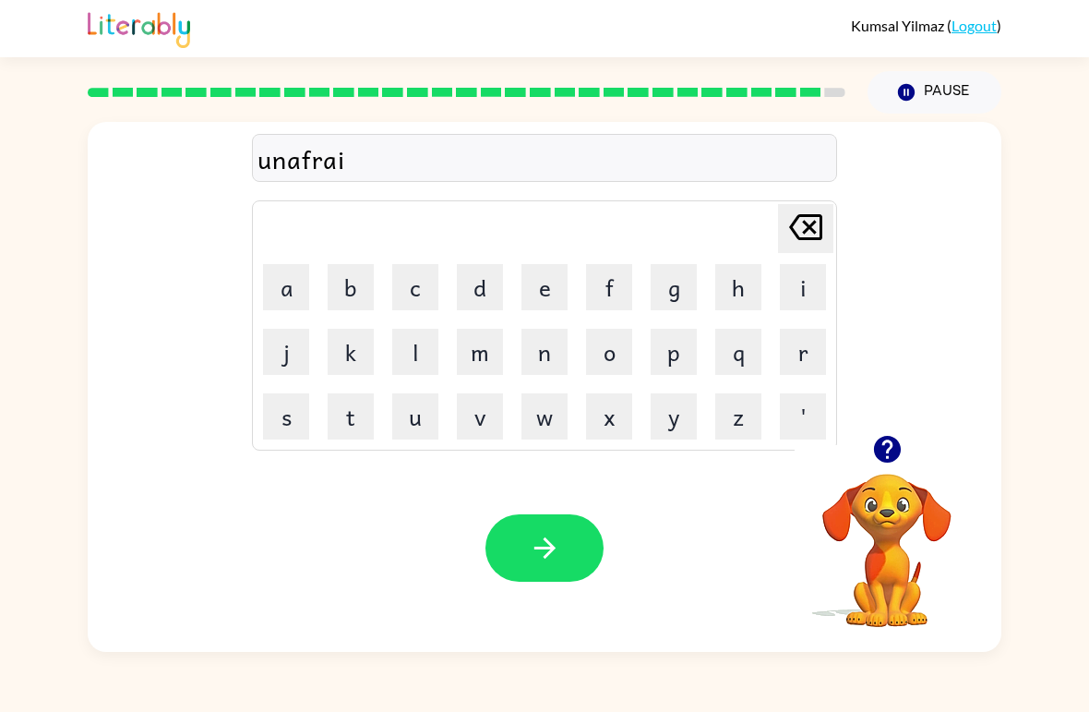
click at [484, 289] on button "d" at bounding box center [480, 287] width 46 height 46
click at [550, 554] on icon "button" at bounding box center [544, 547] width 21 height 21
